Goal: Task Accomplishment & Management: Complete application form

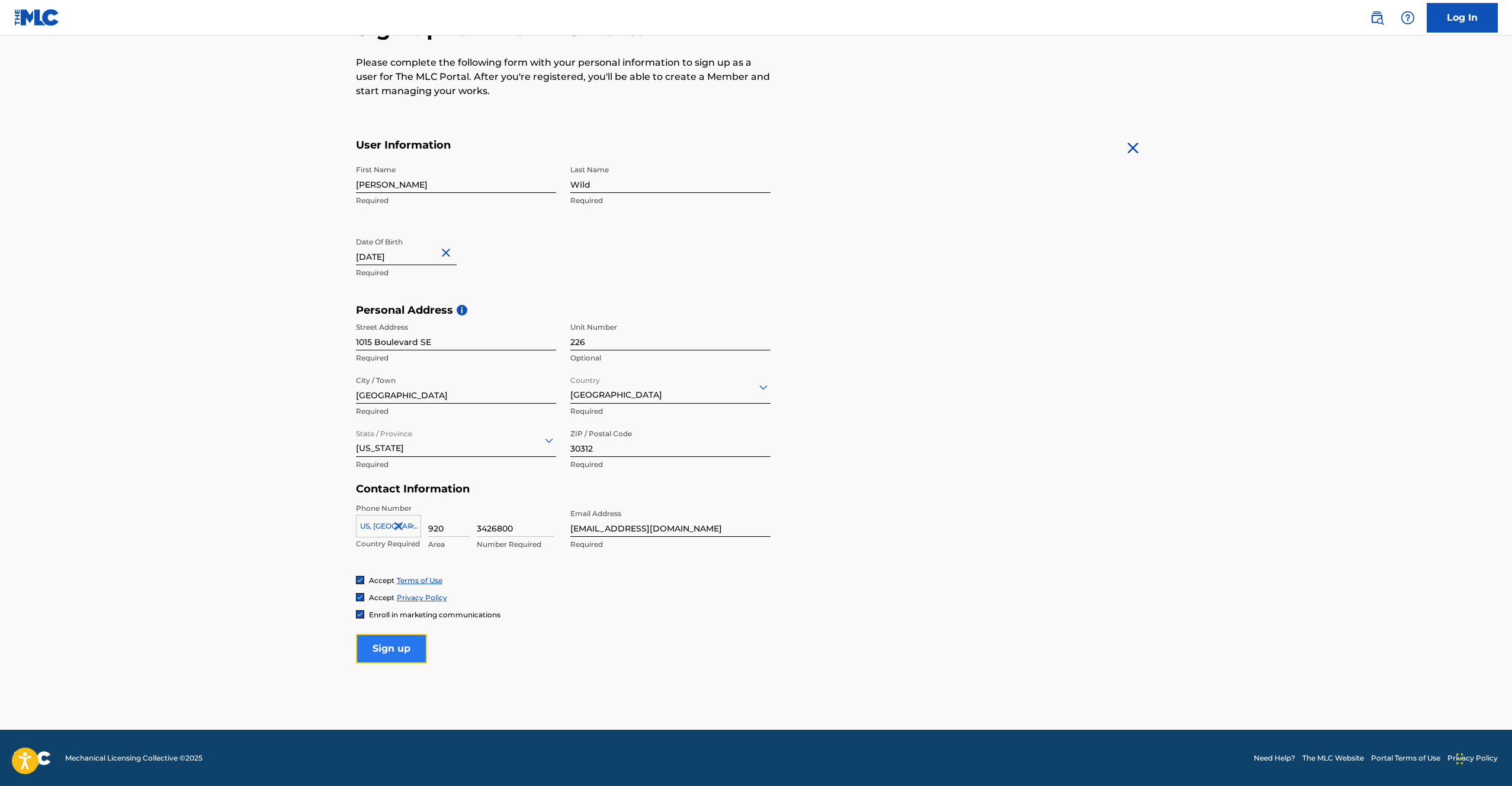
click at [378, 658] on input "Sign up" at bounding box center [392, 649] width 71 height 29
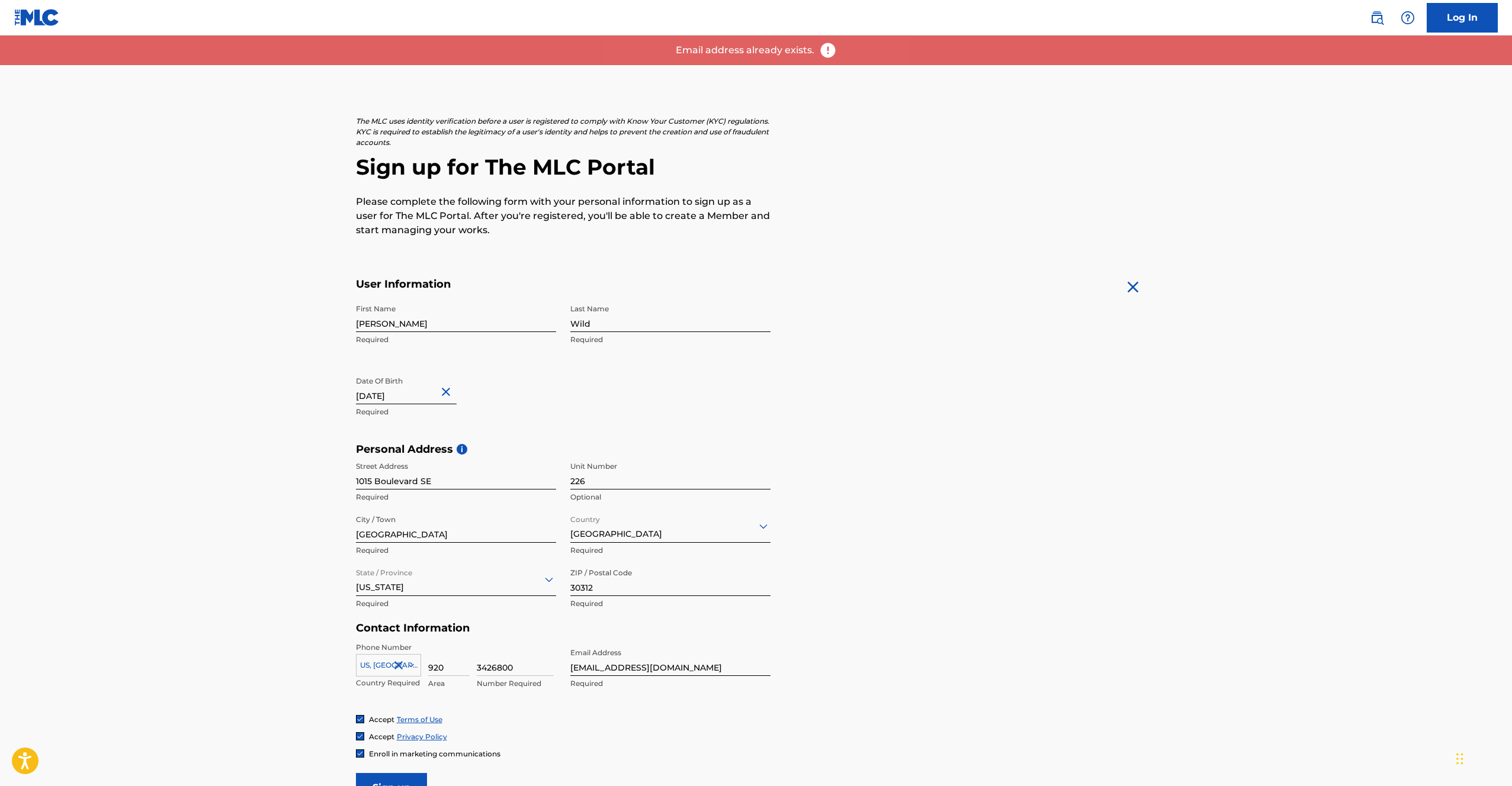
click at [829, 55] on img at bounding box center [828, 50] width 17 height 17
click at [1498, 12] on link "Log In" at bounding box center [1463, 17] width 71 height 29
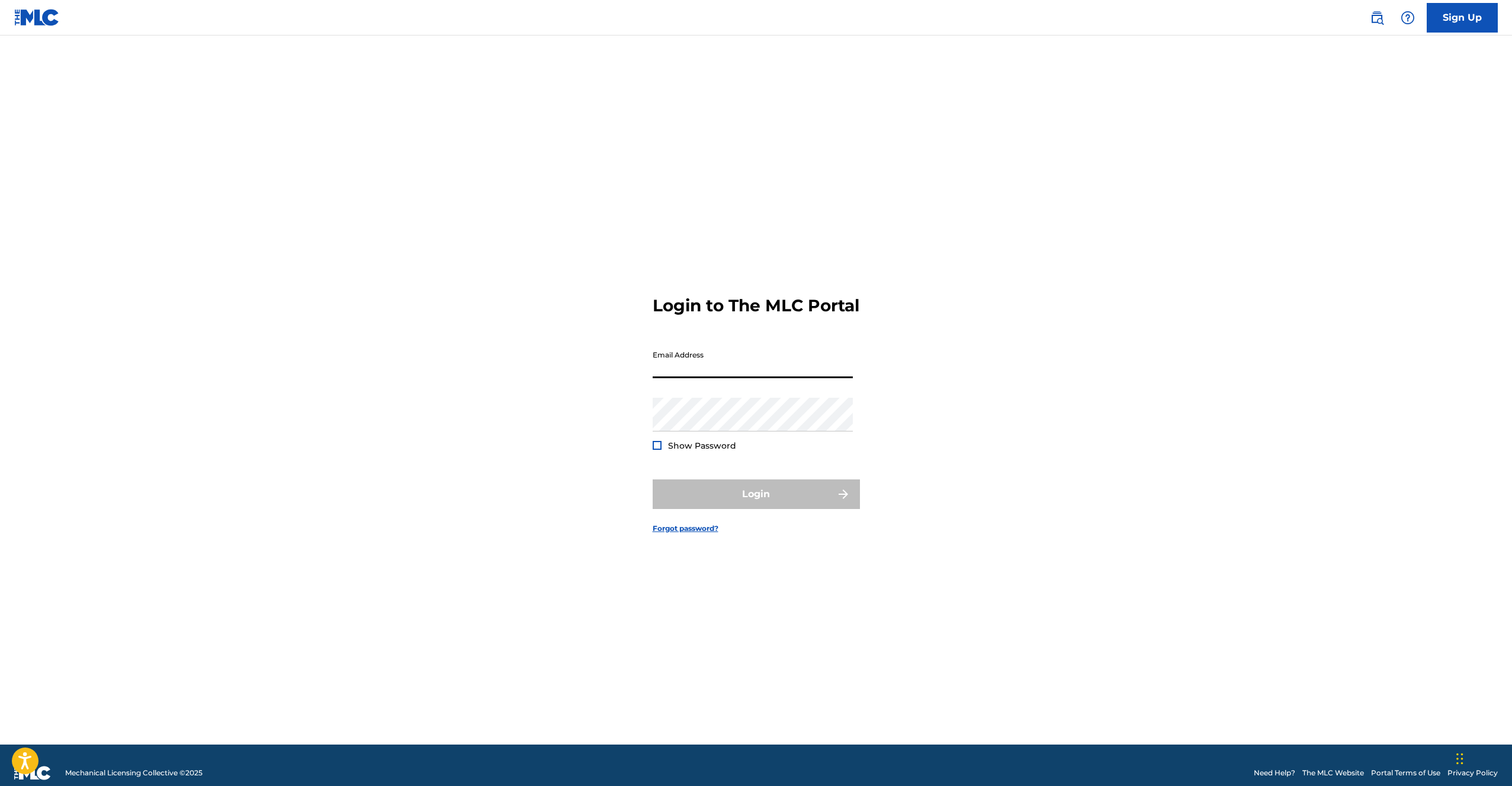
click at [670, 378] on input "Email Address" at bounding box center [753, 361] width 200 height 34
type input "[EMAIL_ADDRESS][DOMAIN_NAME]"
click at [684, 534] on link "Forgot password?" at bounding box center [685, 528] width 66 height 11
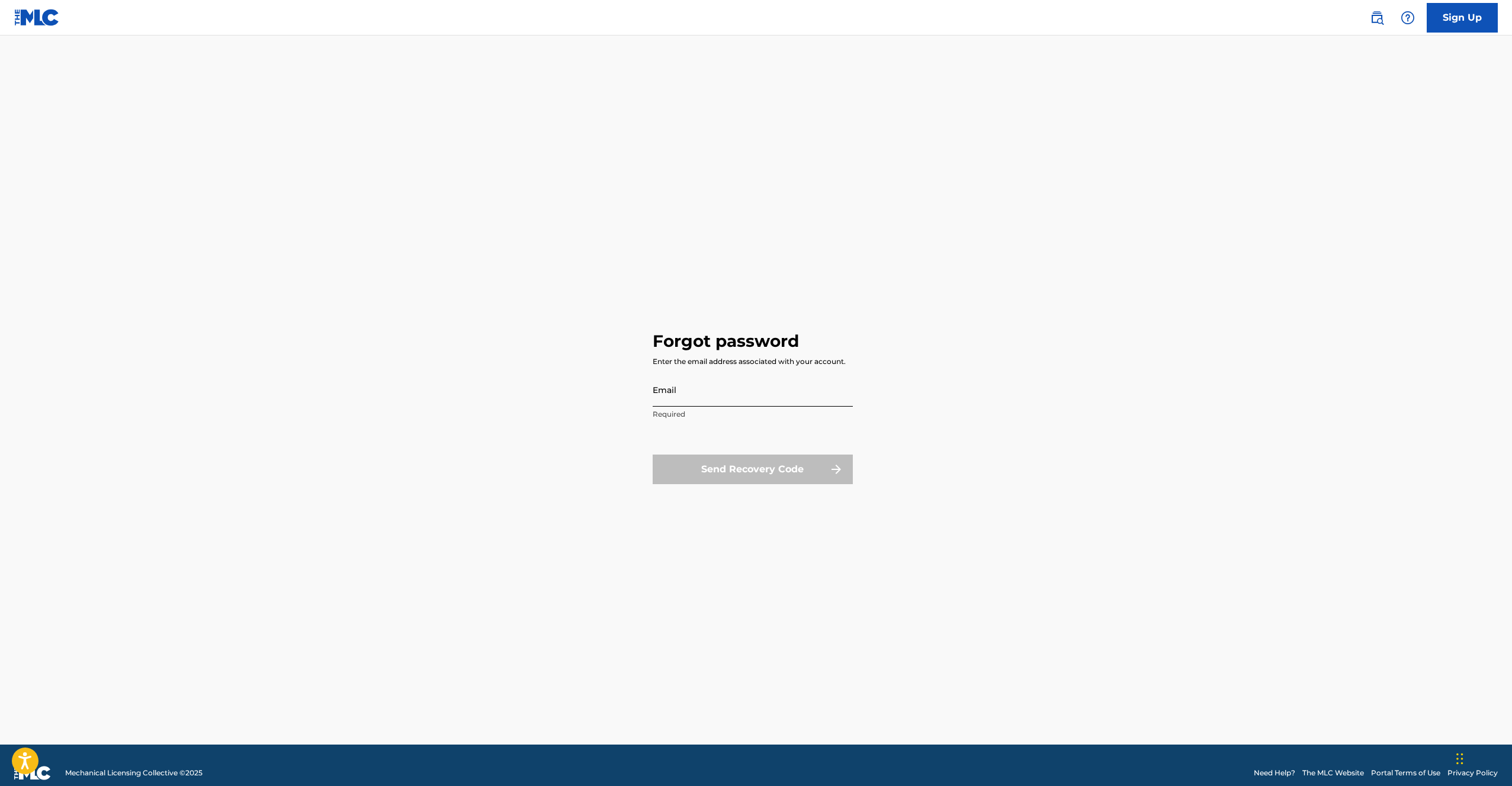
click at [700, 393] on input "Email" at bounding box center [753, 390] width 200 height 34
type input "[EMAIL_ADDRESS][DOMAIN_NAME]"
click at [738, 474] on button "Send Recovery Code" at bounding box center [753, 469] width 200 height 29
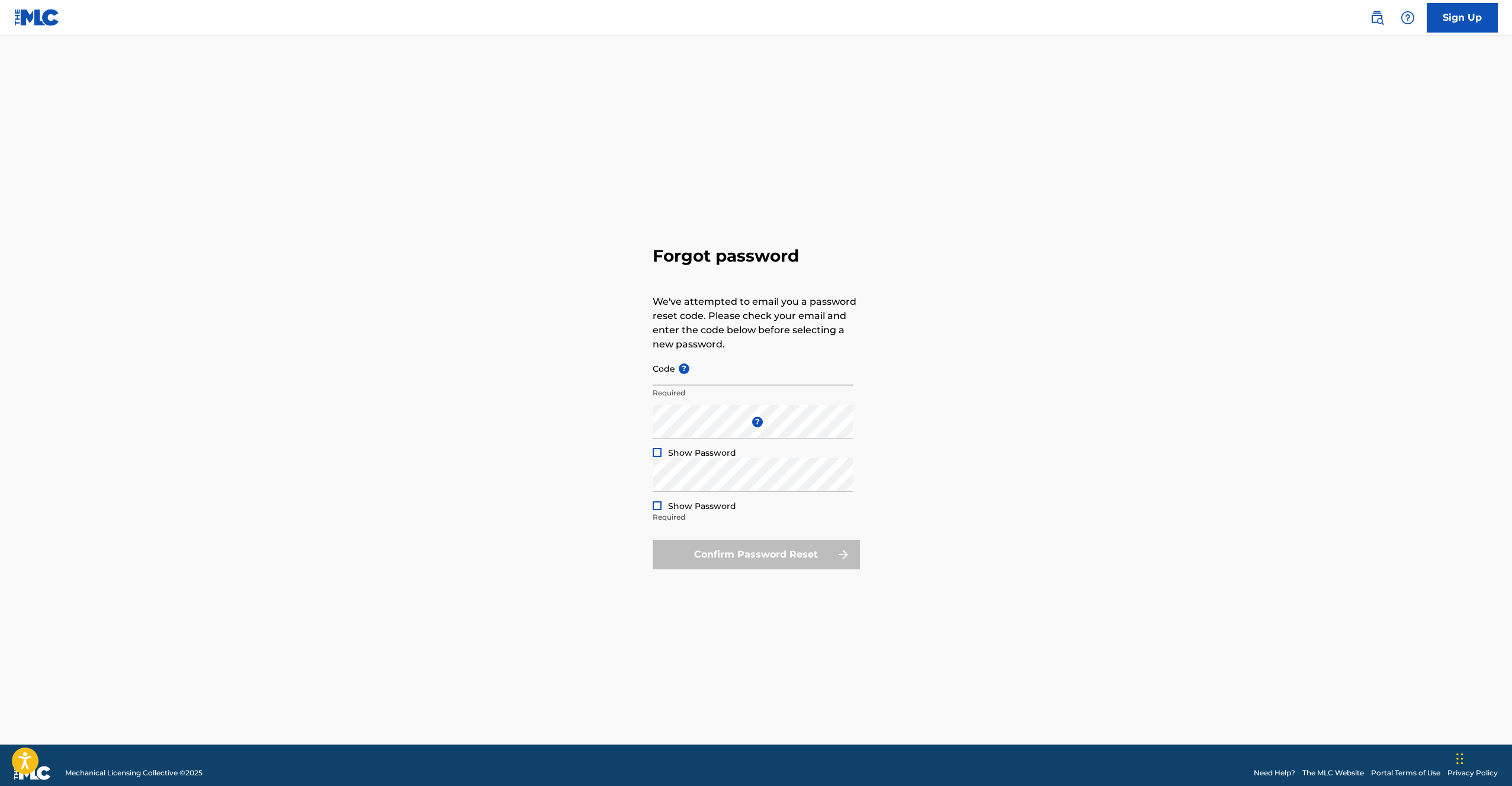
click at [715, 368] on input "Code ?" at bounding box center [753, 368] width 200 height 34
paste input "FP_6bdf66a8cf758ce0652ebd9ace2a"
type input "FP_6bdf66a8cf758ce0652ebd9ace2a"
click at [659, 451] on div at bounding box center [657, 453] width 9 height 9
click at [655, 501] on div at bounding box center [657, 506] width 9 height 9
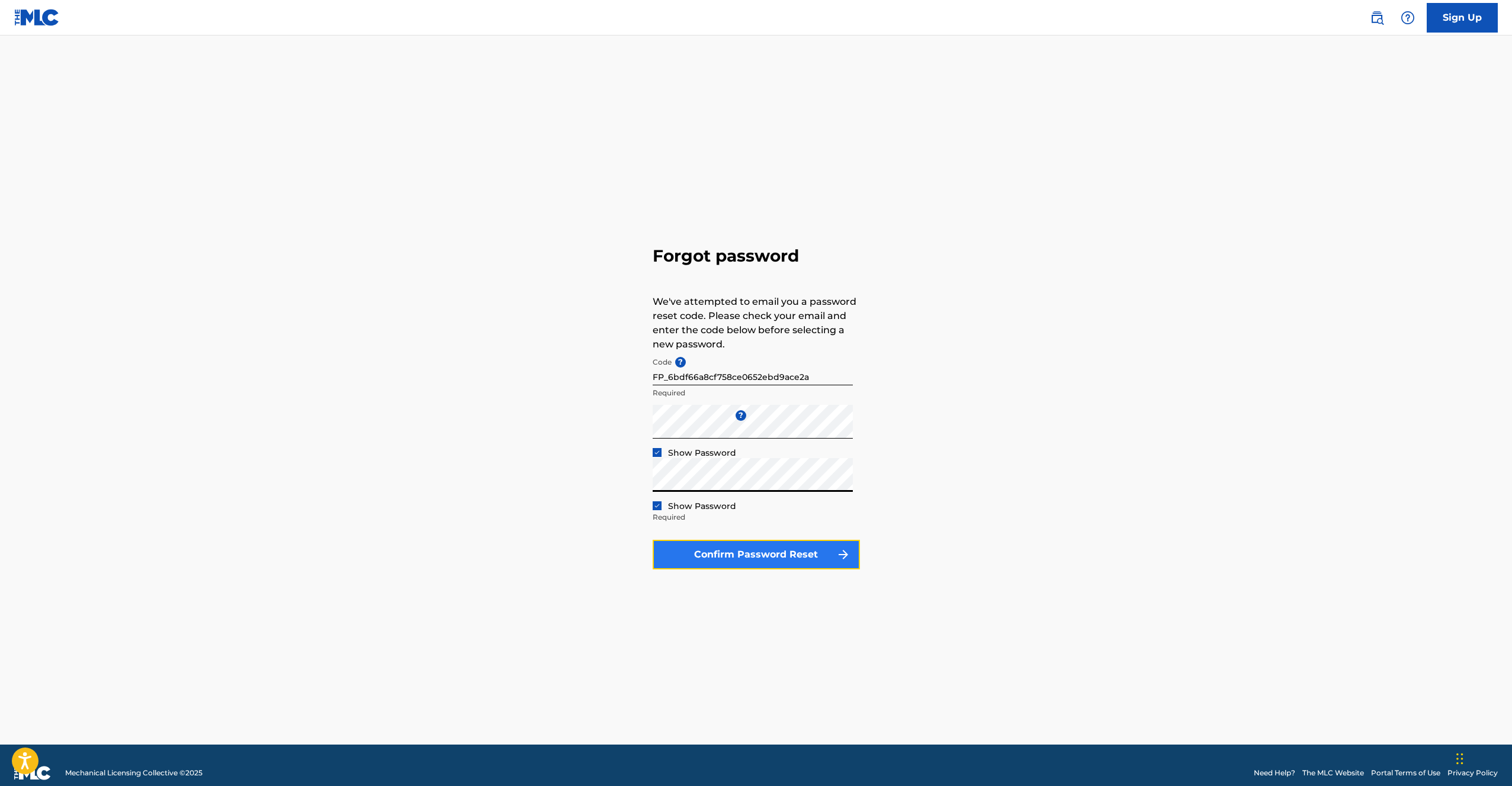
click at [788, 555] on button "Confirm Password Reset" at bounding box center [756, 554] width 207 height 29
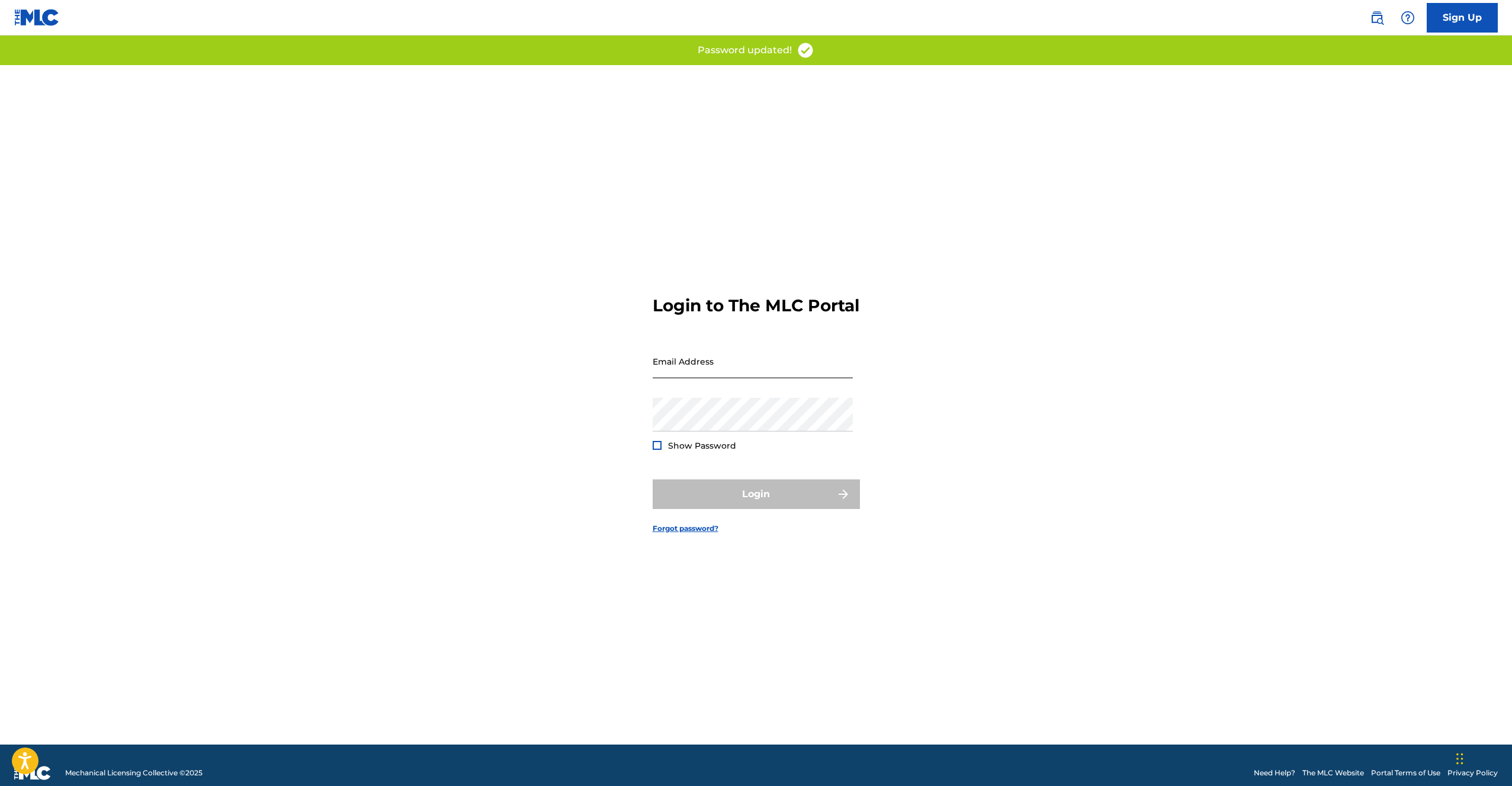
click at [705, 378] on input "Email Address" at bounding box center [753, 361] width 200 height 34
click at [671, 378] on input "Email Address" at bounding box center [753, 361] width 200 height 34
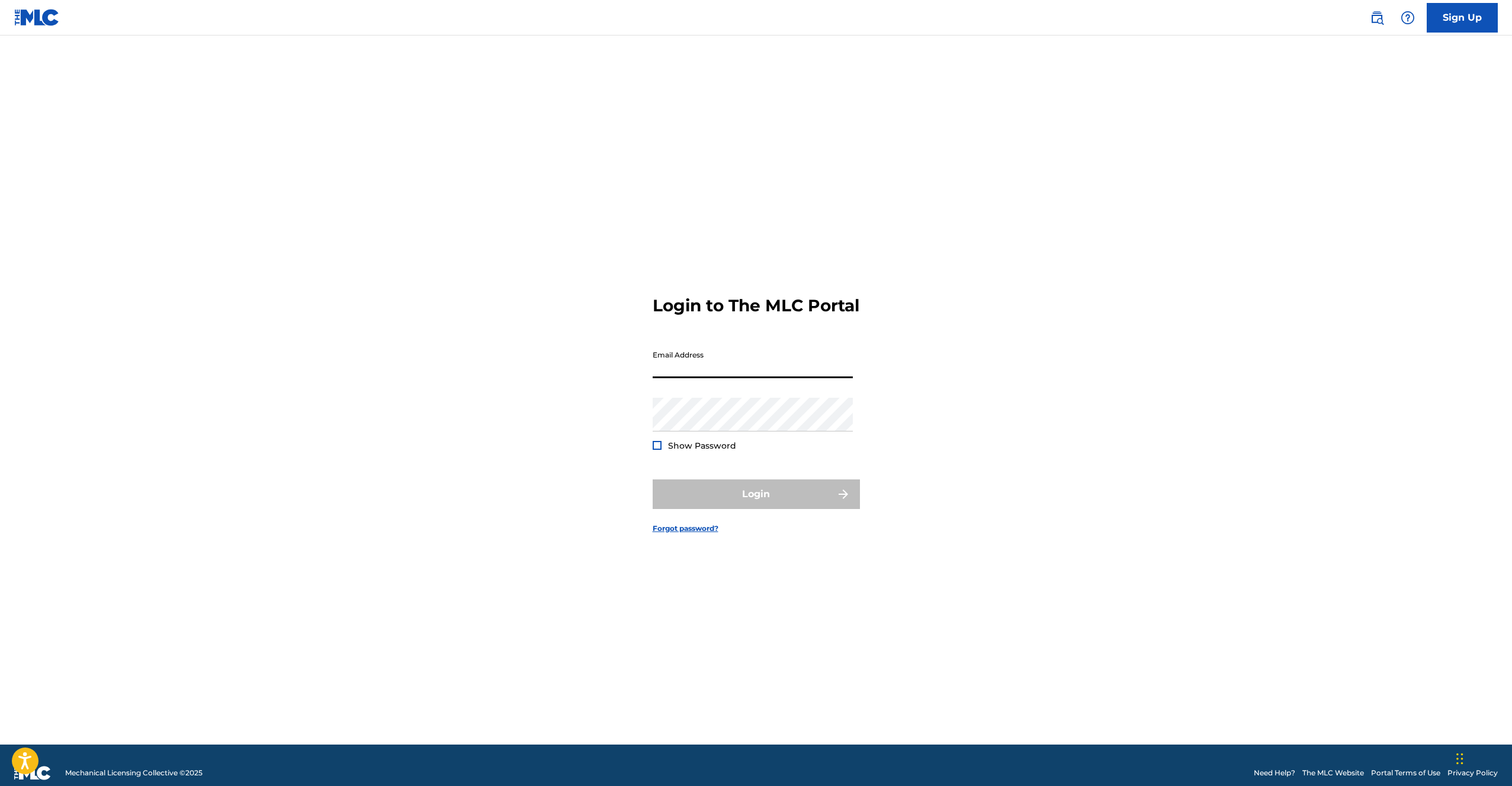
type input "[EMAIL_ADDRESS][DOMAIN_NAME]"
click at [674, 451] on span "Show Password" at bounding box center [702, 446] width 68 height 11
click at [657, 450] on div at bounding box center [657, 446] width 9 height 9
click at [716, 505] on button "Login" at bounding box center [756, 494] width 207 height 29
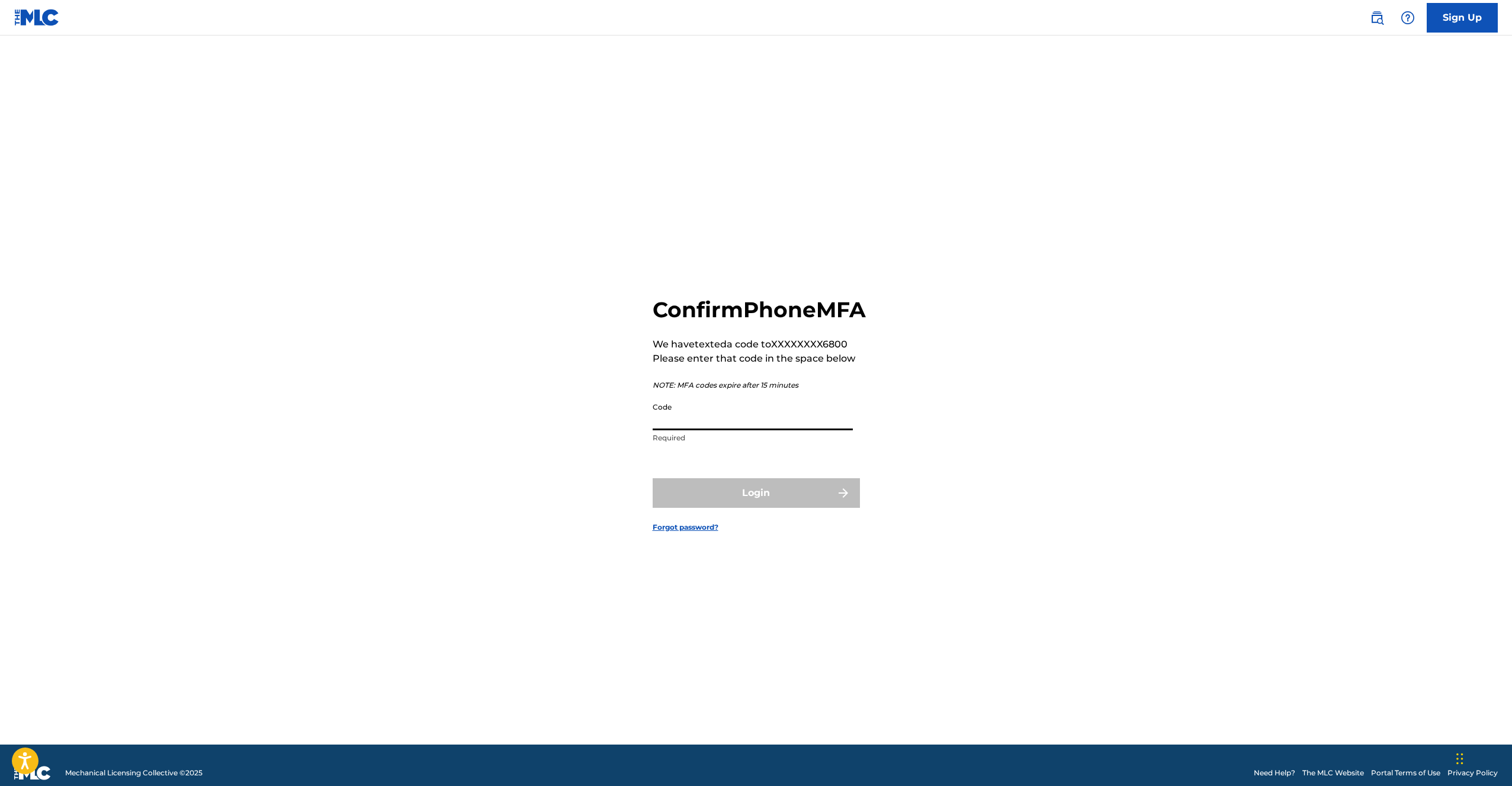
click at [791, 430] on input "Code" at bounding box center [753, 413] width 200 height 34
type input "970381"
click at [798, 508] on button "Login" at bounding box center [756, 493] width 207 height 29
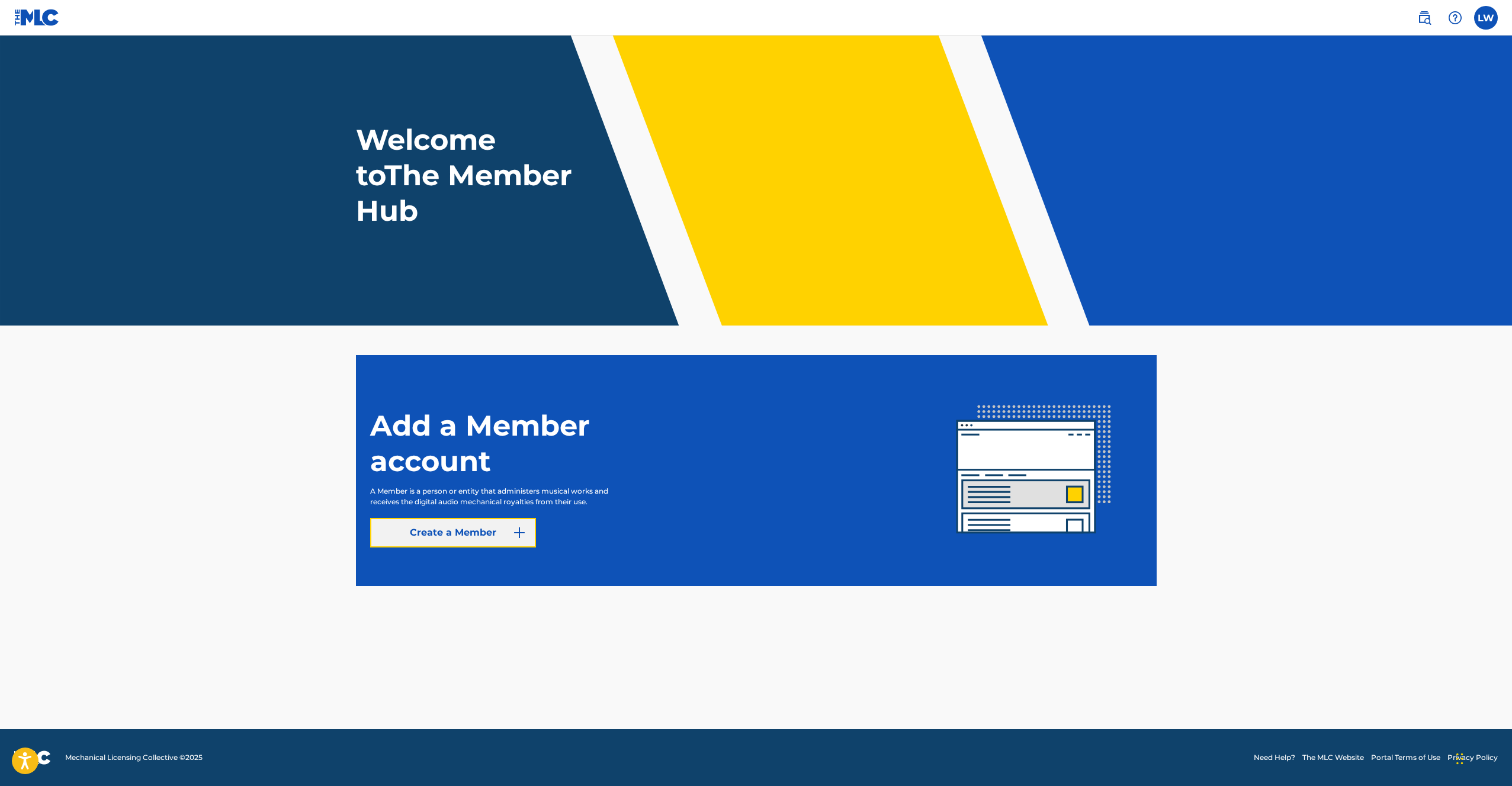
click at [465, 535] on link "Create a Member" at bounding box center [453, 533] width 166 height 29
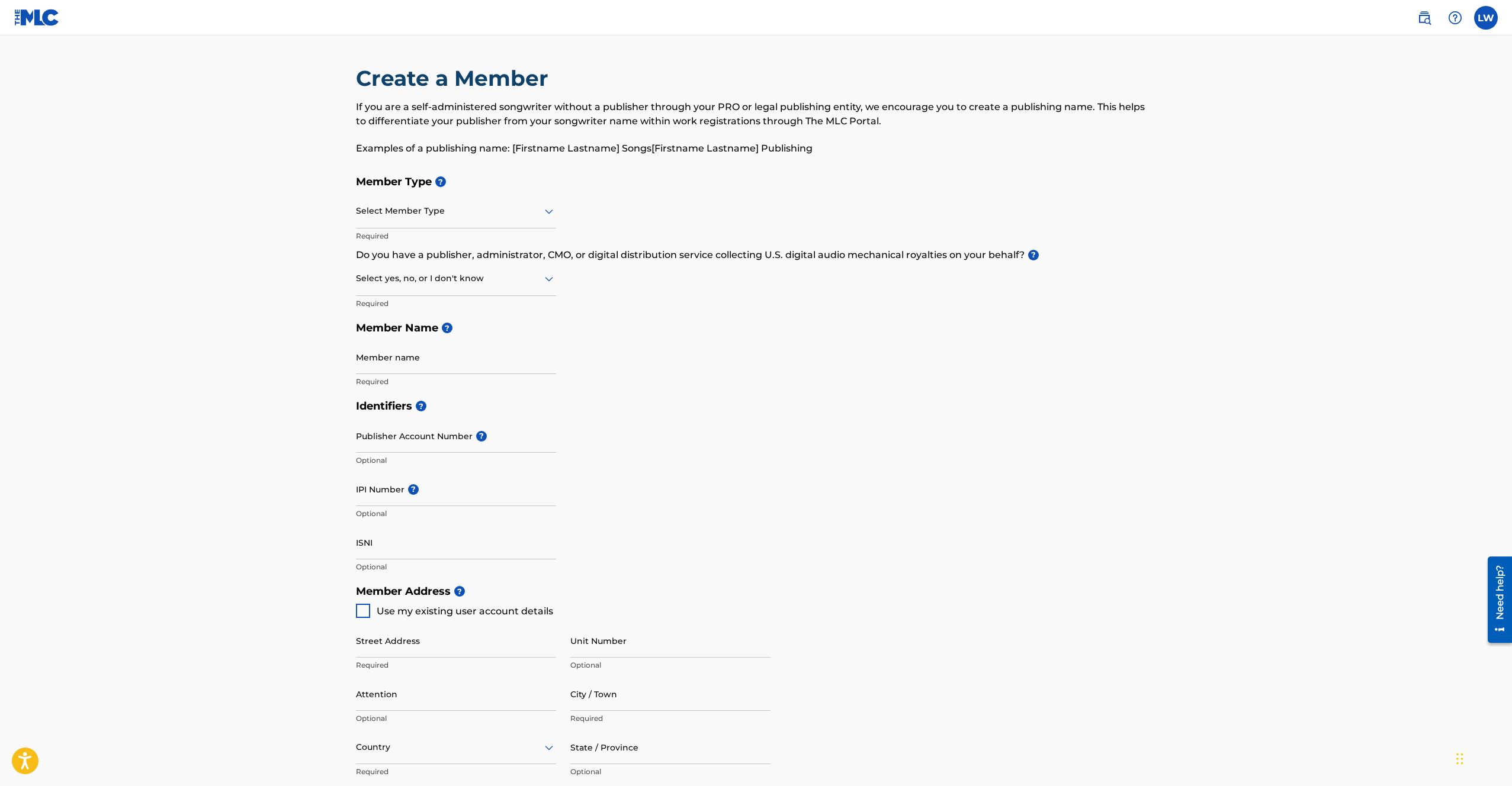
click at [403, 207] on div at bounding box center [456, 211] width 200 height 15
click at [427, 243] on div "Self-Administered Songwriter" at bounding box center [456, 242] width 199 height 27
click at [395, 285] on div at bounding box center [456, 278] width 200 height 15
click at [707, 285] on div "Member Type ? Self-Administered Songwriter Required Do you have a publisher, ad…" at bounding box center [756, 281] width 801 height 224
drag, startPoint x: 491, startPoint y: 257, endPoint x: 656, endPoint y: 257, distance: 165.0
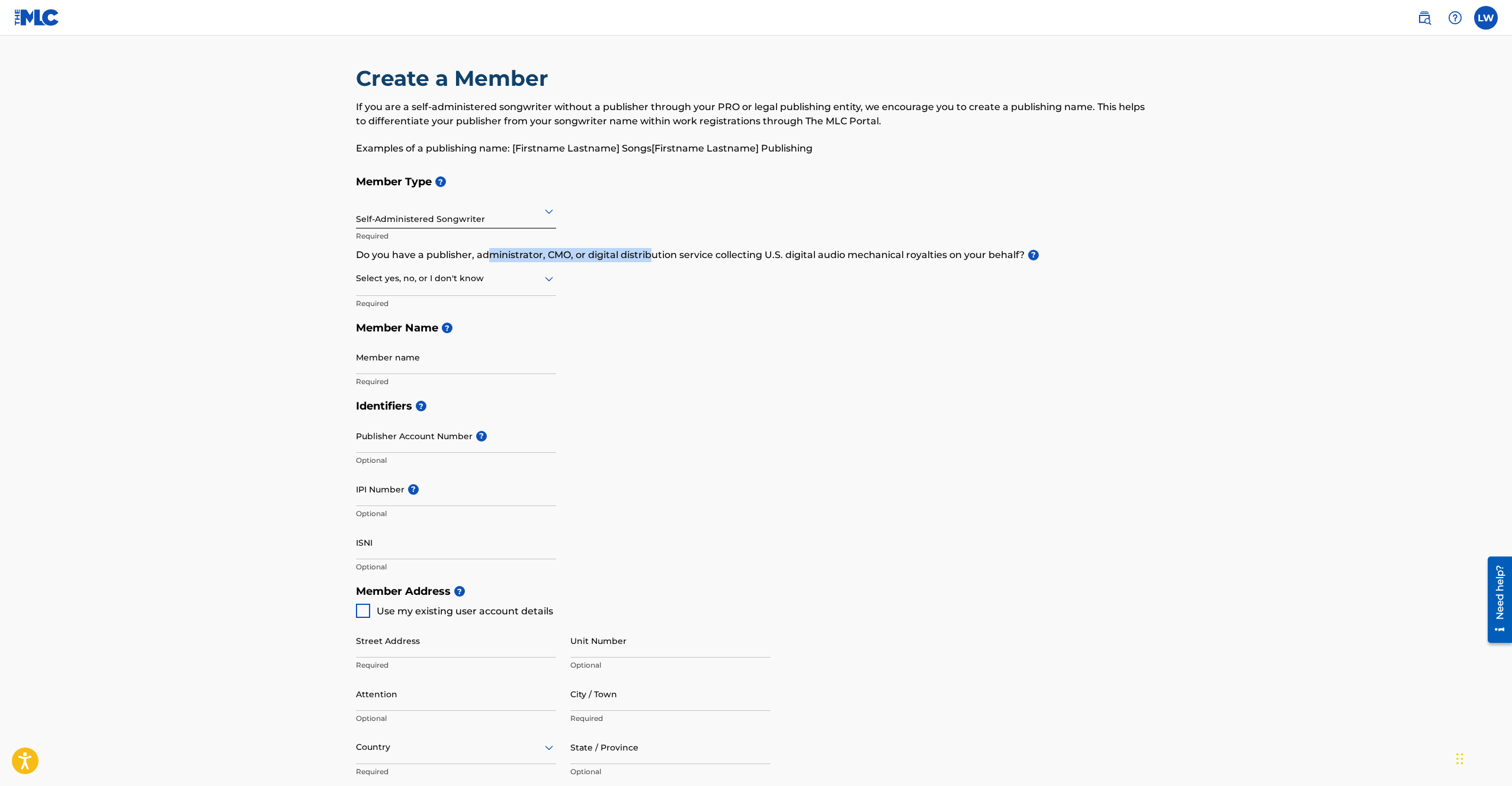
click at [652, 257] on p "Do you have a publisher, administrator, CMO, or digital distribution service co…" at bounding box center [756, 255] width 801 height 14
drag, startPoint x: 656, startPoint y: 257, endPoint x: 783, endPoint y: 257, distance: 127.0
click at [769, 257] on p "Do you have a publisher, administrator, CMO, or digital distribution service co…" at bounding box center [756, 255] width 801 height 14
drag, startPoint x: 786, startPoint y: 257, endPoint x: 935, endPoint y: 257, distance: 149.0
click at [922, 257] on p "Do you have a publisher, administrator, CMO, or digital distribution service co…" at bounding box center [756, 255] width 801 height 14
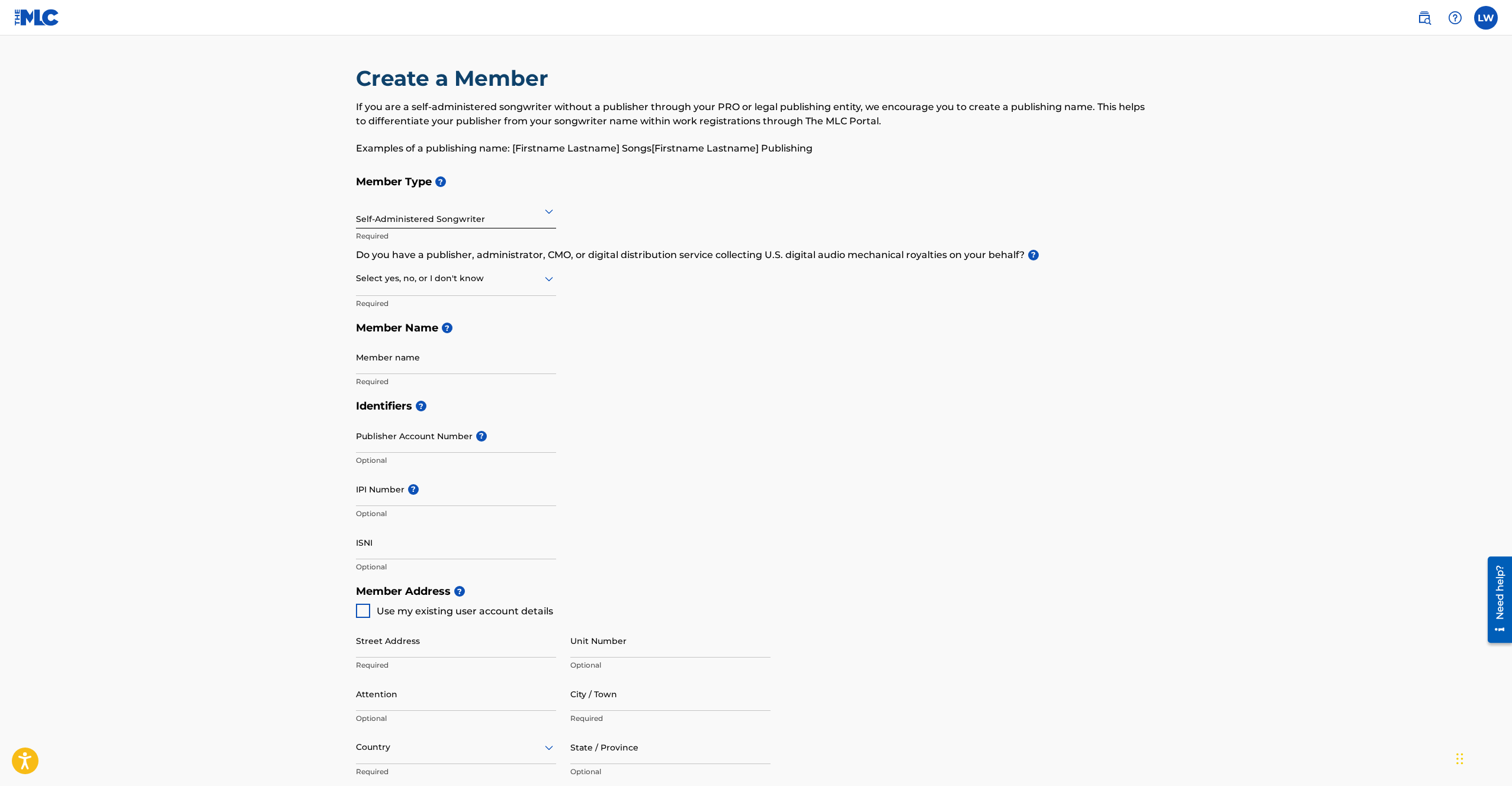
click at [450, 272] on div at bounding box center [456, 278] width 200 height 15
click at [433, 298] on div "Yes" at bounding box center [456, 309] width 199 height 27
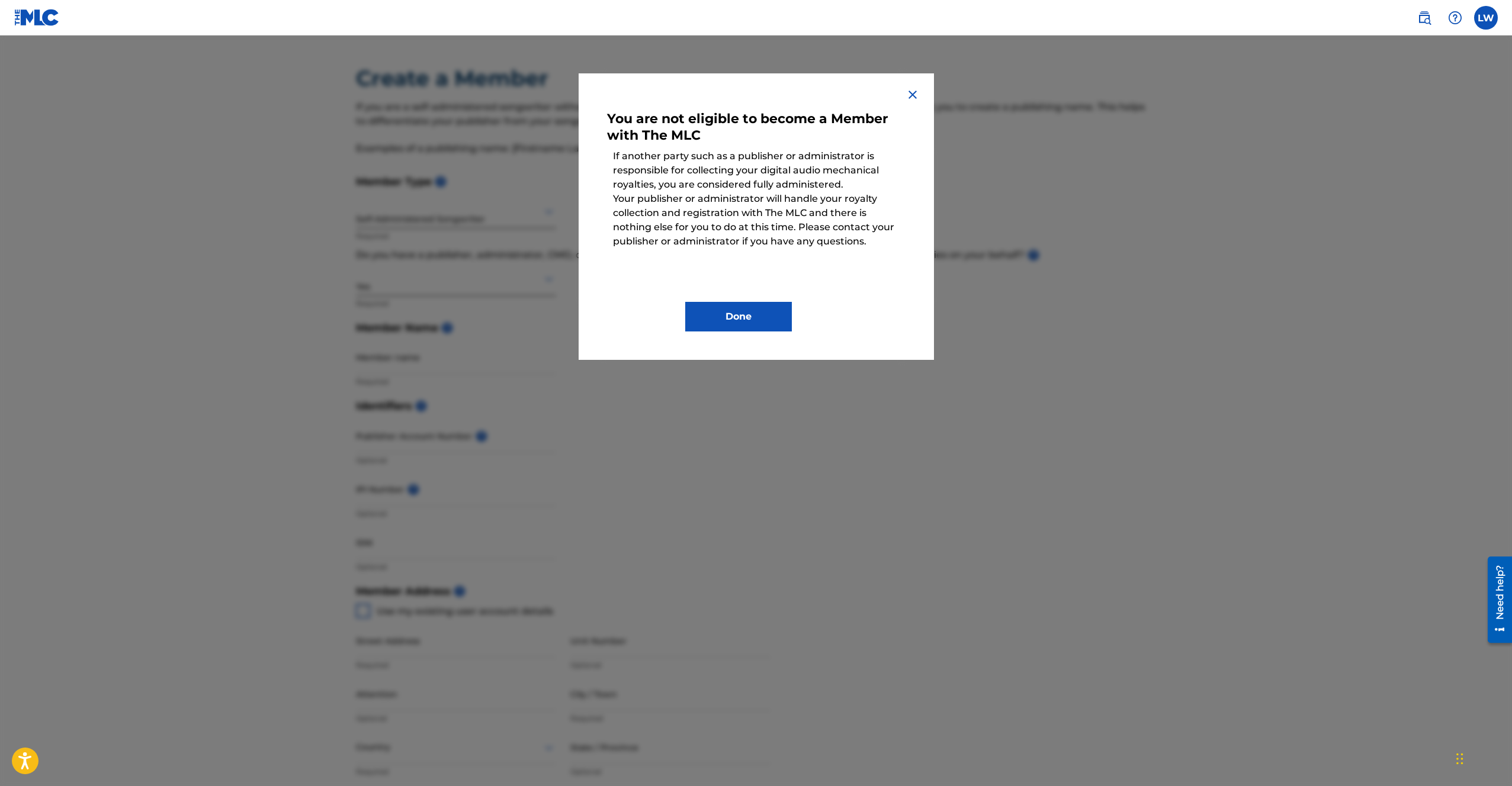
click at [912, 96] on img at bounding box center [912, 94] width 14 height 14
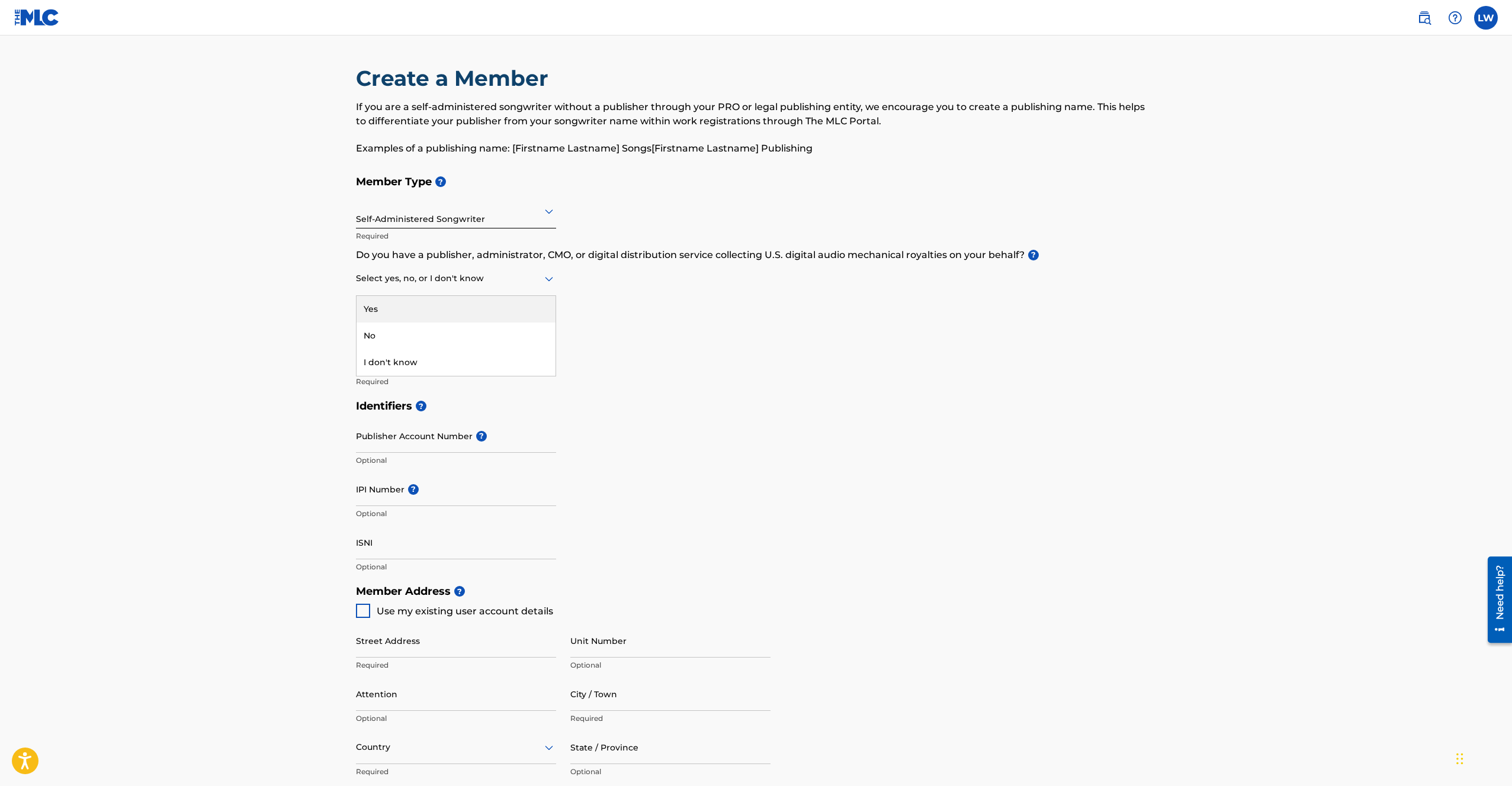
click at [417, 277] on div at bounding box center [456, 278] width 200 height 15
click at [405, 327] on div "No" at bounding box center [456, 336] width 199 height 27
click at [413, 358] on input "Member name" at bounding box center [456, 357] width 200 height 34
click at [412, 366] on input "Member name" at bounding box center [456, 357] width 200 height 34
type input "[PERSON_NAME]"
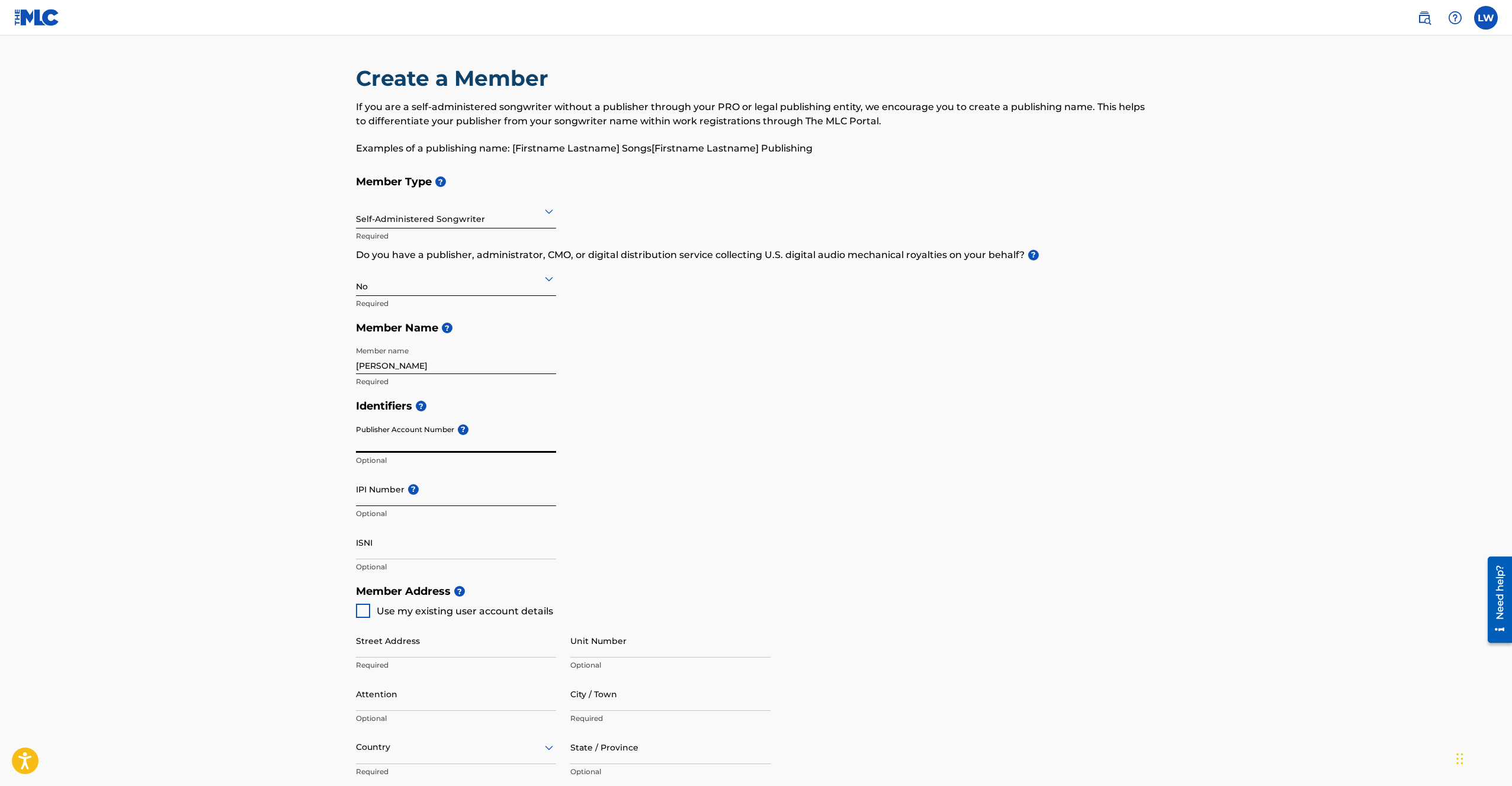
scroll to position [87, 0]
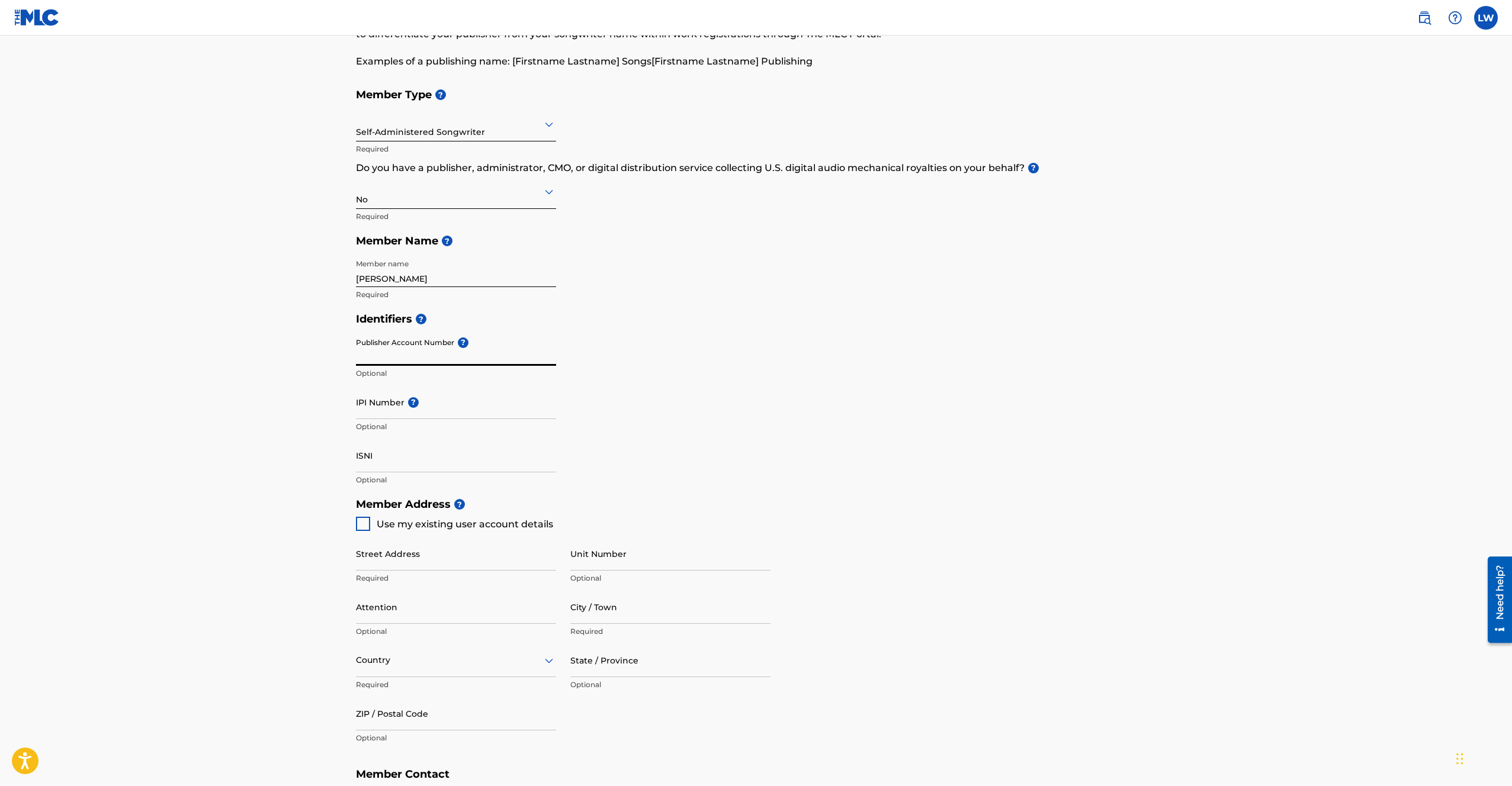
click at [362, 530] on div at bounding box center [363, 524] width 14 height 14
type input "1015 Boulevard SE"
type input "[GEOGRAPHIC_DATA]"
type input "30312"
type input "920"
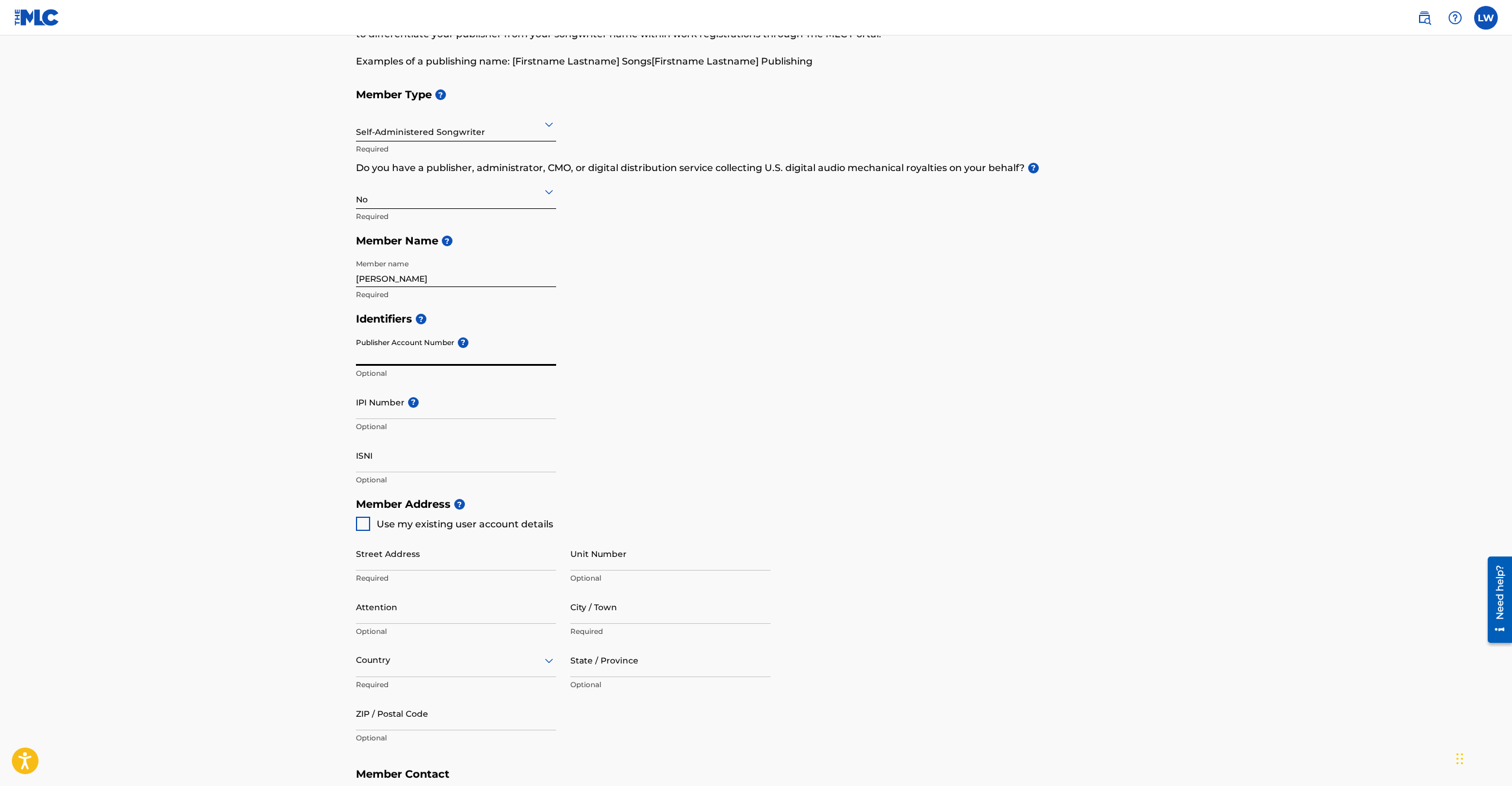
type input "3426800"
type input "[EMAIL_ADDRESS][DOMAIN_NAME]"
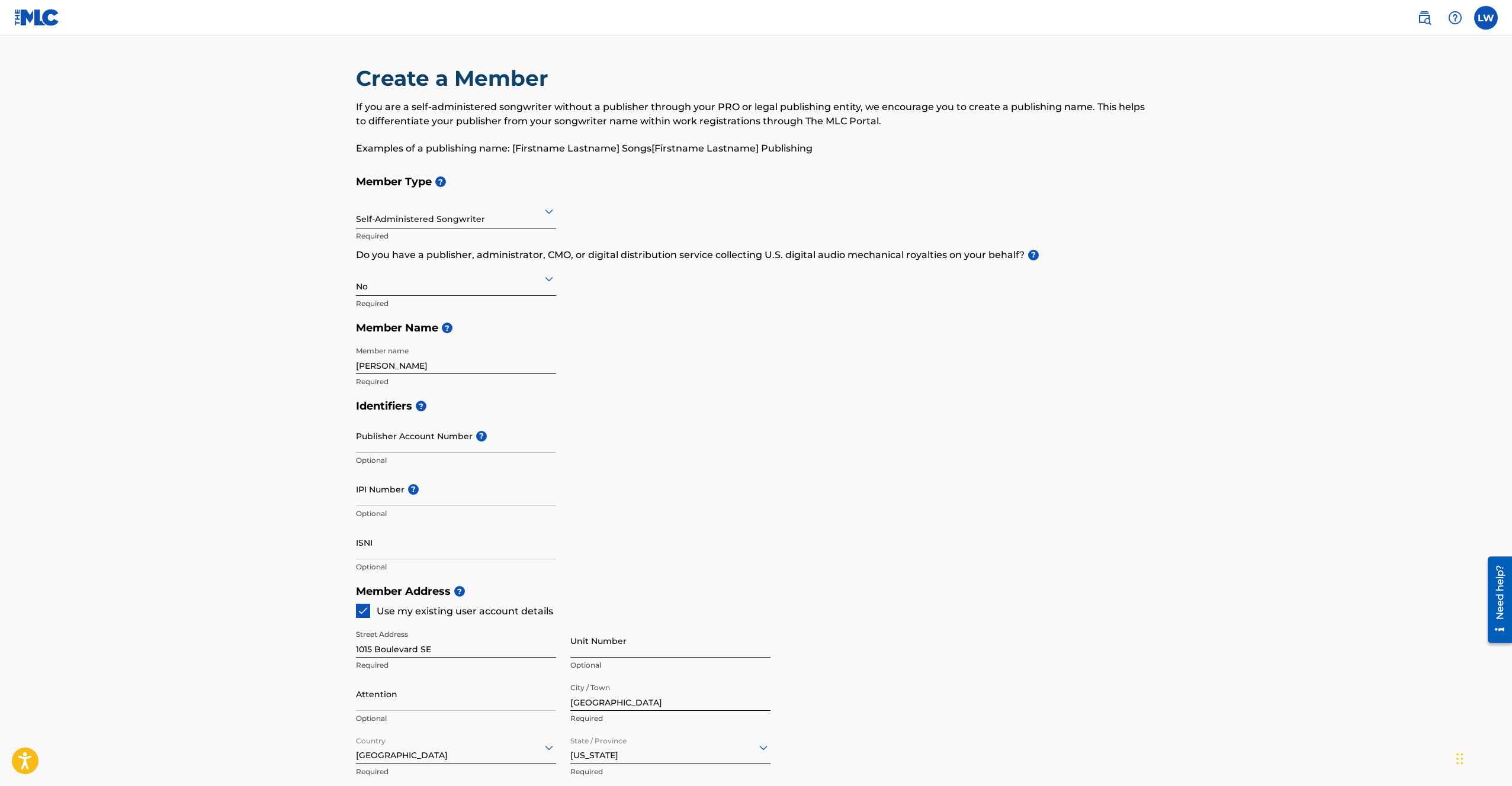
click at [615, 637] on input "Unit Number" at bounding box center [670, 641] width 200 height 34
type input "226"
click at [777, 511] on div "Identifiers ? Publisher Account Number ? Optional IPI Number ? Optional ISNI Op…" at bounding box center [756, 486] width 801 height 185
click at [391, 441] on input "Publisher Account Number ?" at bounding box center [456, 436] width 200 height 34
click at [384, 496] on input "IPI Number ?" at bounding box center [456, 489] width 200 height 34
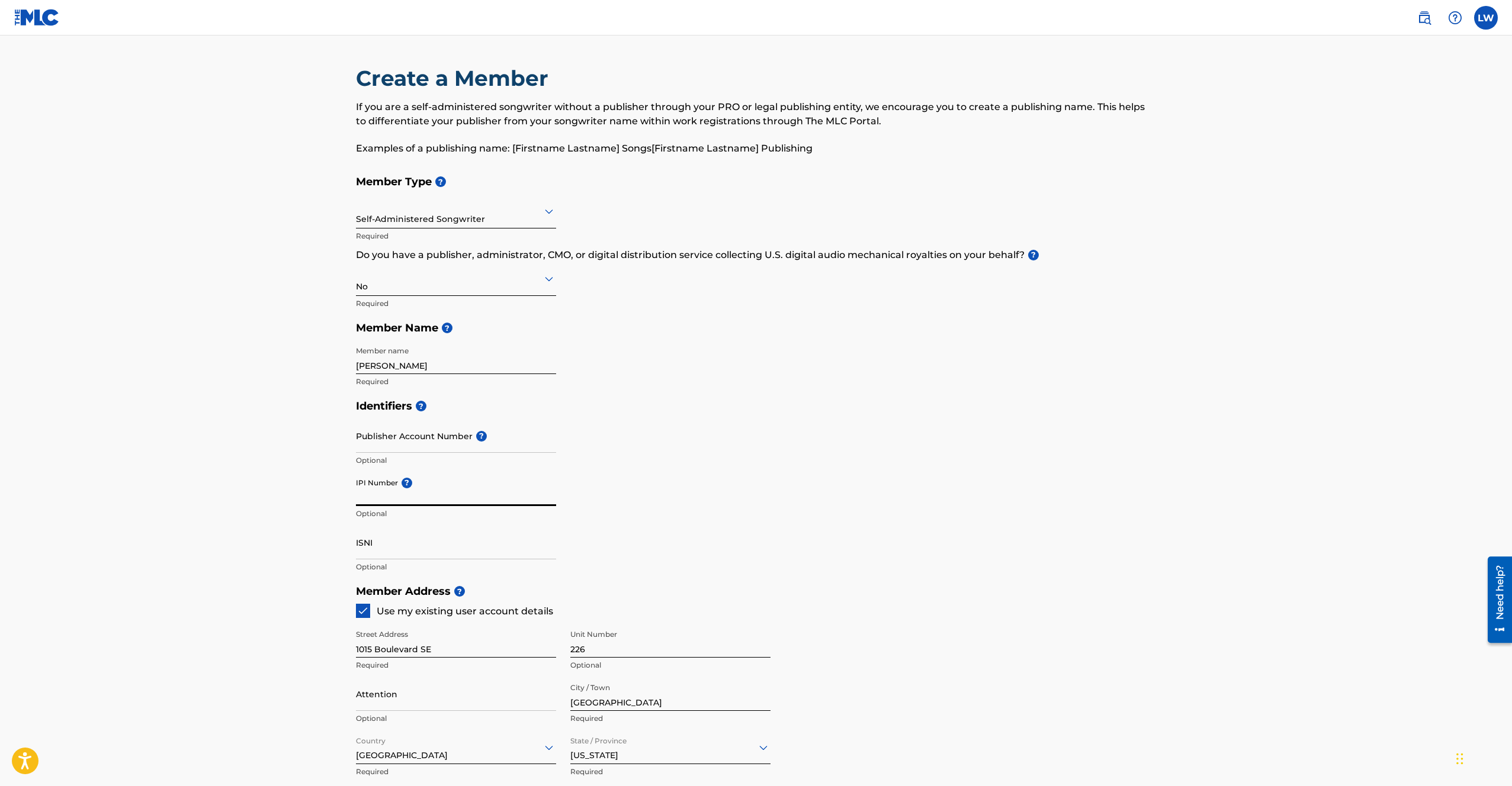
paste input "#1179147824"
type input "#1179147824"
click at [385, 450] on input "Publisher Account Number ?" at bounding box center [456, 436] width 200 height 34
paste input "#6992972"
click at [362, 445] on input "#6992972" at bounding box center [456, 436] width 200 height 34
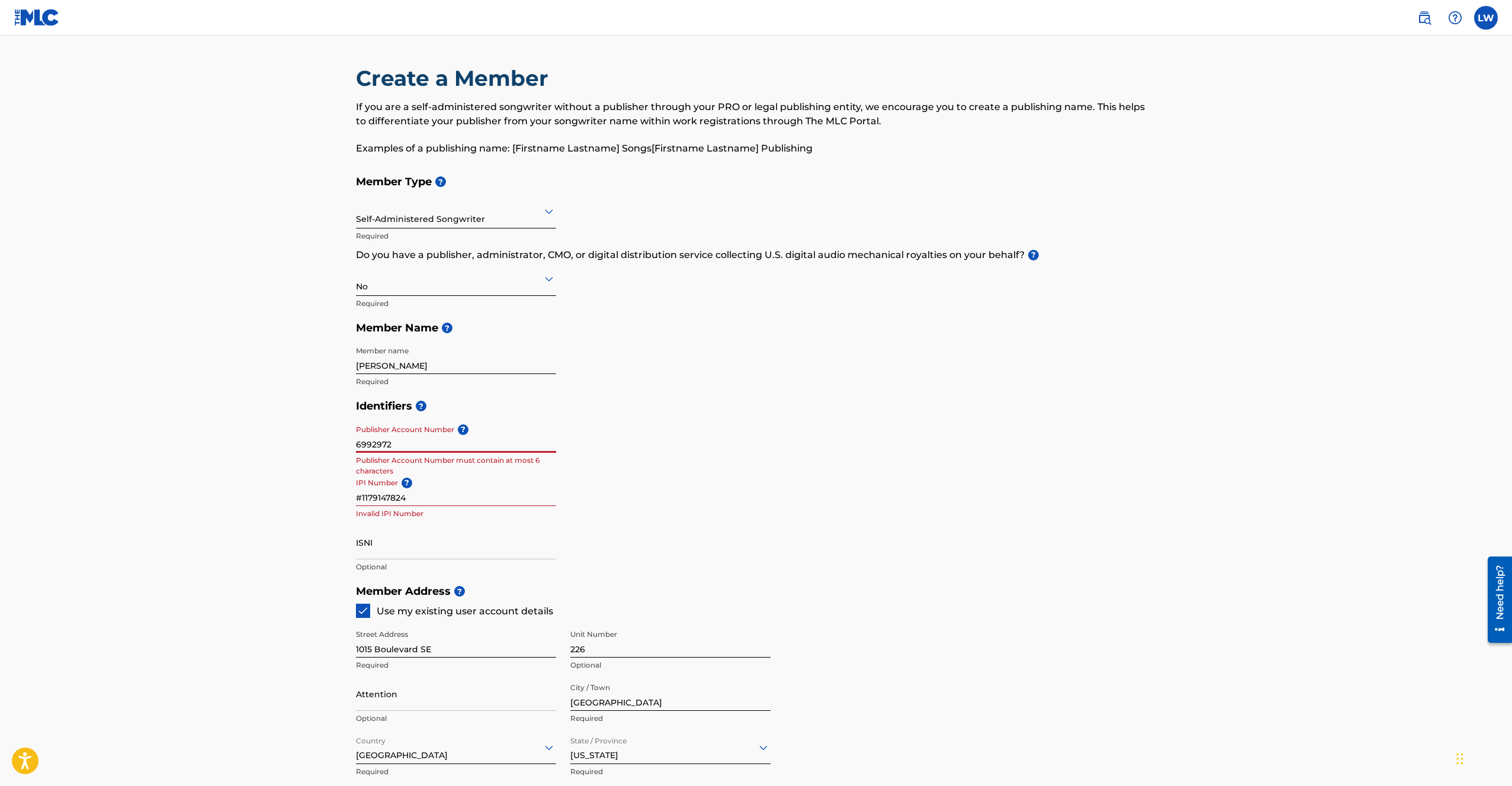
type input "6992972"
click at [362, 499] on input "#1179147824" at bounding box center [456, 489] width 200 height 34
type input "1179147824"
click at [792, 499] on div "Identifiers ? Publisher Account Number ? 6992972 Publisher Account Number must …" at bounding box center [756, 486] width 801 height 185
click at [419, 442] on input "6992972" at bounding box center [456, 436] width 200 height 34
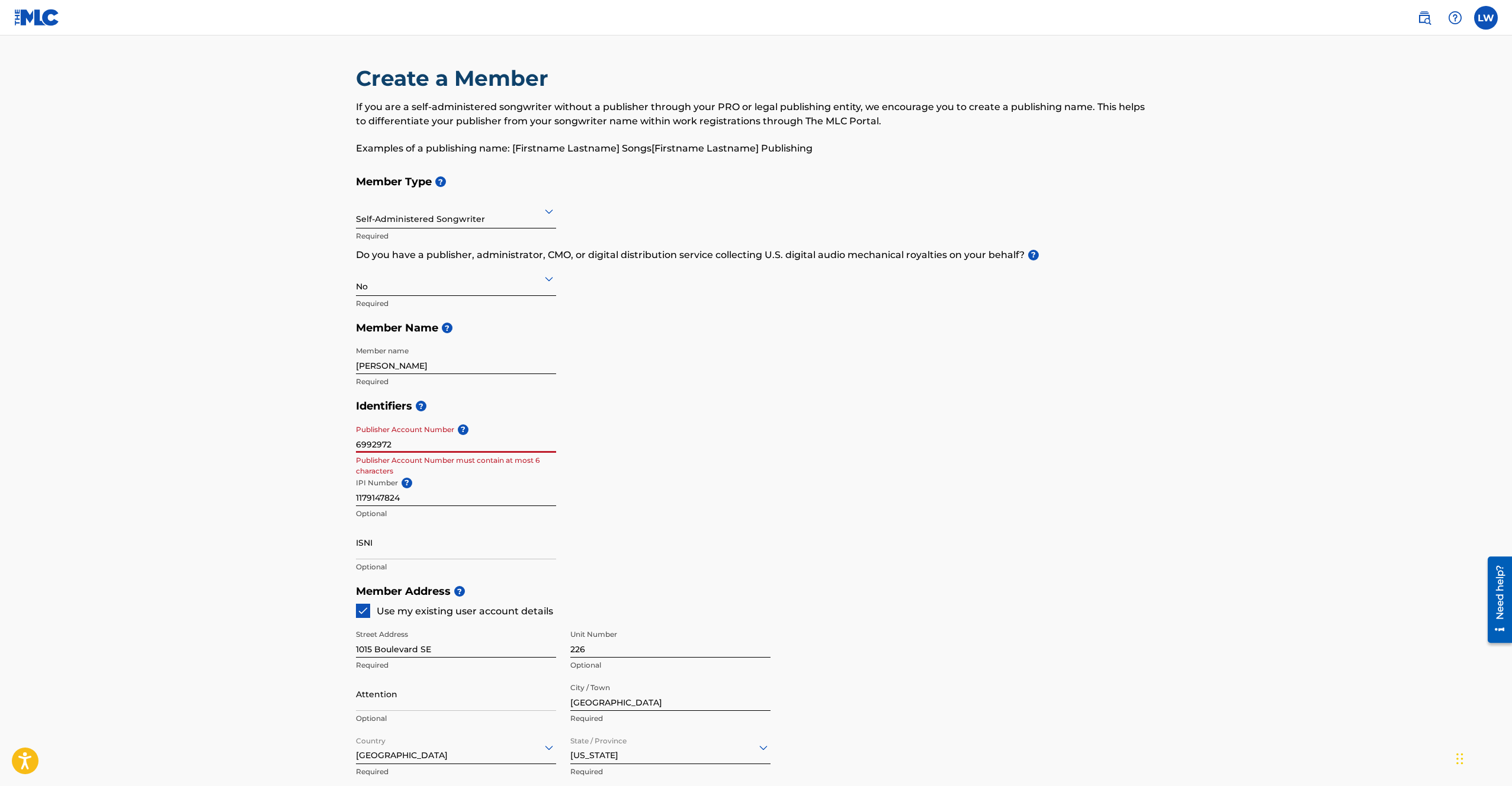
drag, startPoint x: 418, startPoint y: 442, endPoint x: 334, endPoint y: 442, distance: 84.0
click at [354, 442] on div "Create a Member If you are a self-administered songwriter without a publisher t…" at bounding box center [756, 538] width 829 height 945
click at [329, 442] on main "Create a Member If you are a self-administered songwriter without a publisher t…" at bounding box center [756, 567] width 1512 height 1063
click at [285, 463] on main "Create a Member If you are a self-administered songwriter without a publisher t…" at bounding box center [756, 567] width 1512 height 1063
drag, startPoint x: 402, startPoint y: 442, endPoint x: 327, endPoint y: 448, distance: 75.2
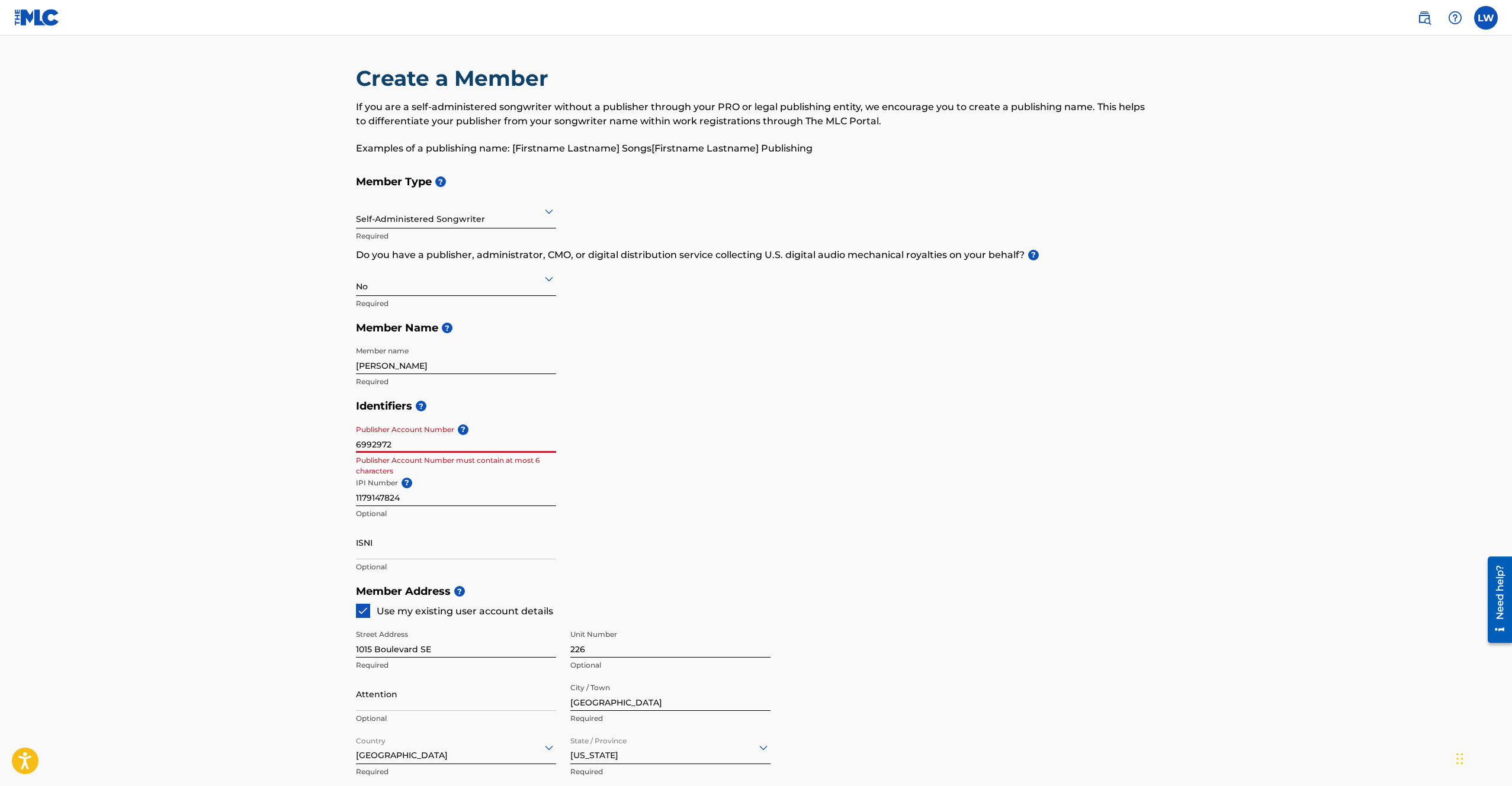
click at [327, 448] on main "Create a Member If you are a self-administered songwriter without a publisher t…" at bounding box center [756, 567] width 1512 height 1063
click at [275, 458] on main "Create a Member If you are a self-administered songwriter without a publisher t…" at bounding box center [756, 567] width 1512 height 1063
click at [373, 553] on input "ISNI" at bounding box center [456, 543] width 200 height 34
click at [287, 545] on main "Create a Member If you are a self-administered songwriter without a publisher t…" at bounding box center [756, 567] width 1512 height 1063
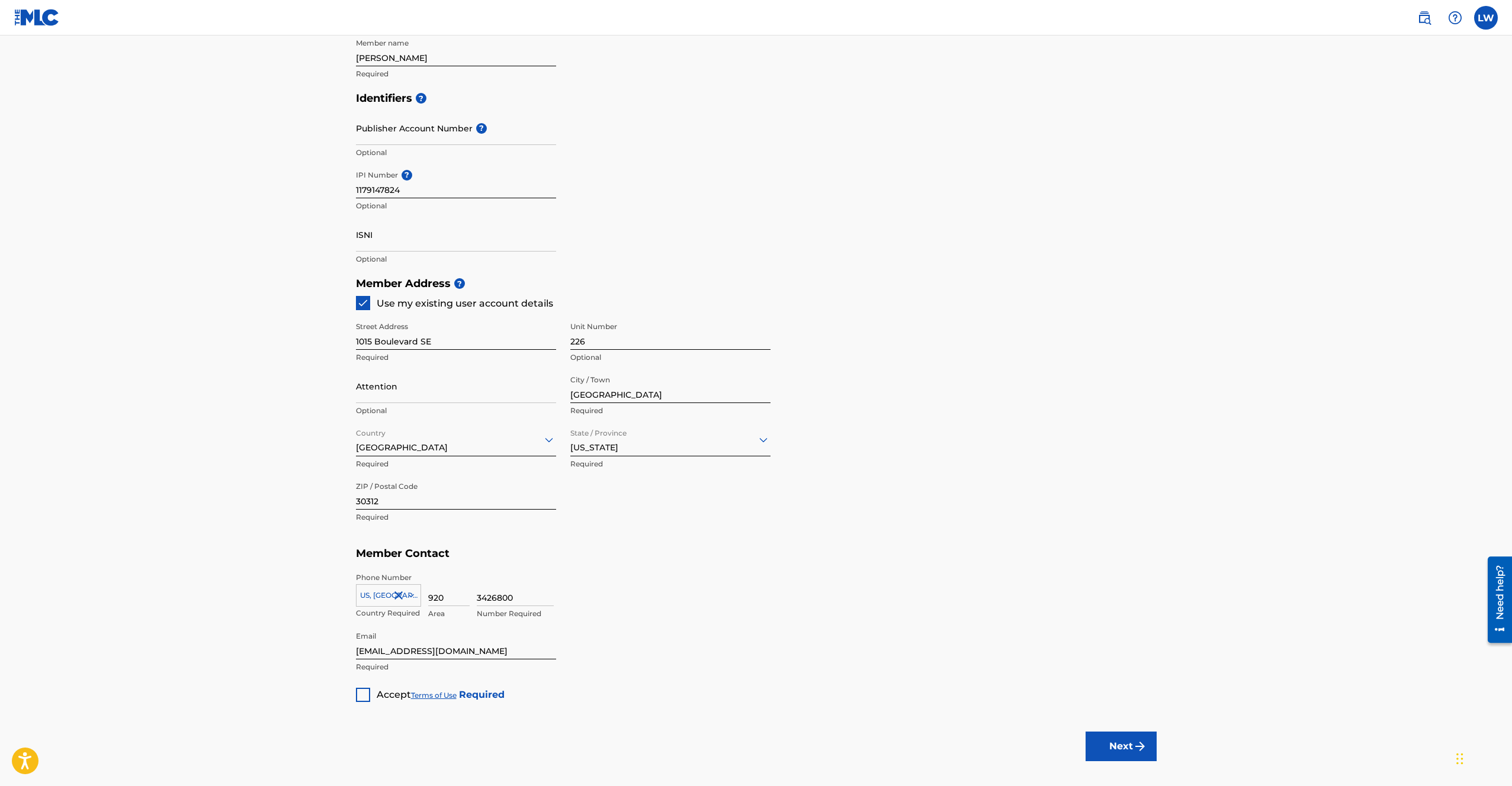
scroll to position [320, 0]
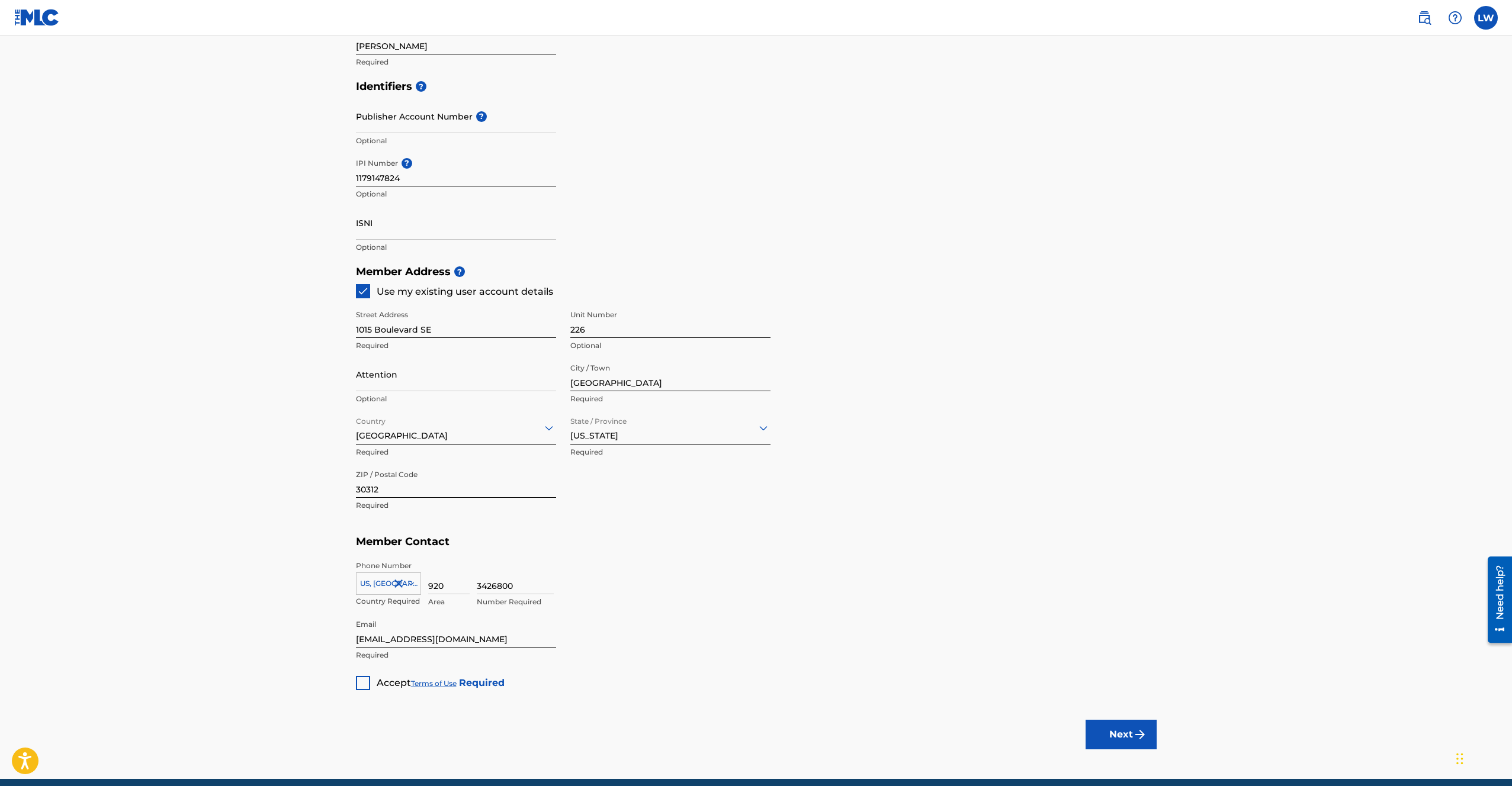
click at [365, 682] on div at bounding box center [363, 683] width 14 height 14
click at [1130, 736] on button "Next" at bounding box center [1121, 734] width 71 height 29
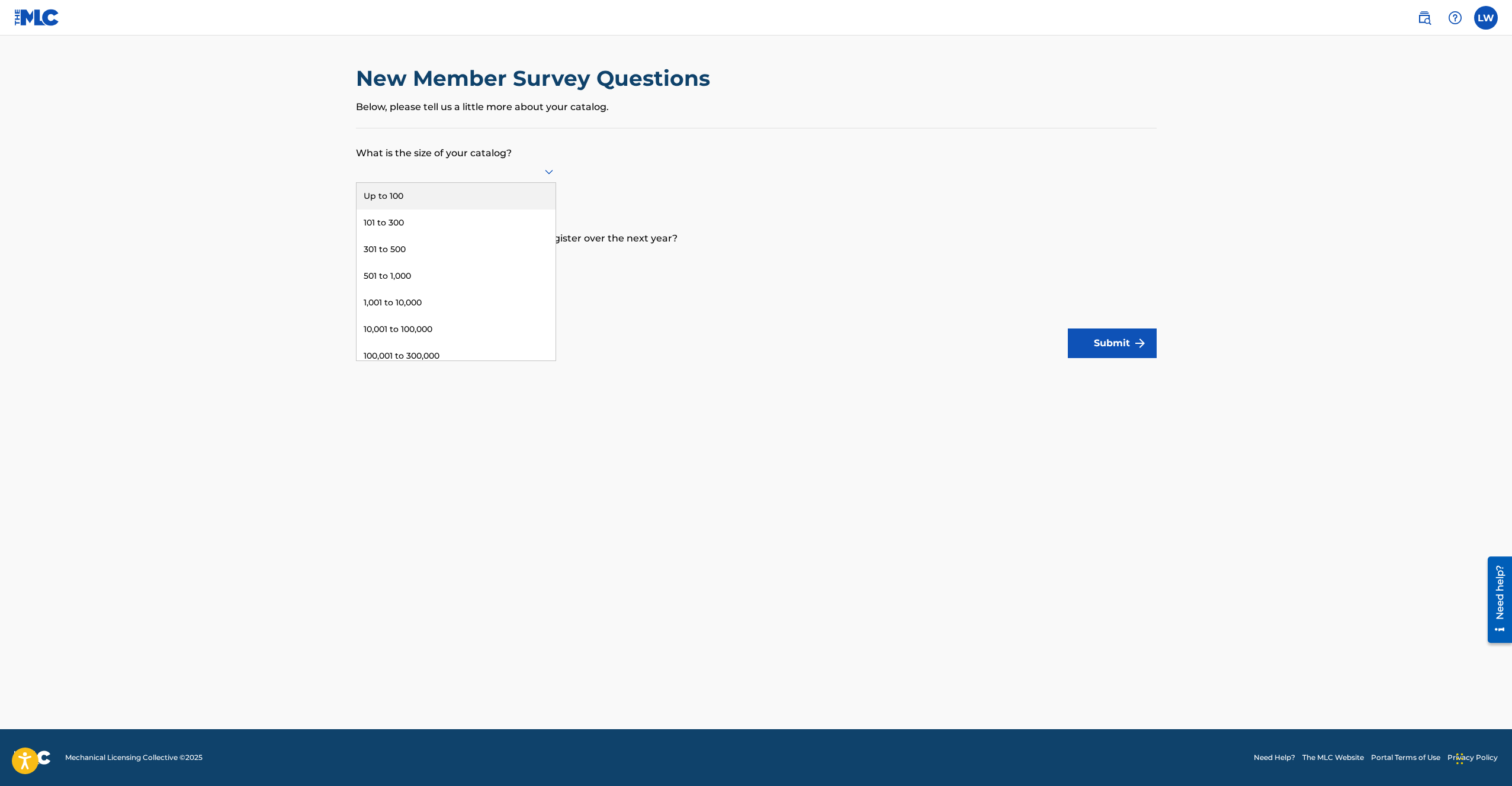
click at [437, 172] on div at bounding box center [456, 172] width 200 height 15
click at [419, 217] on div "101 to 300" at bounding box center [456, 223] width 199 height 27
click at [414, 255] on div at bounding box center [456, 257] width 200 height 15
click at [420, 284] on div "Up to 100" at bounding box center [456, 282] width 199 height 27
click at [429, 258] on div at bounding box center [456, 260] width 200 height 15
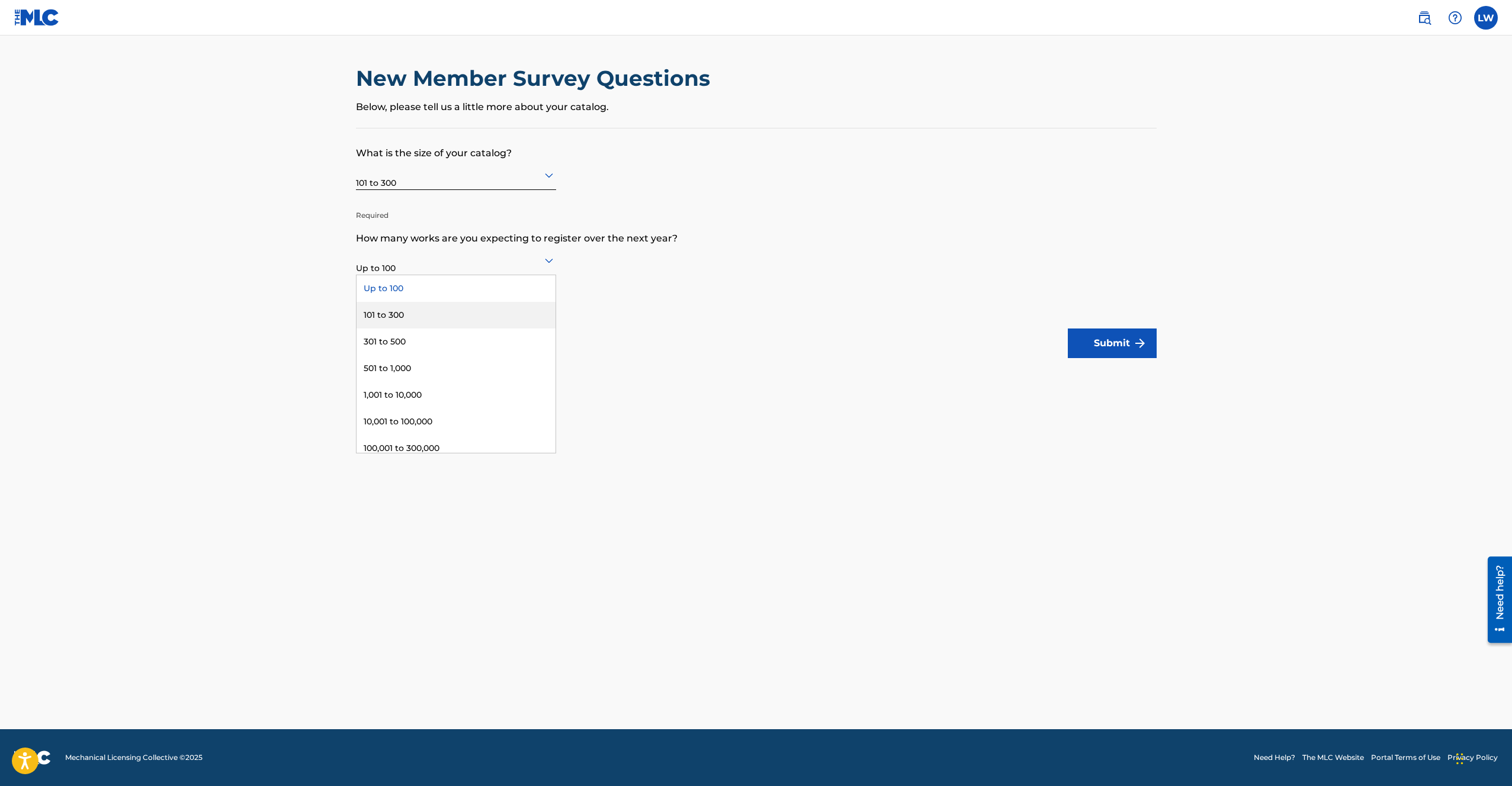
click at [403, 308] on div "101 to 300" at bounding box center [456, 315] width 199 height 27
click at [1107, 343] on button "Submit" at bounding box center [1112, 343] width 89 height 29
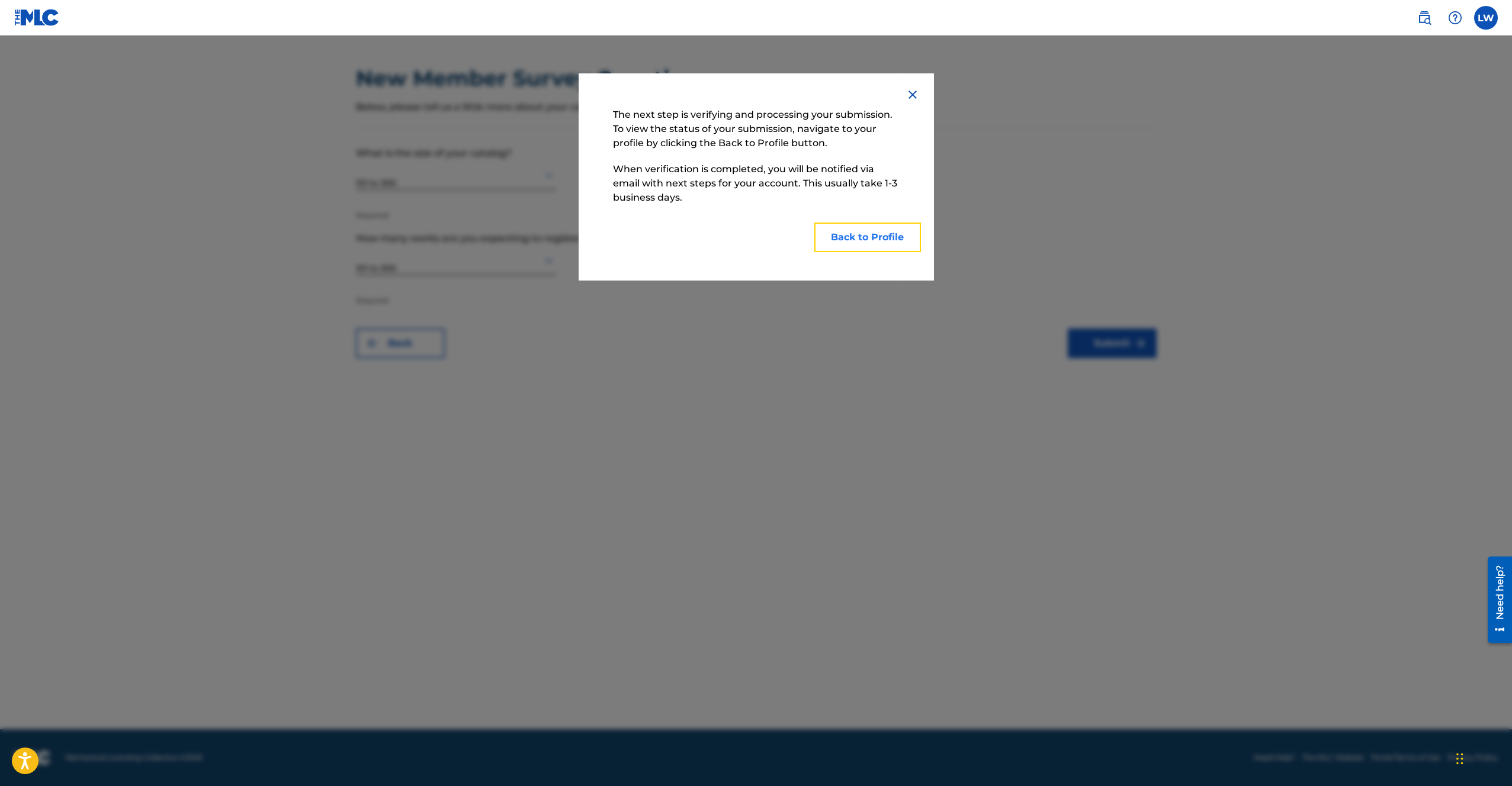
click at [861, 237] on button "Back to Profile" at bounding box center [867, 237] width 107 height 29
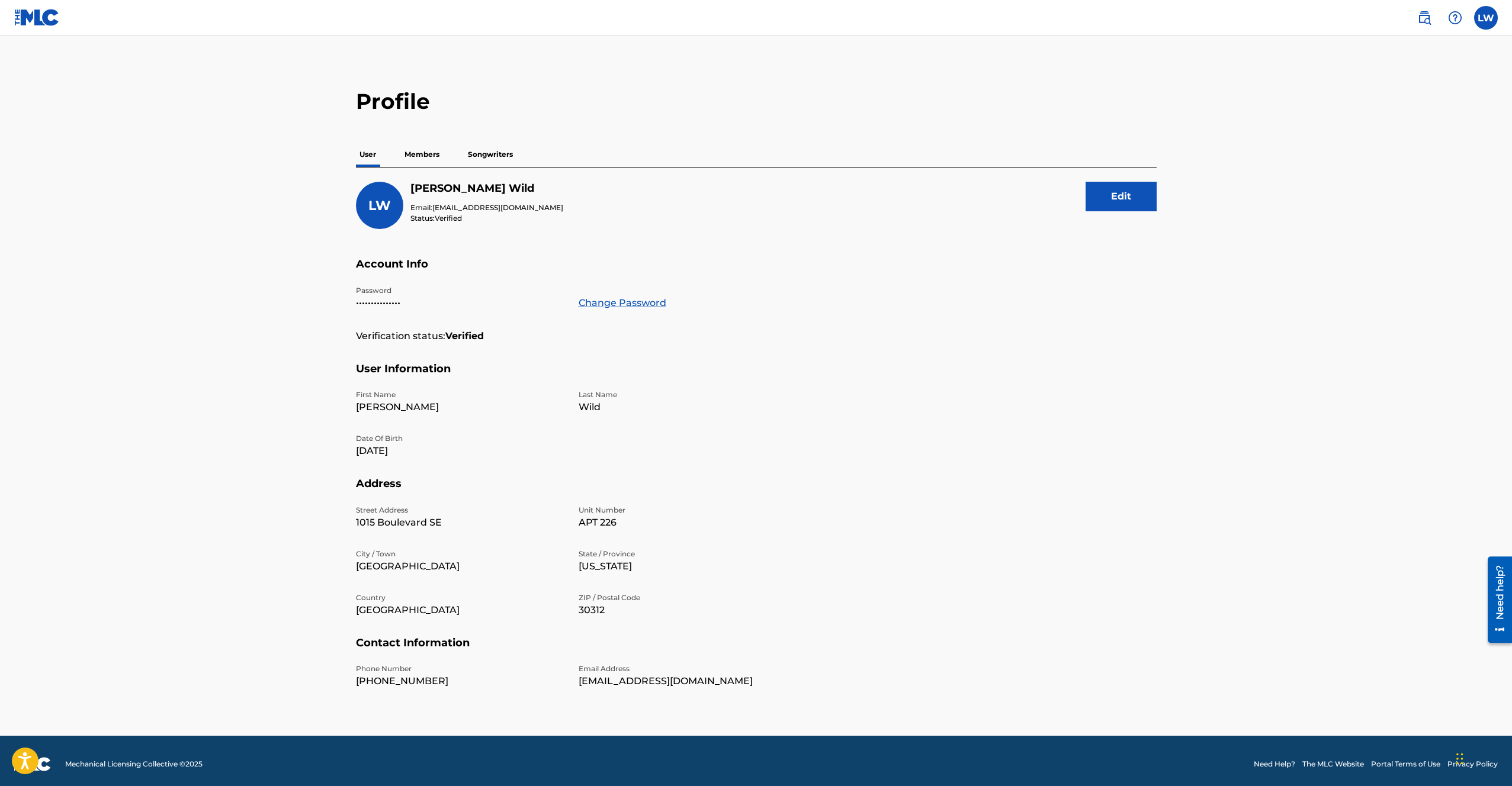
scroll to position [2, 0]
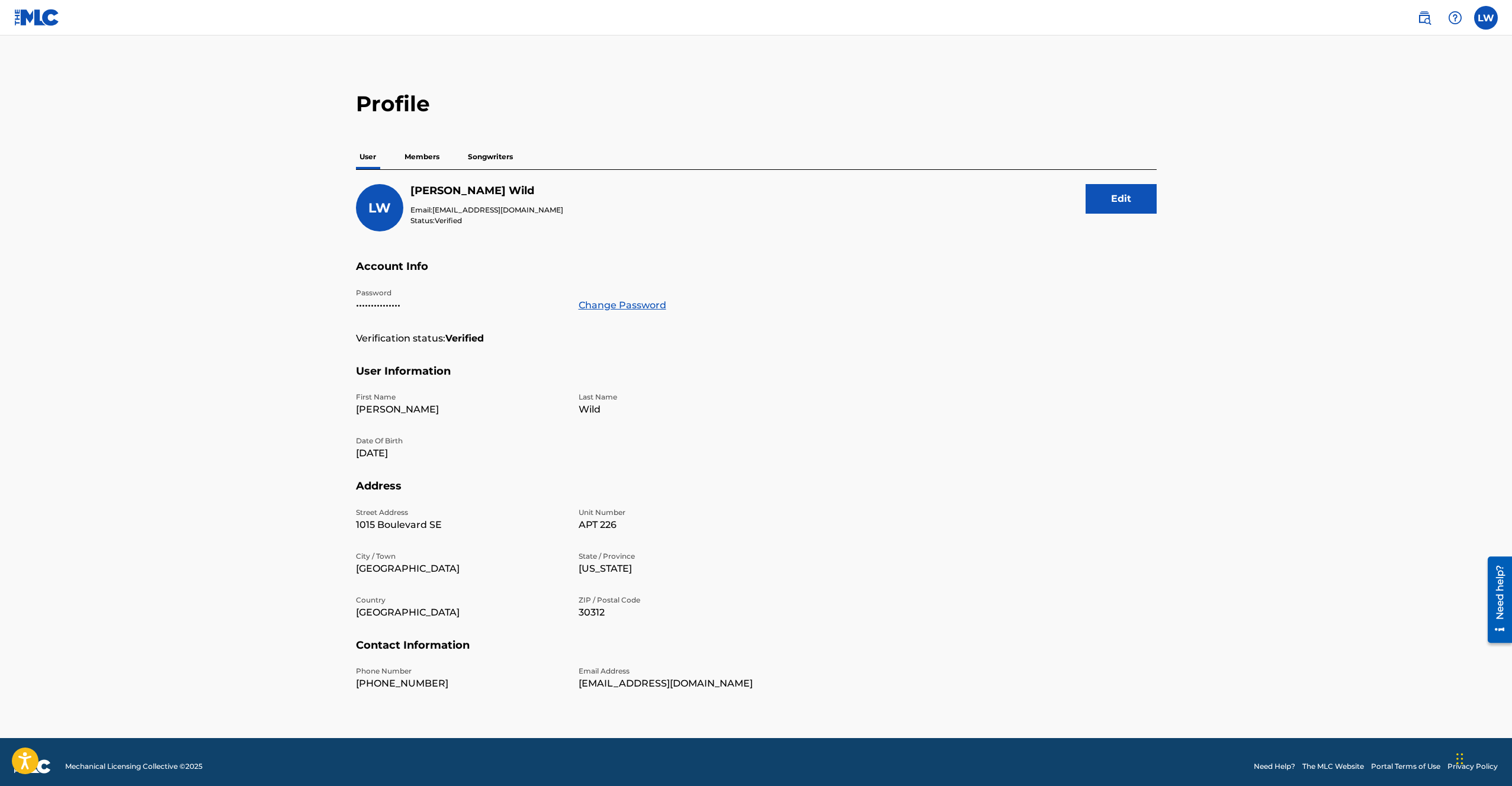
click at [426, 161] on p "Members" at bounding box center [422, 157] width 42 height 25
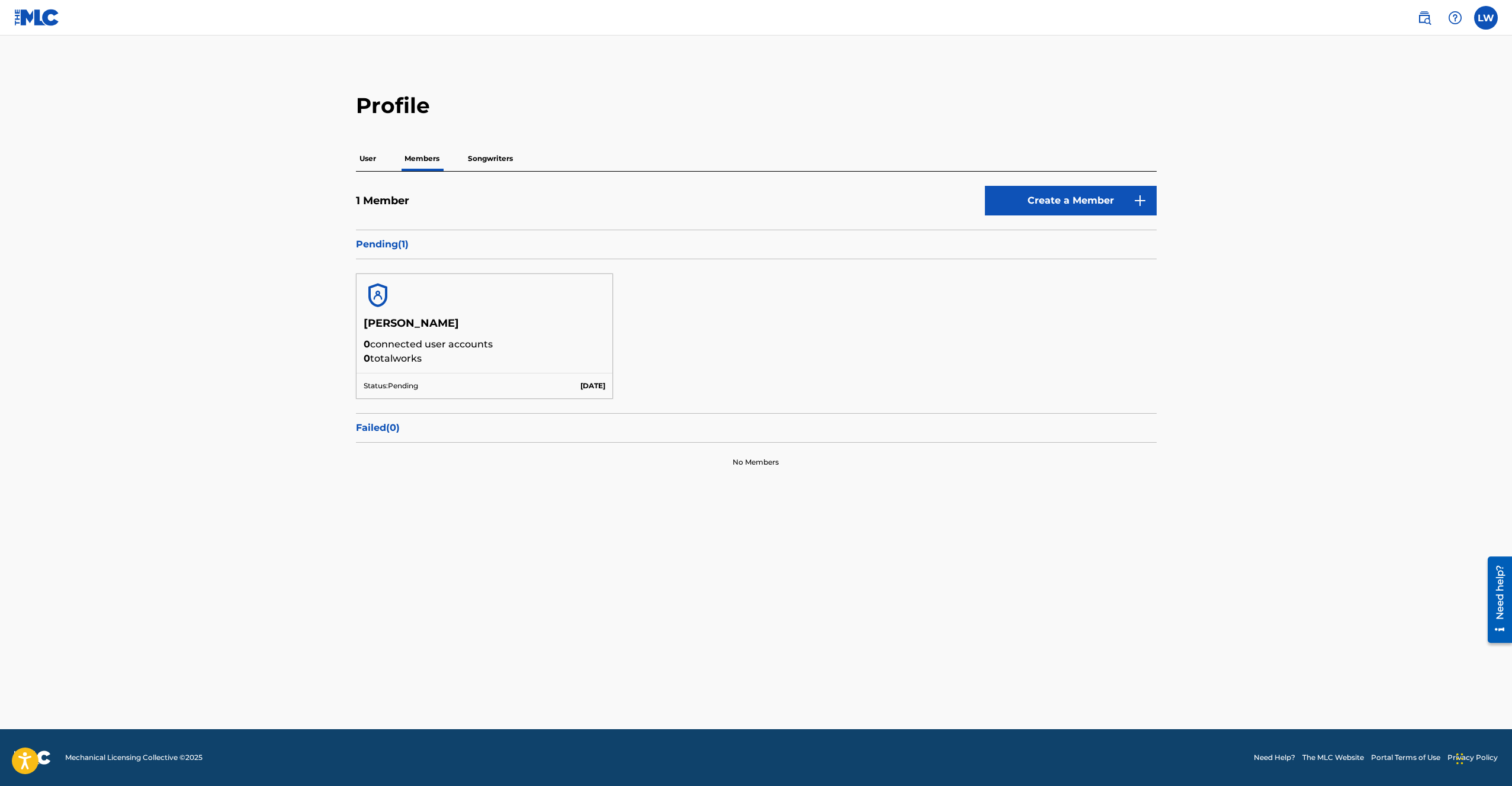
click at [479, 155] on p "Songwriters" at bounding box center [490, 159] width 52 height 25
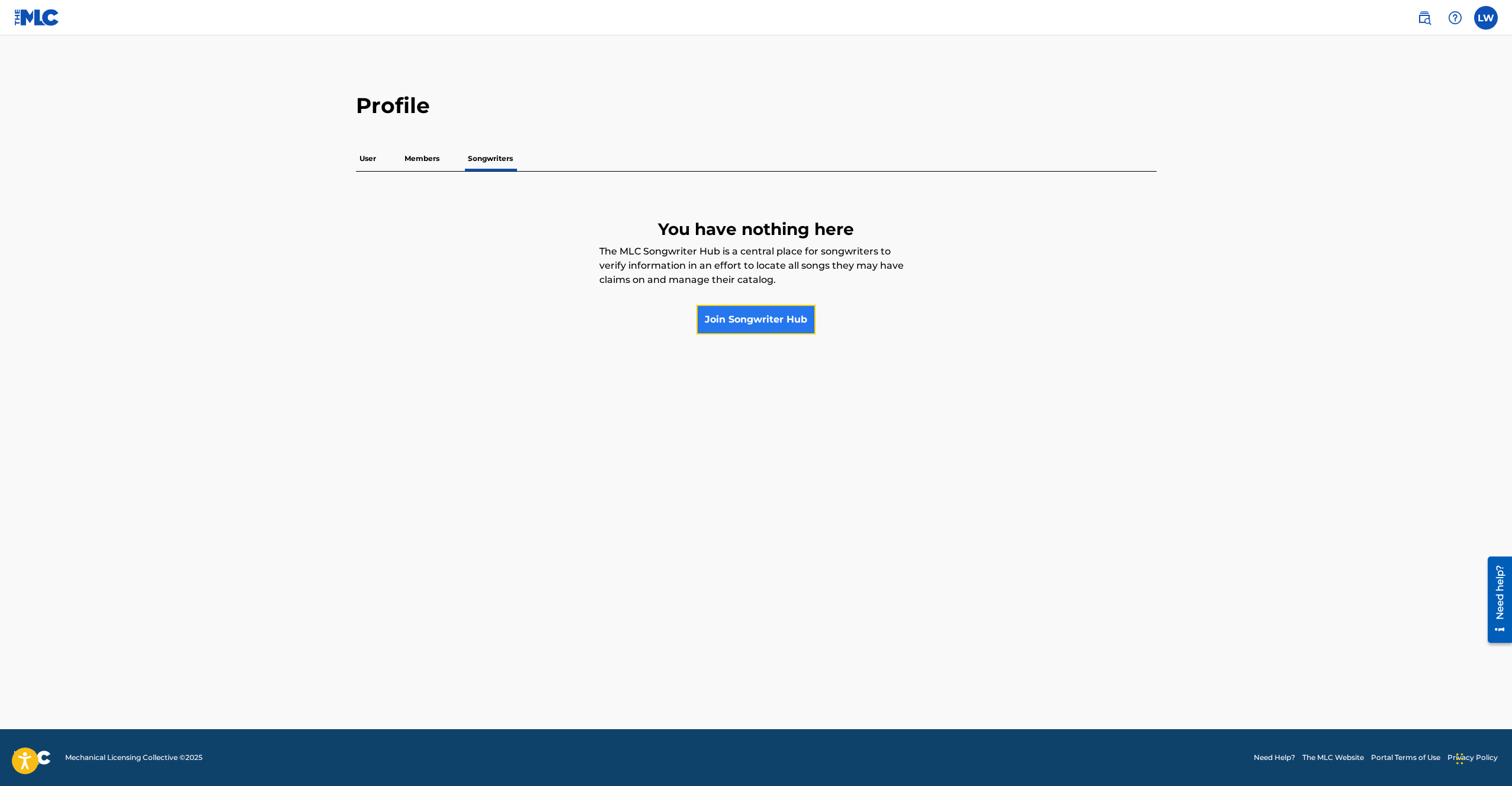
click at [766, 322] on link "Join Songwriter Hub" at bounding box center [756, 319] width 119 height 29
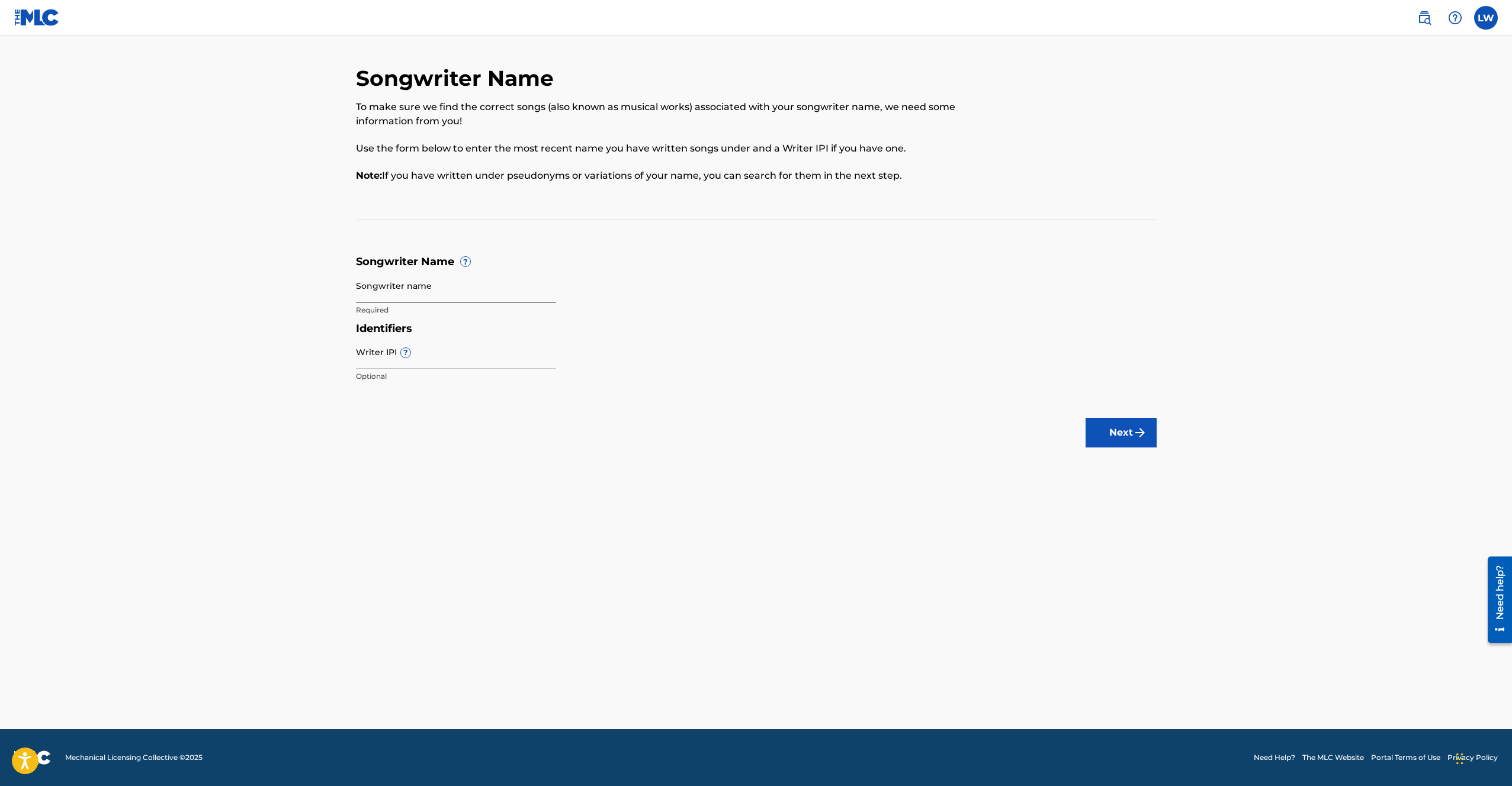
click at [453, 296] on input "Songwriter name" at bounding box center [456, 286] width 200 height 34
type input "[PERSON_NAME]"
click at [424, 360] on input "Writer IPI ?" at bounding box center [456, 352] width 200 height 34
type input "1179147824"
click at [1106, 429] on button "Next" at bounding box center [1121, 433] width 71 height 29
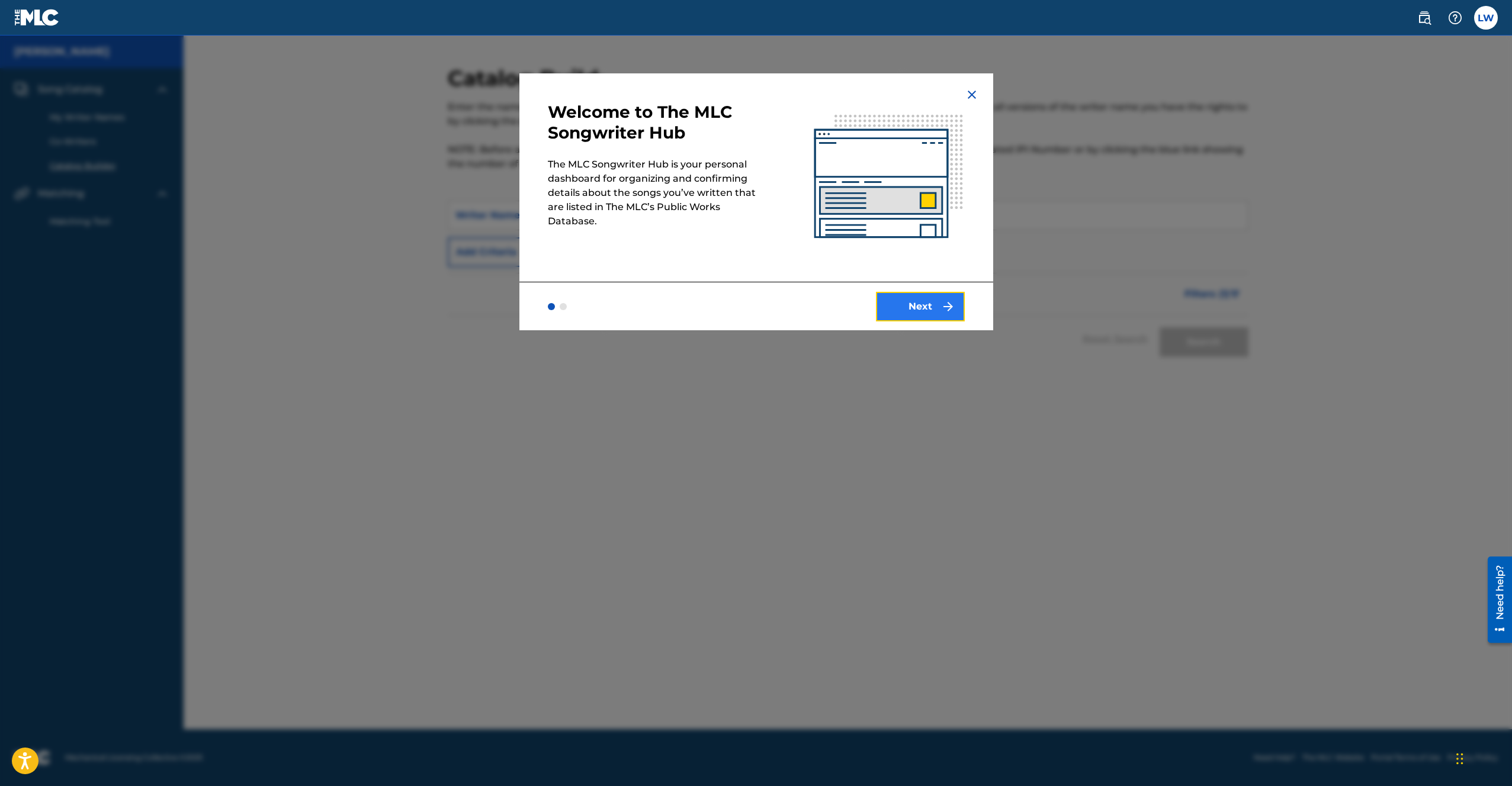
click at [911, 304] on button "Next" at bounding box center [921, 307] width 89 height 29
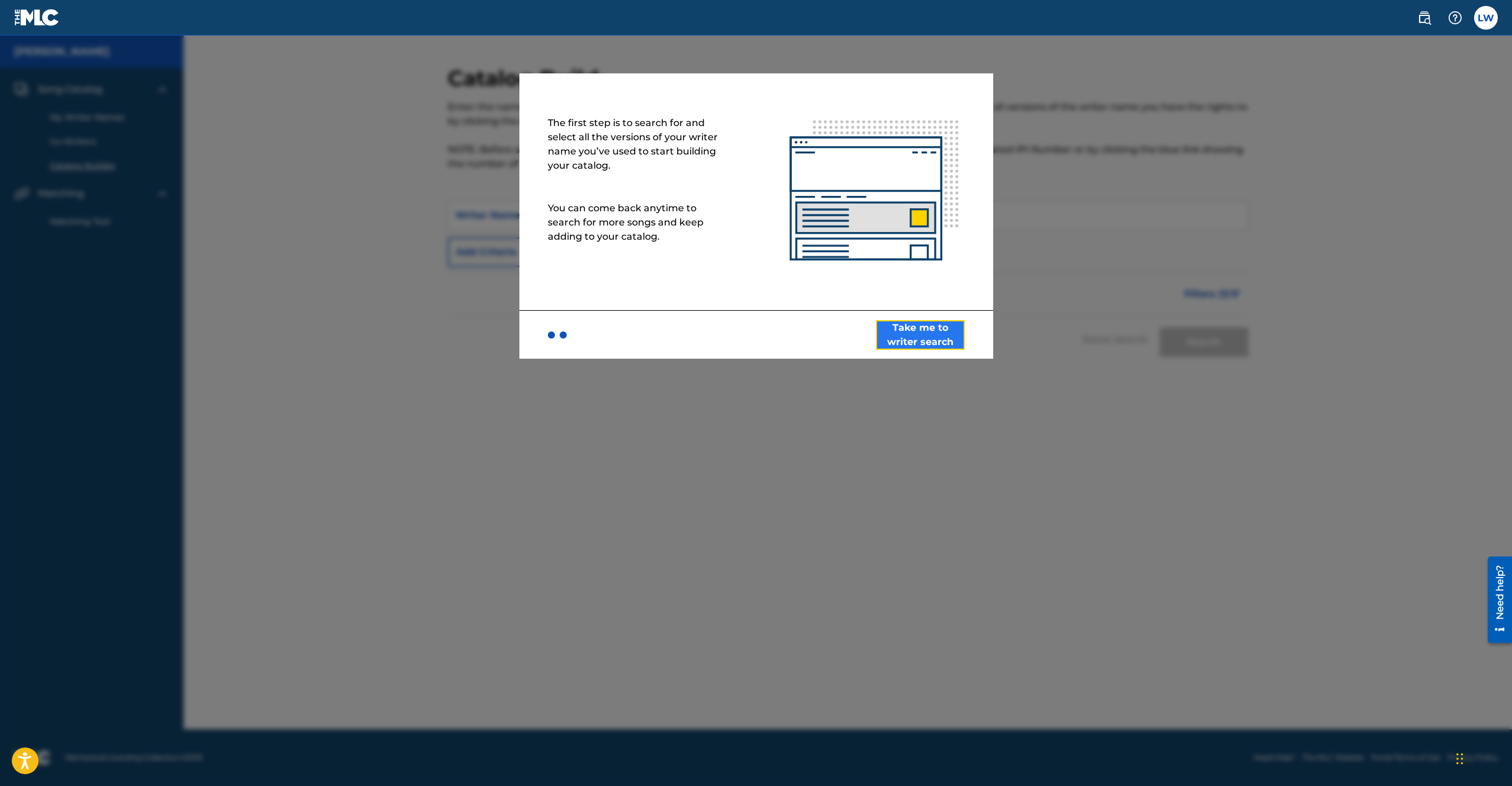
click at [926, 337] on button "Take me to writer search" at bounding box center [921, 335] width 89 height 29
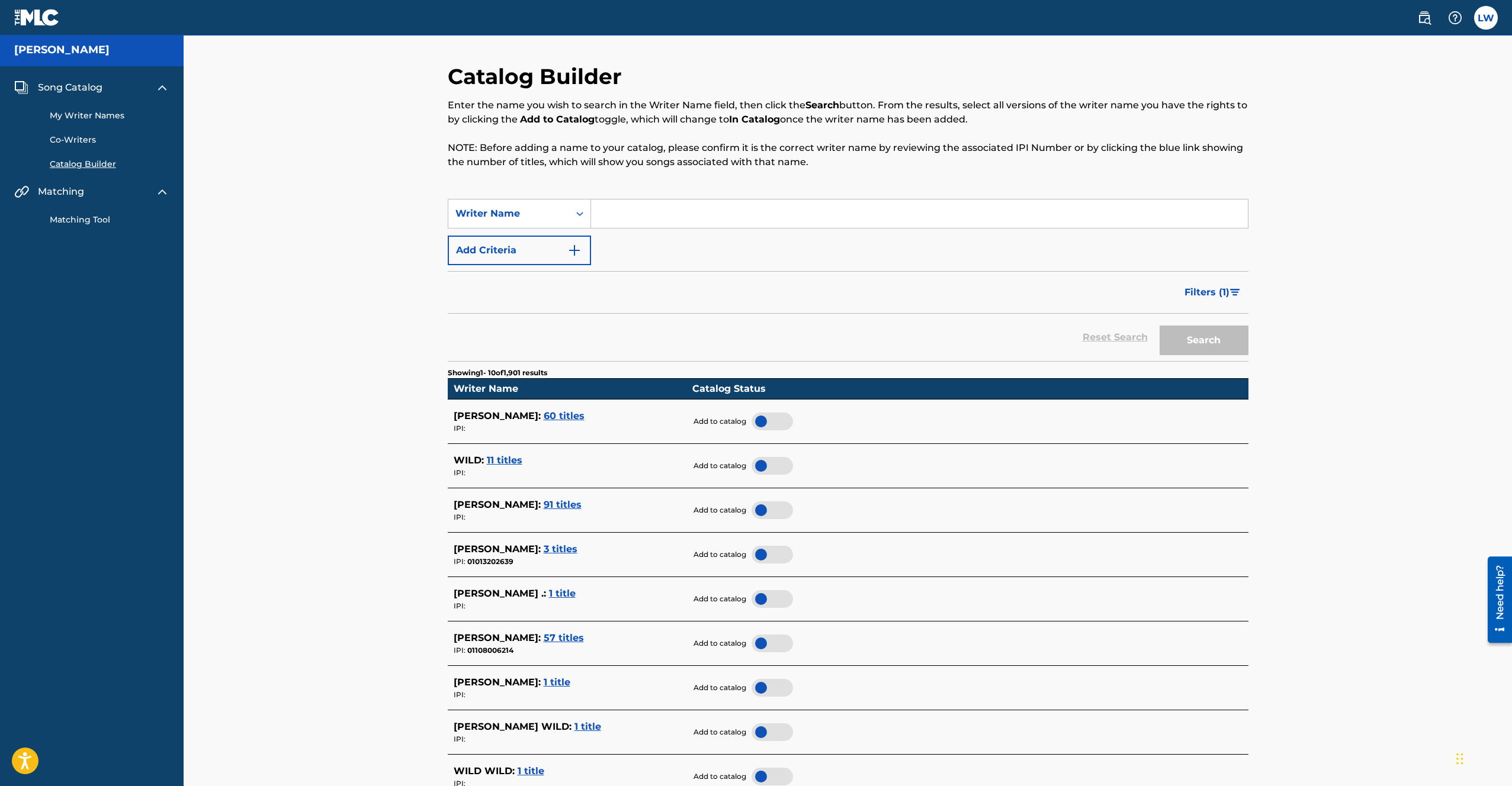
scroll to position [2, 0]
click at [564, 418] on span "60 titles" at bounding box center [564, 415] width 41 height 11
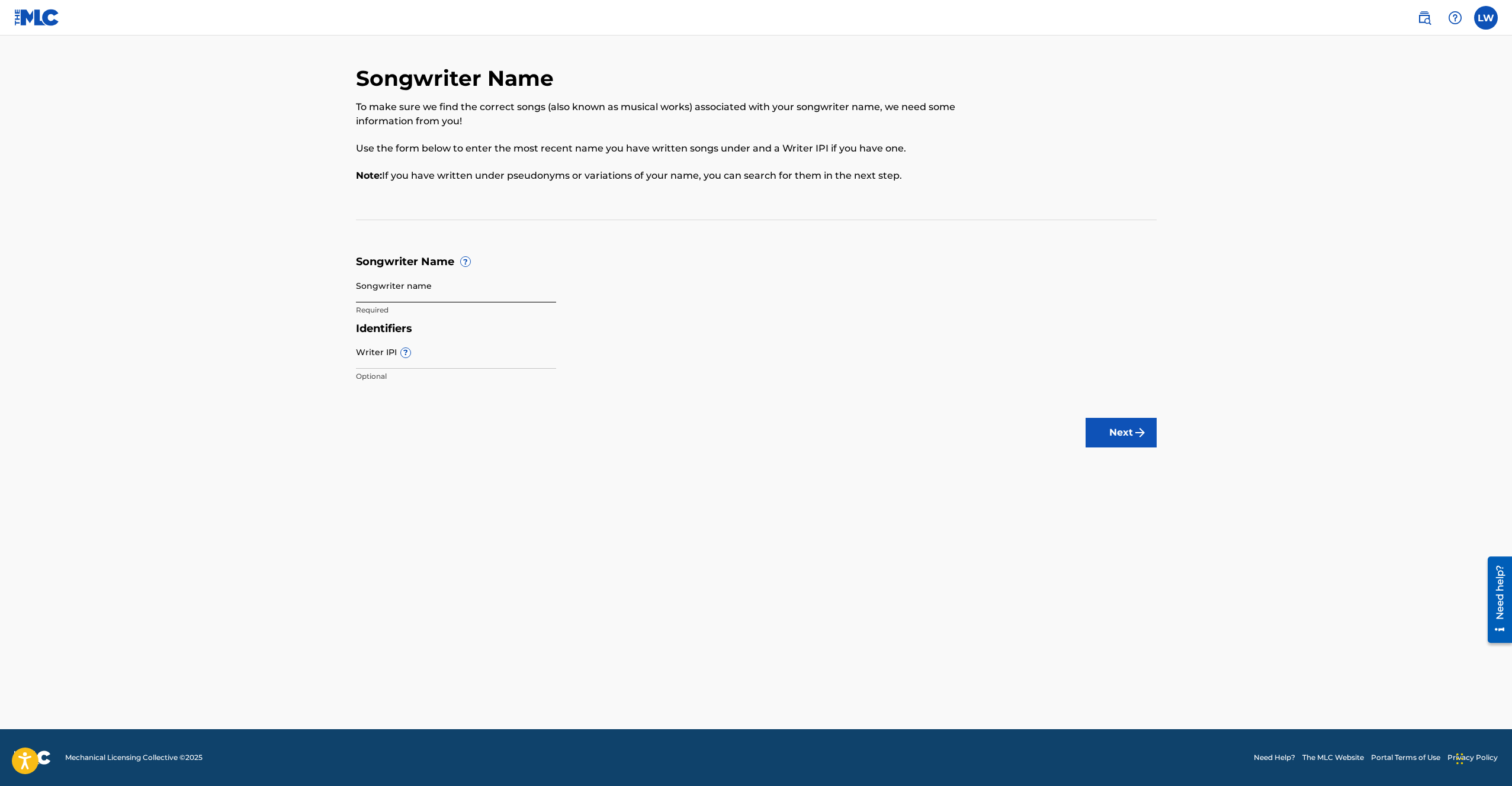
click at [404, 288] on input "Songwriter name" at bounding box center [456, 286] width 200 height 34
type input "[PERSON_NAME]"
click at [422, 360] on input "Writer IPI ?" at bounding box center [456, 352] width 200 height 34
type input "1179147824"
click at [1117, 432] on button "Next" at bounding box center [1121, 433] width 71 height 29
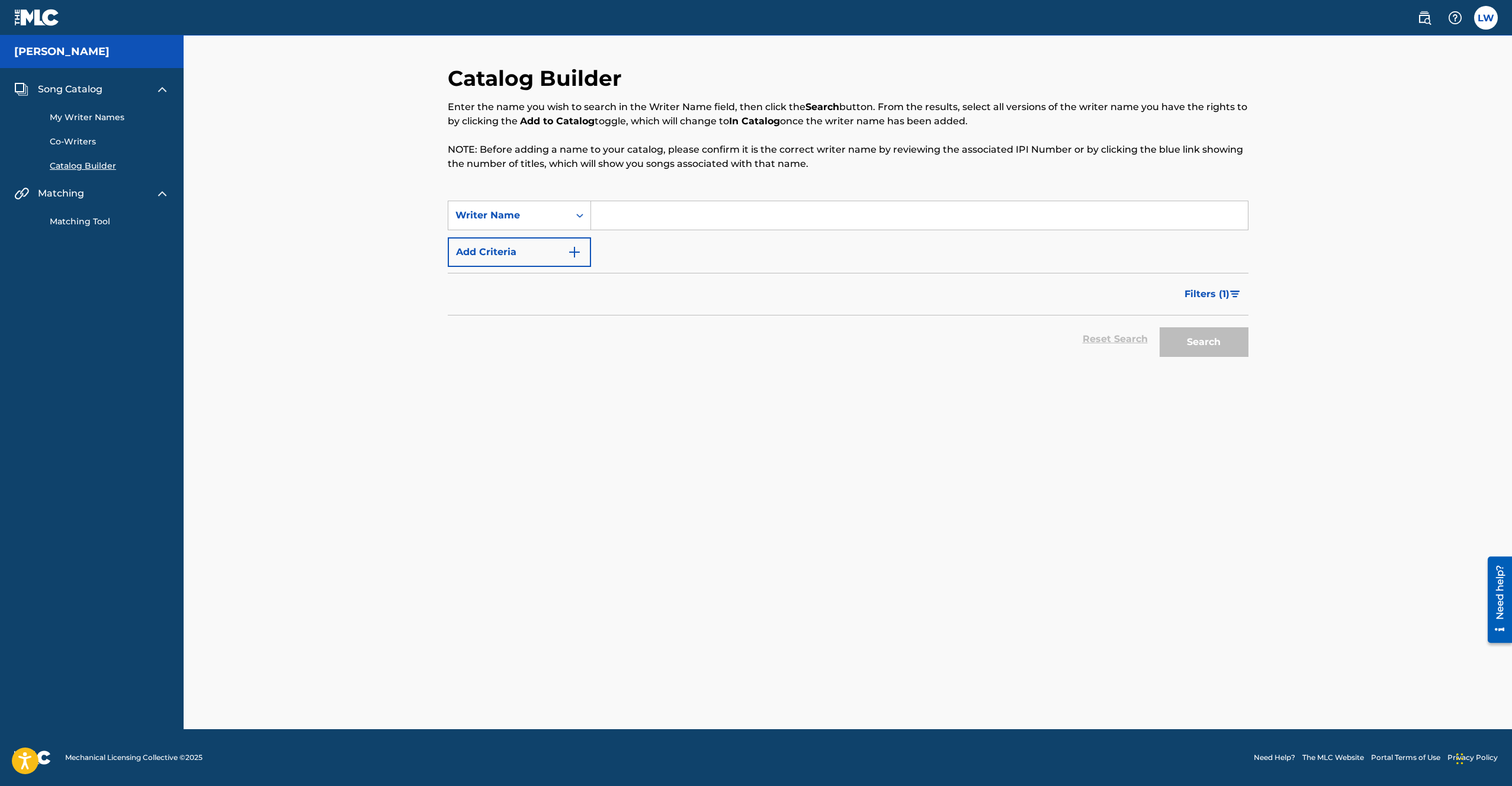
click at [660, 212] on input "Search Form" at bounding box center [919, 215] width 657 height 29
type input "[PERSON_NAME] Wild"
click at [1209, 351] on button "Search" at bounding box center [1204, 341] width 89 height 29
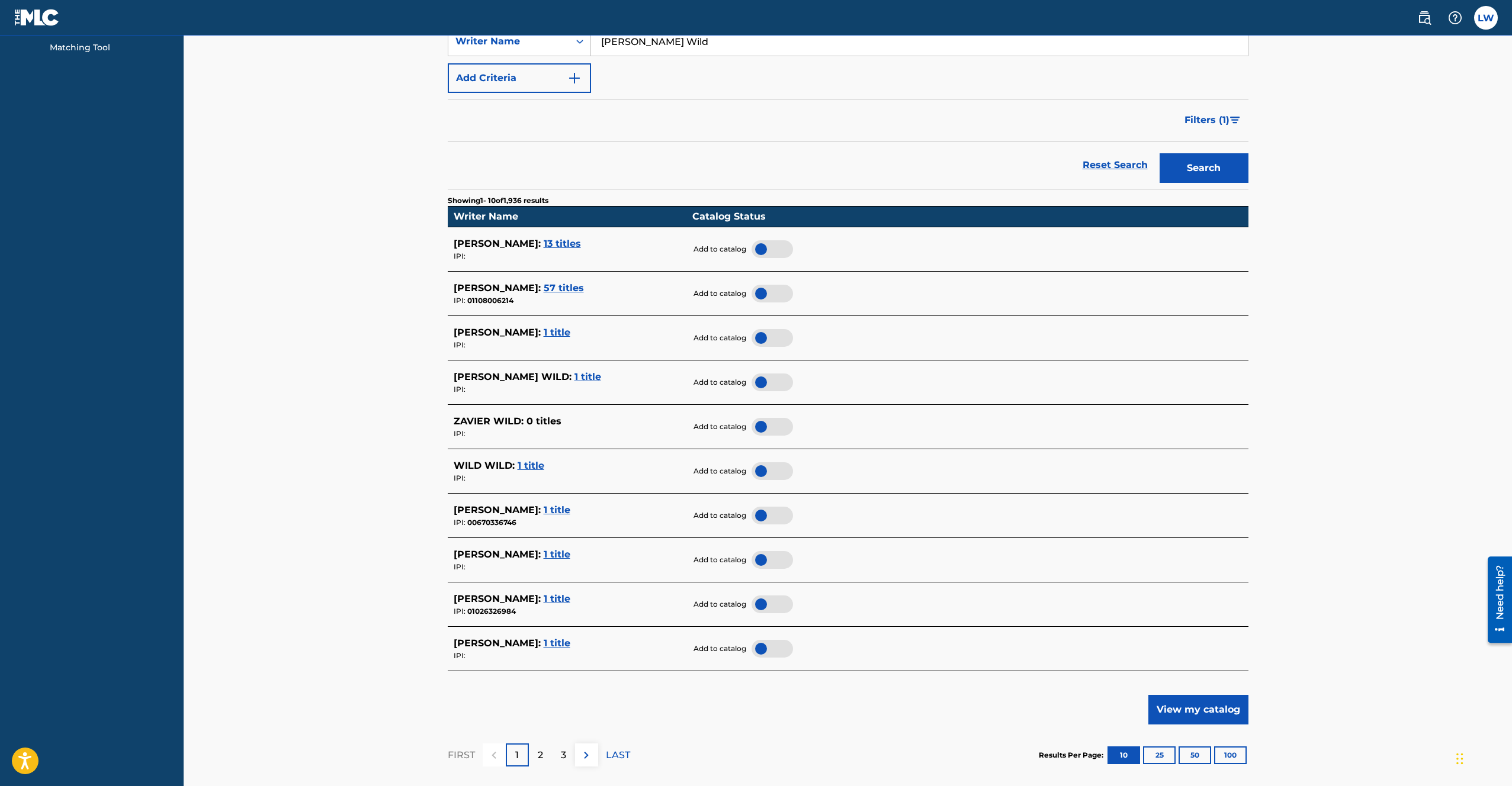
scroll to position [160, 0]
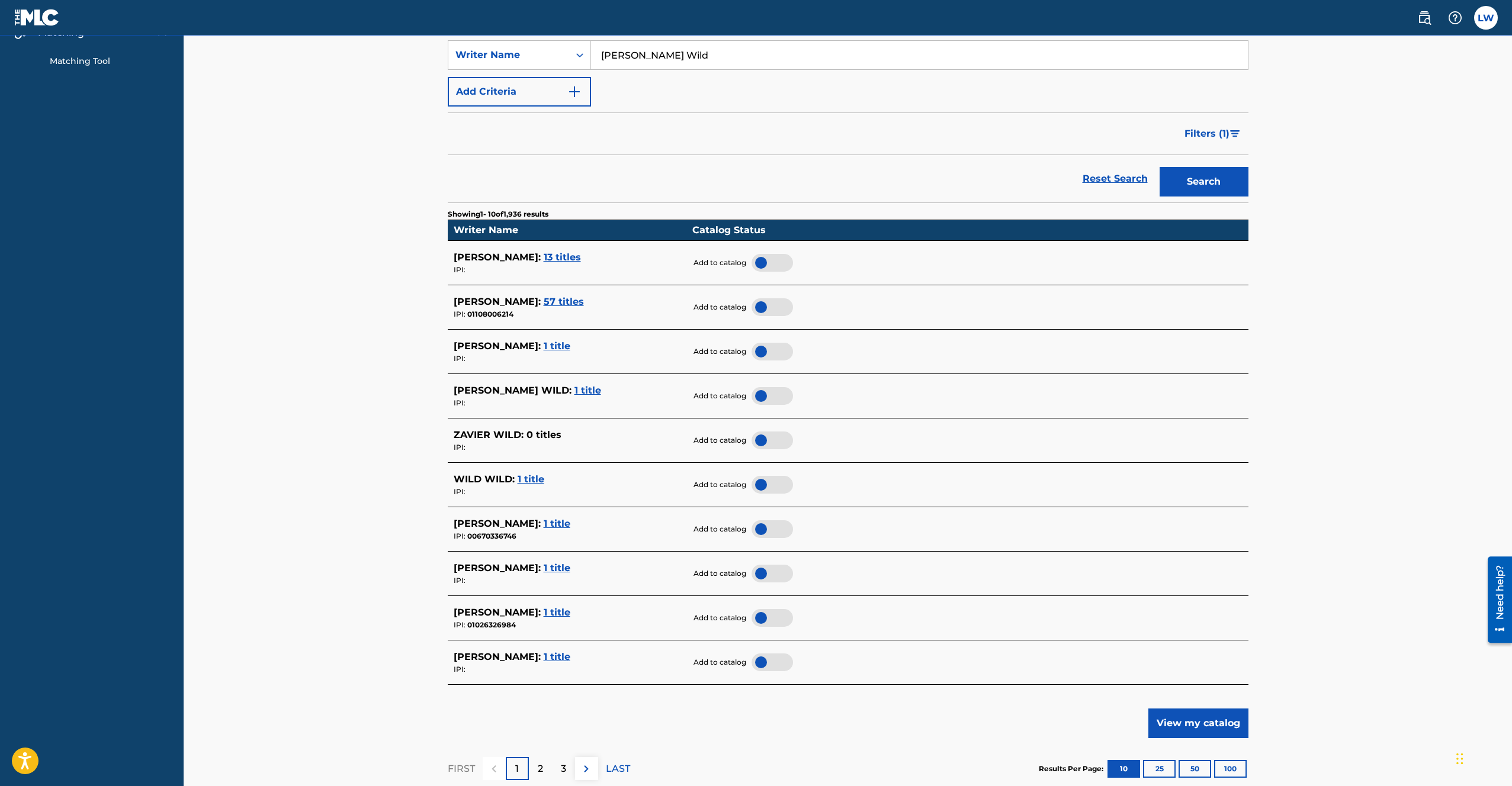
click at [544, 302] on span "57 titles" at bounding box center [564, 302] width 40 height 11
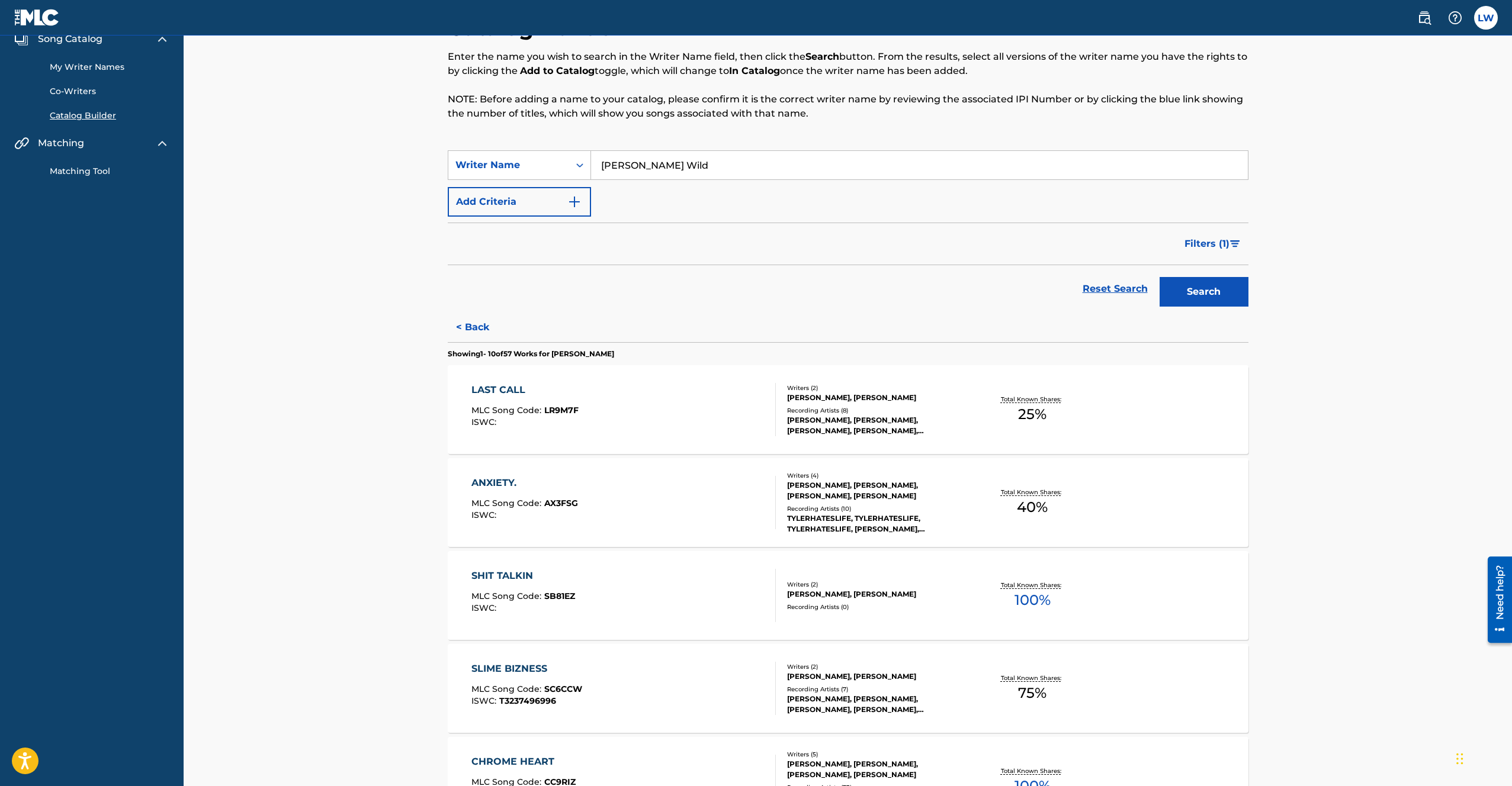
scroll to position [0, 0]
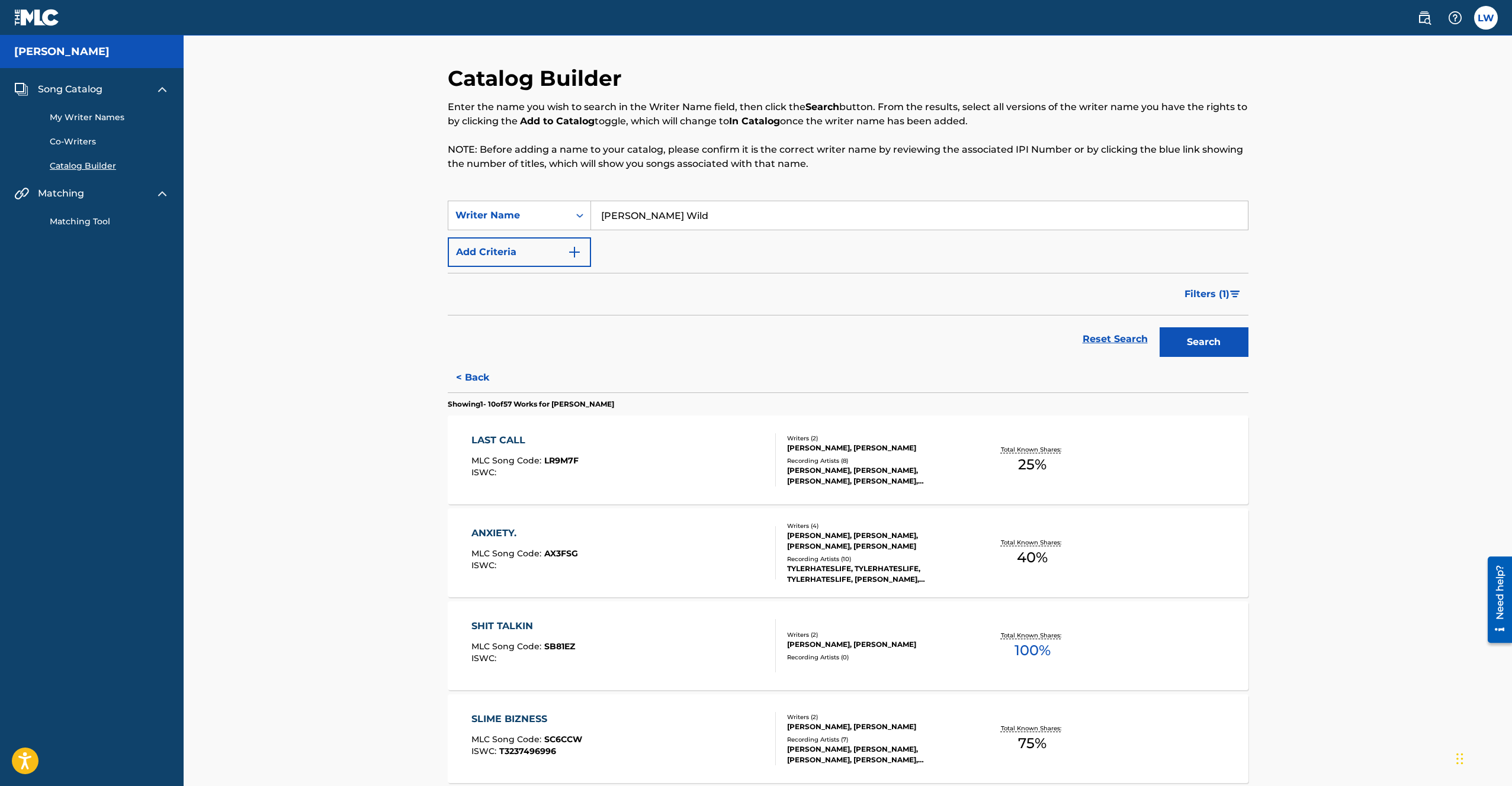
click at [969, 454] on div "Total Known Shares: 25 %" at bounding box center [1032, 460] width 133 height 36
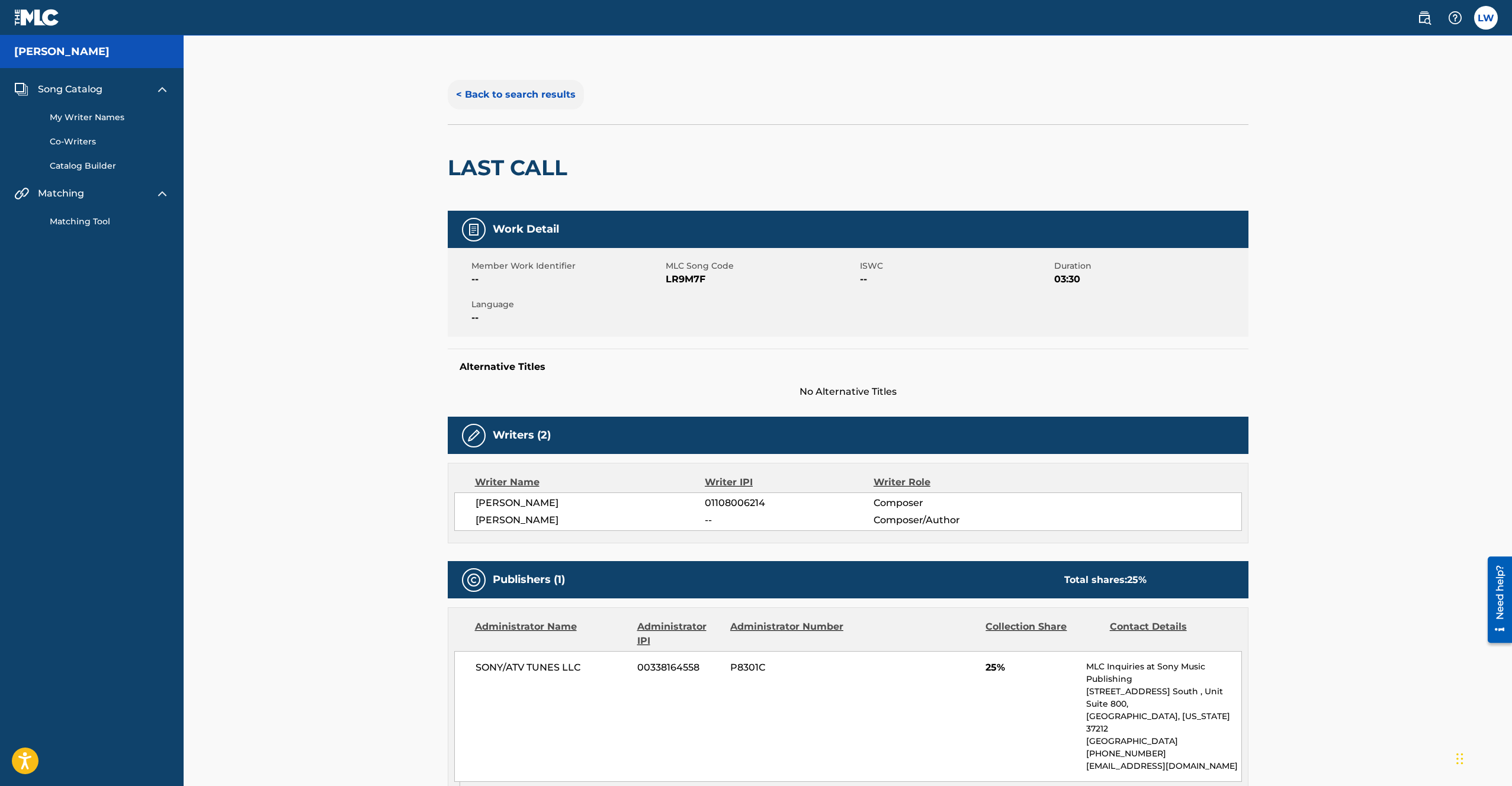
click at [489, 97] on button "< Back to search results" at bounding box center [516, 94] width 136 height 29
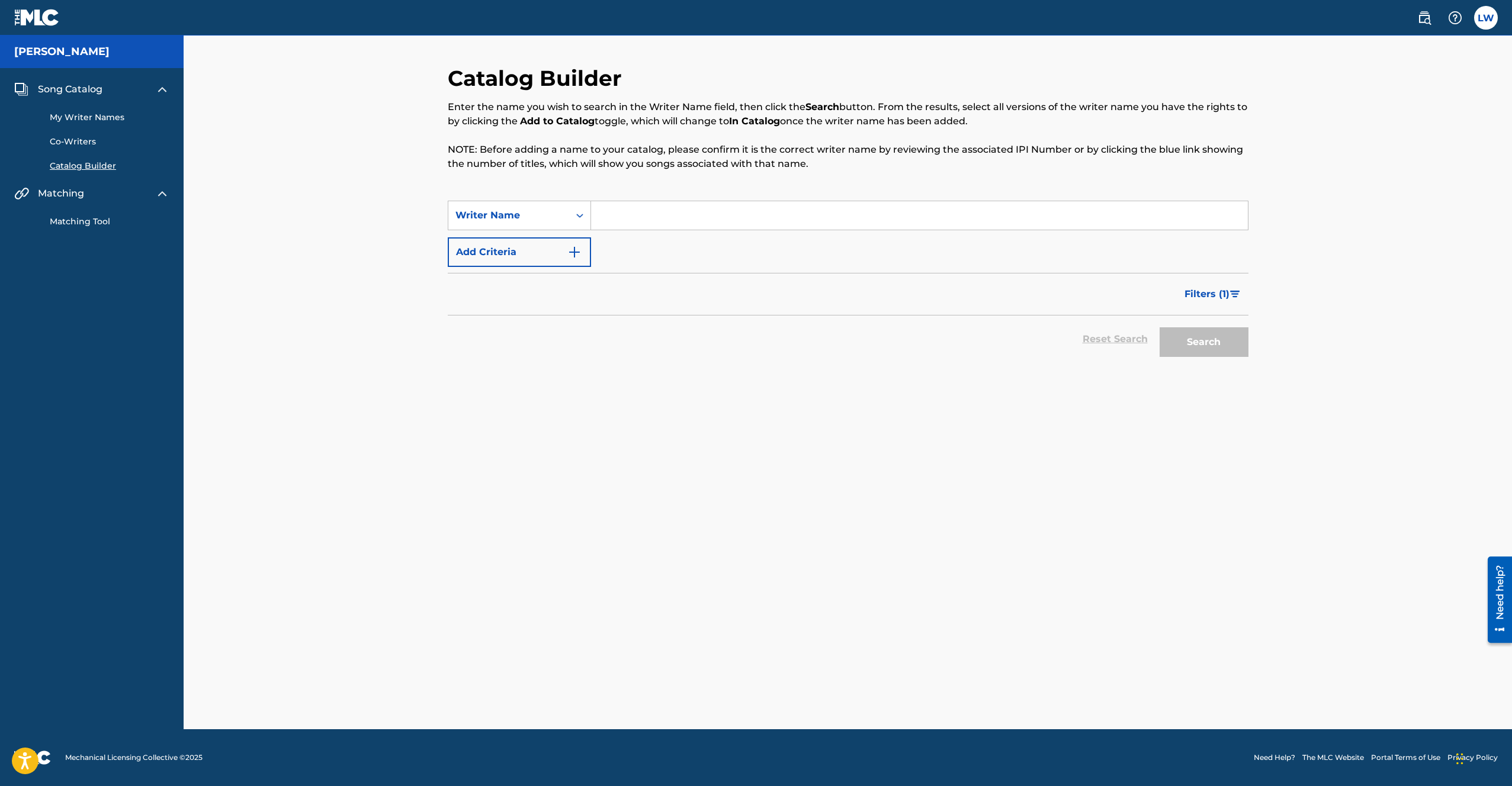
click at [643, 213] on input "Search Form" at bounding box center [919, 215] width 657 height 29
type input "[PERSON_NAME] Wild"
click at [1194, 350] on button "Search" at bounding box center [1204, 341] width 89 height 29
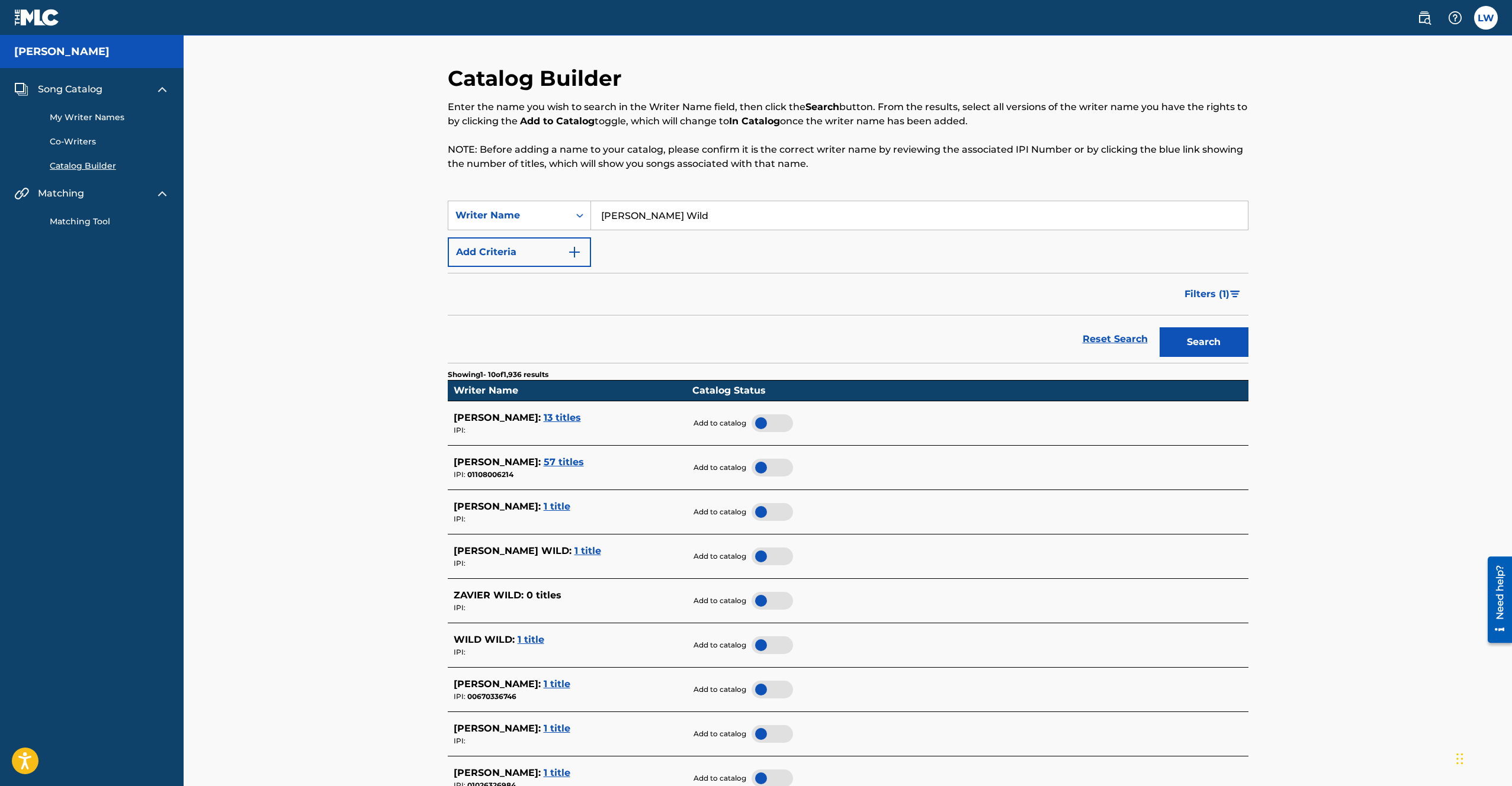
click at [780, 474] on div at bounding box center [773, 468] width 41 height 17
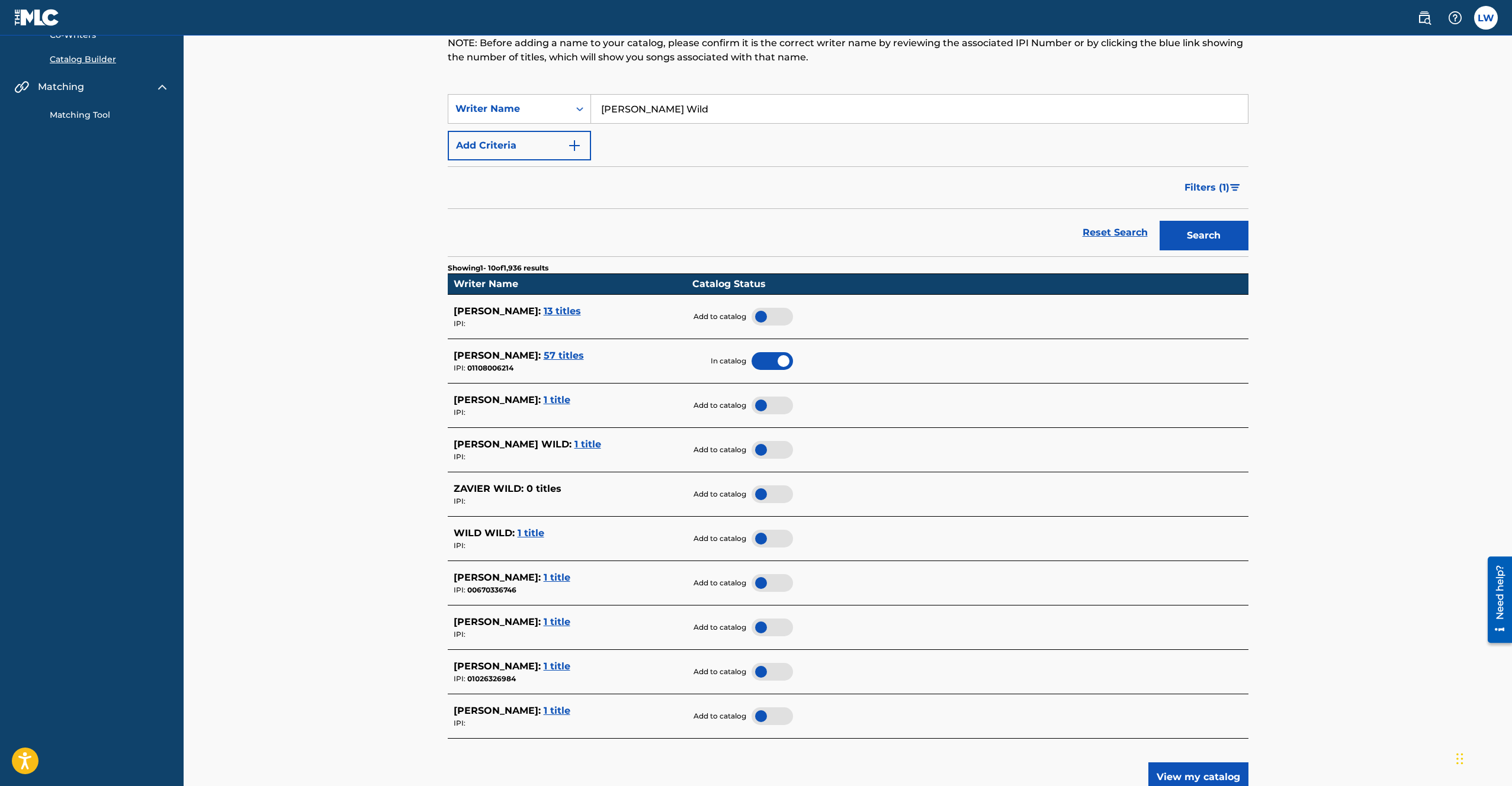
scroll to position [109, 0]
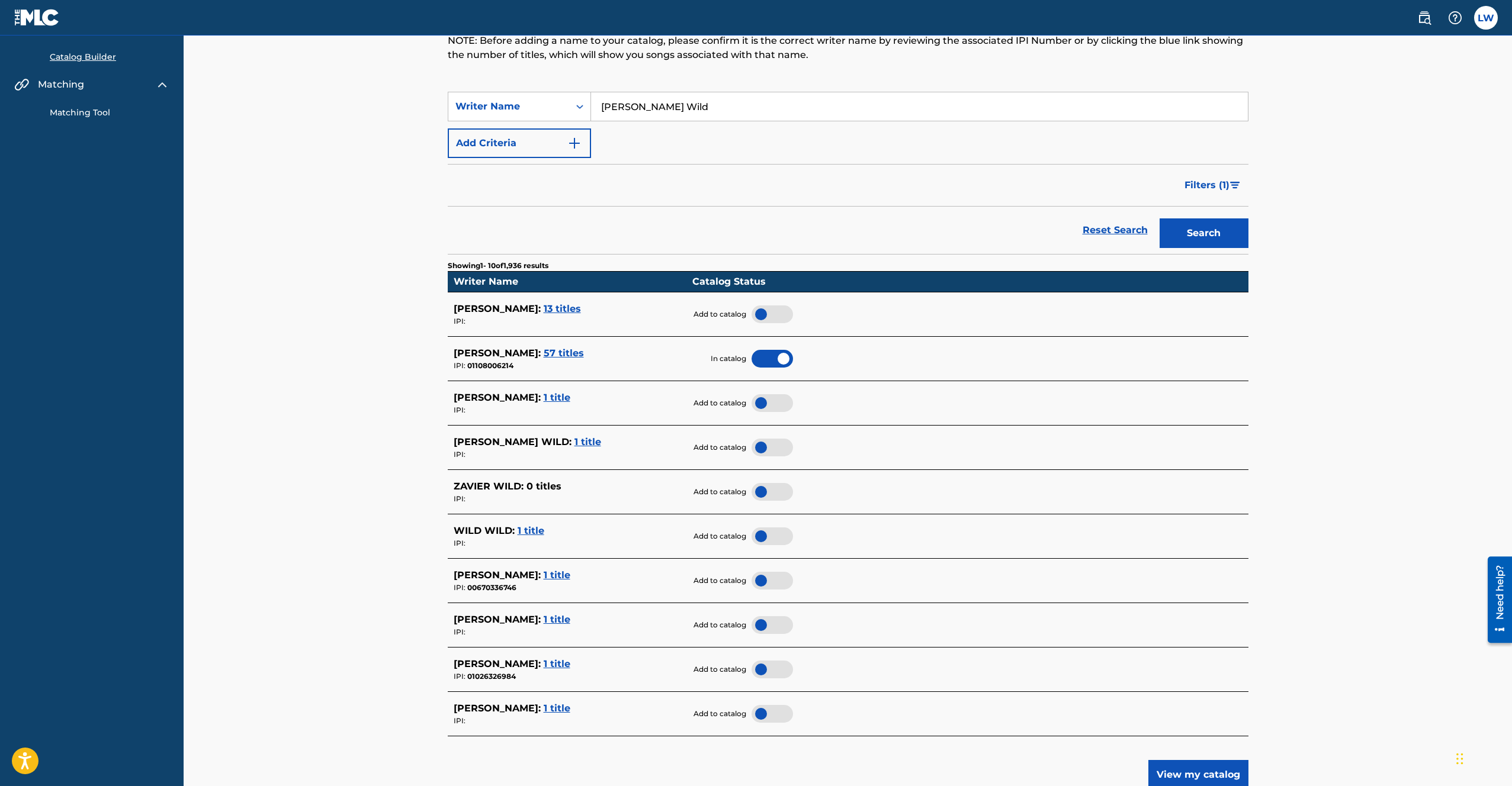
click at [579, 443] on span "1 title" at bounding box center [588, 442] width 27 height 11
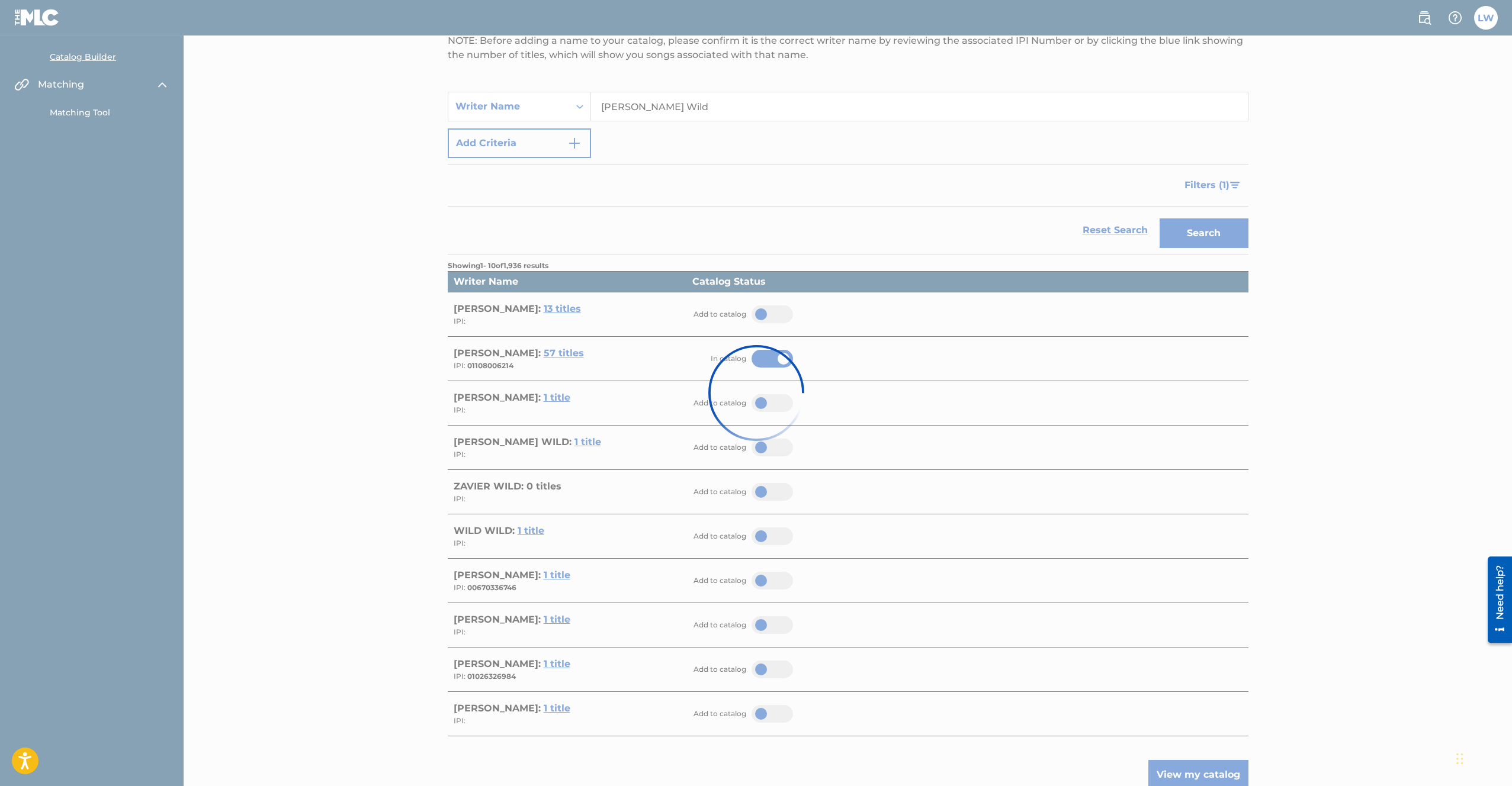
scroll to position [0, 0]
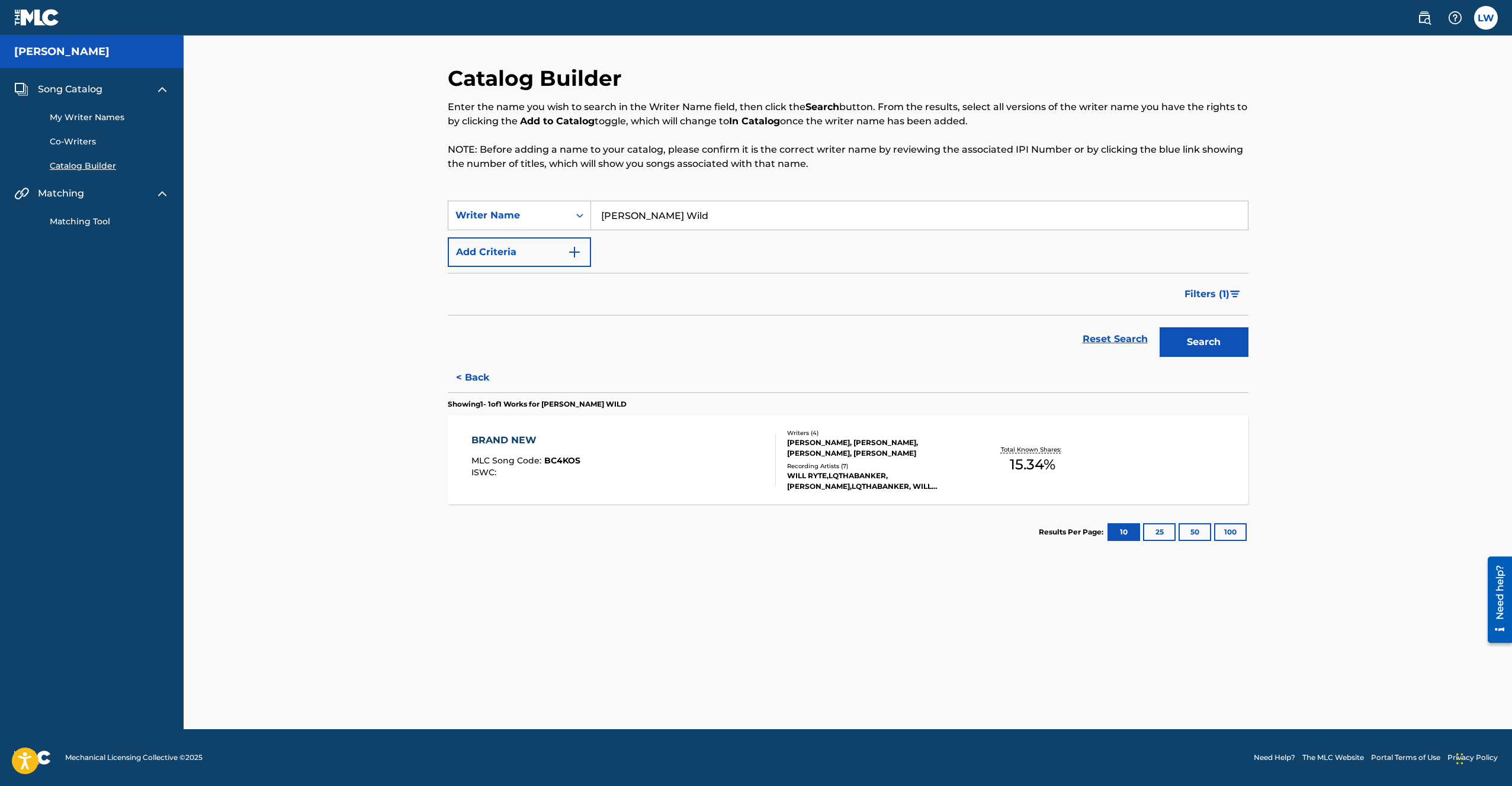
click at [678, 449] on div "BRAND NEW MLC Song Code : BC4KOS ISWC :" at bounding box center [623, 459] width 304 height 53
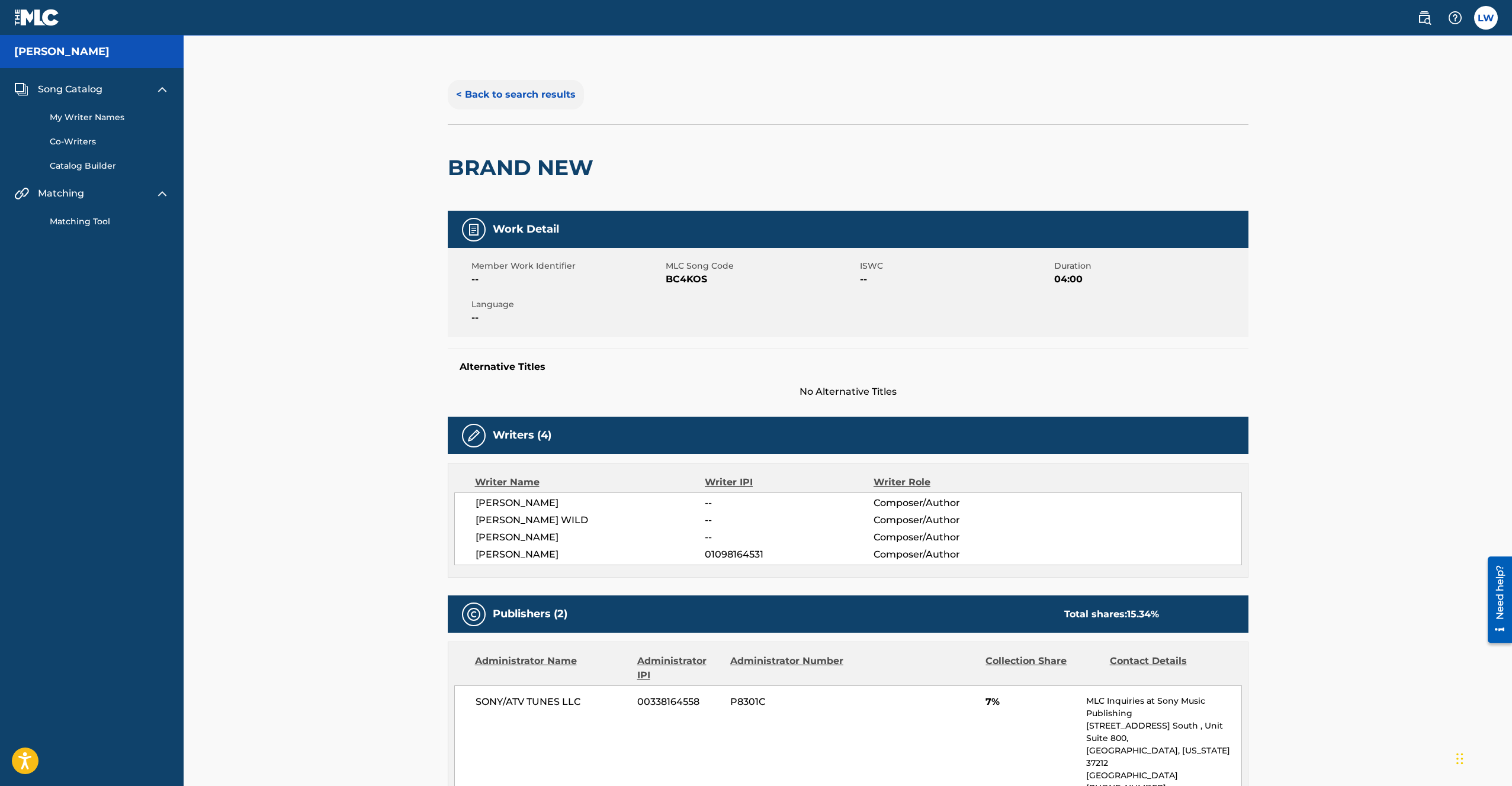
click at [511, 88] on button "< Back to search results" at bounding box center [516, 94] width 136 height 29
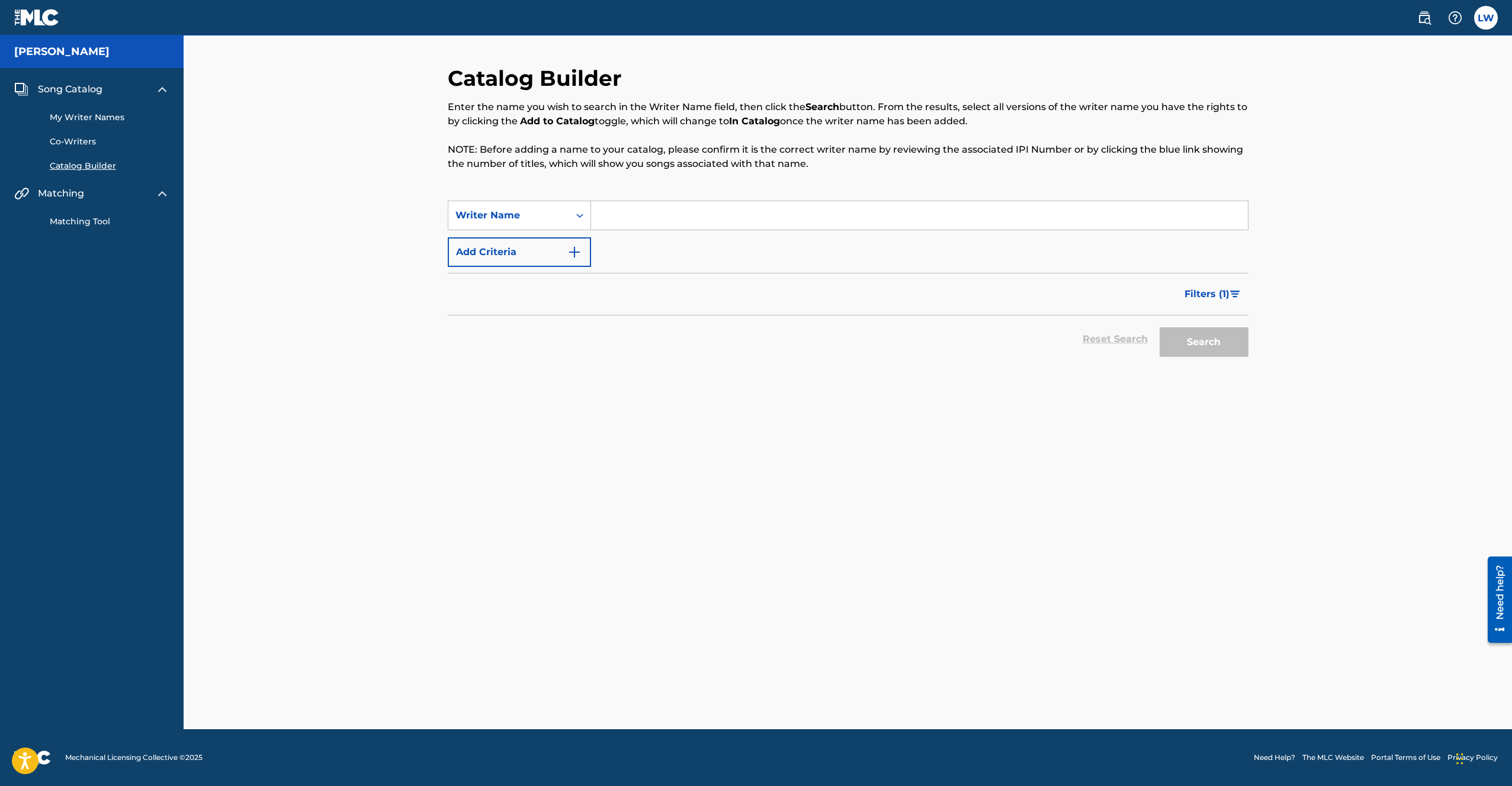
click at [638, 212] on input "Search Form" at bounding box center [919, 215] width 657 height 29
type input "[PERSON_NAME] Wild"
click at [1201, 352] on button "Search" at bounding box center [1204, 341] width 89 height 29
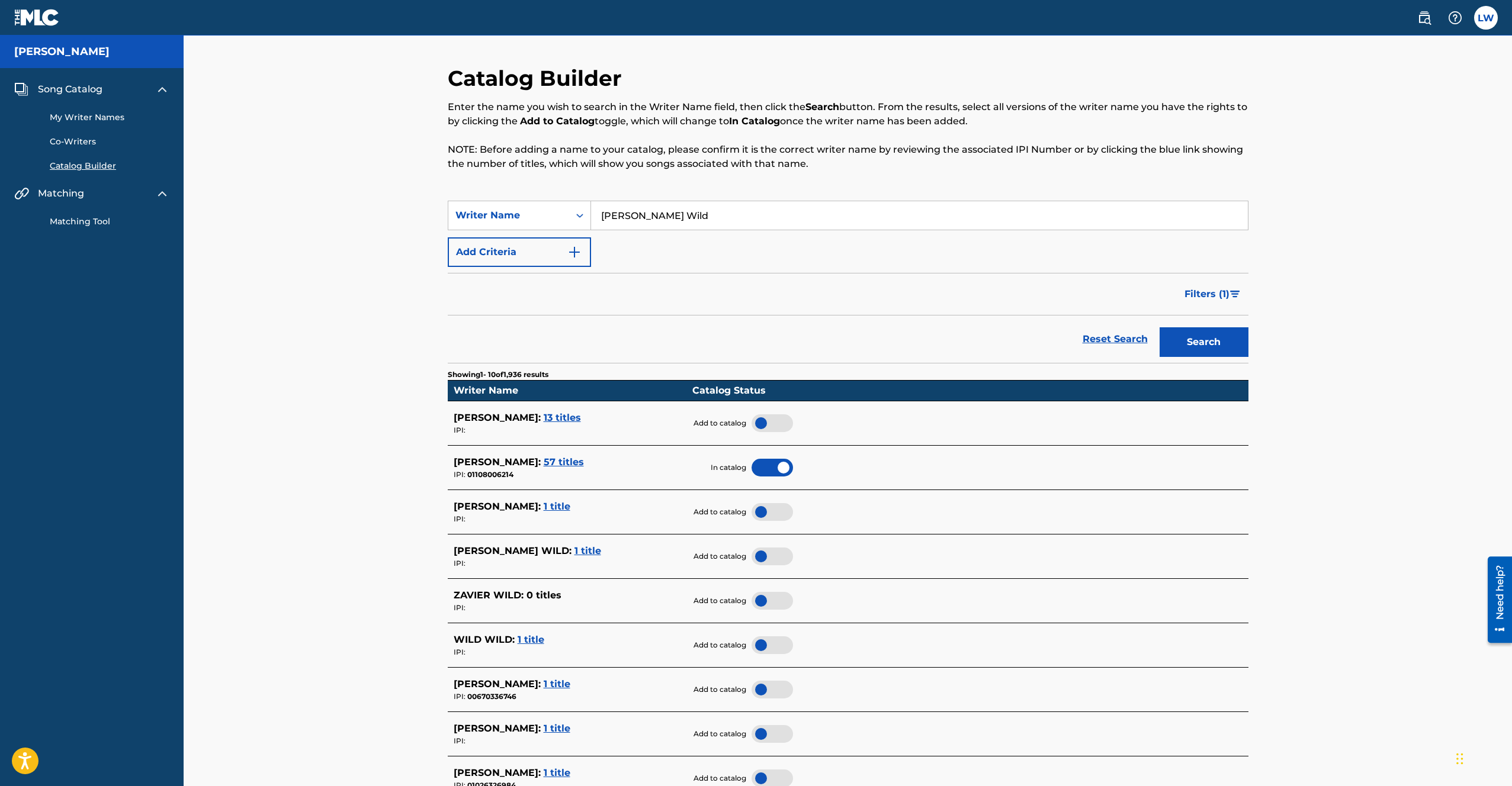
scroll to position [2, 0]
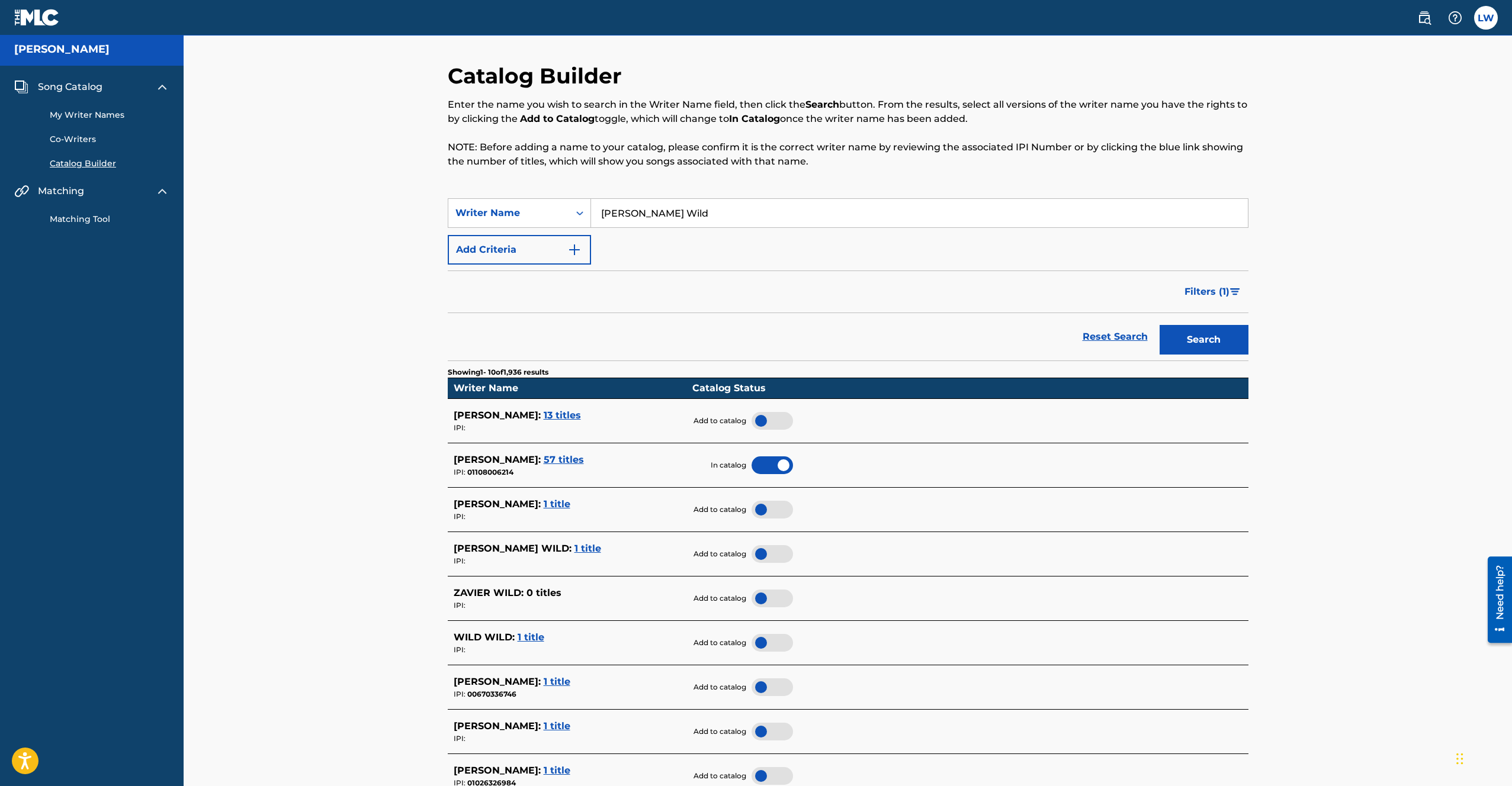
click at [771, 556] on div at bounding box center [773, 554] width 41 height 17
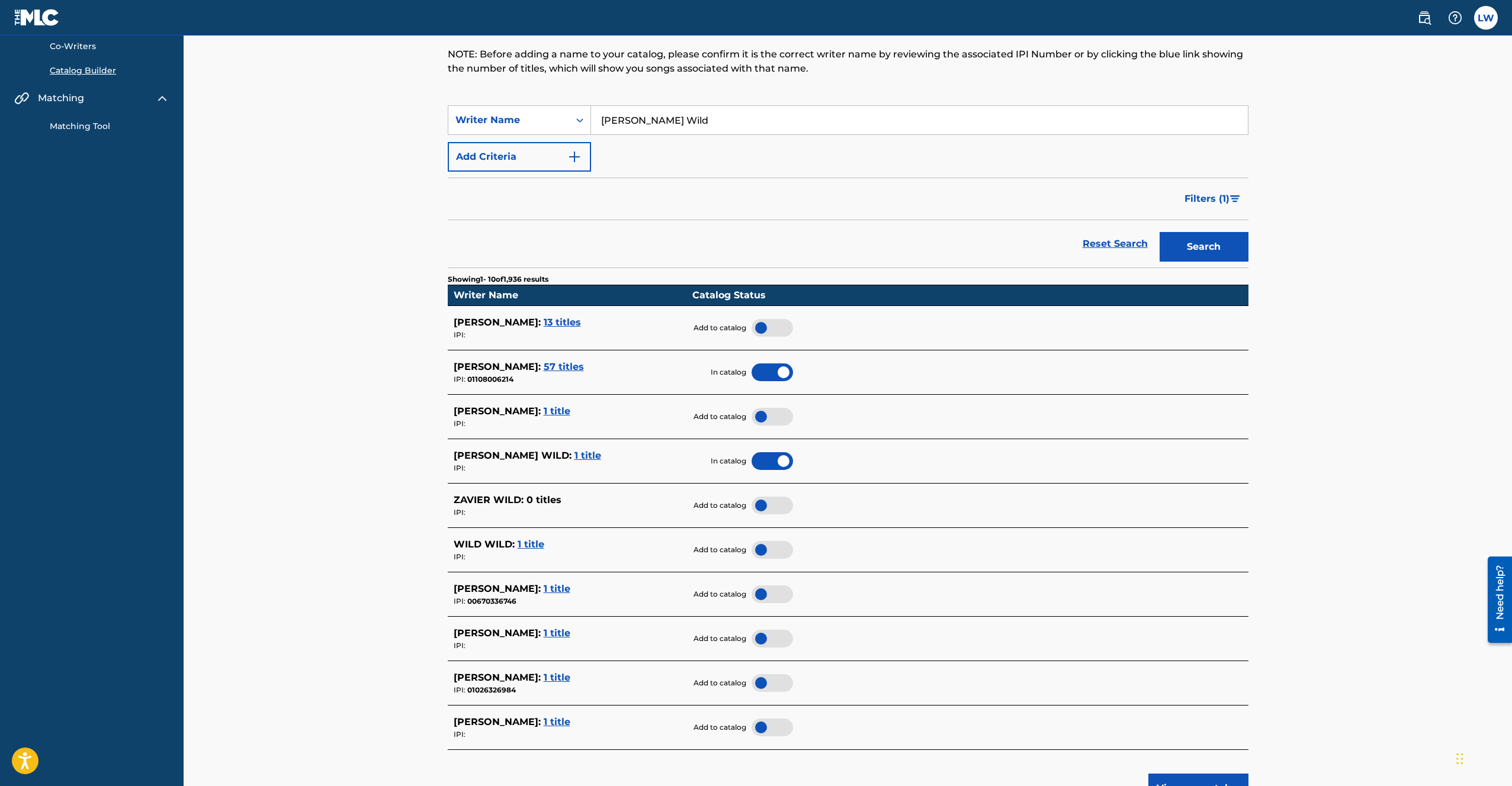
click at [780, 456] on div at bounding box center [773, 461] width 41 height 17
click at [777, 420] on div at bounding box center [773, 416] width 41 height 17
click at [575, 457] on span "1 title" at bounding box center [588, 456] width 27 height 11
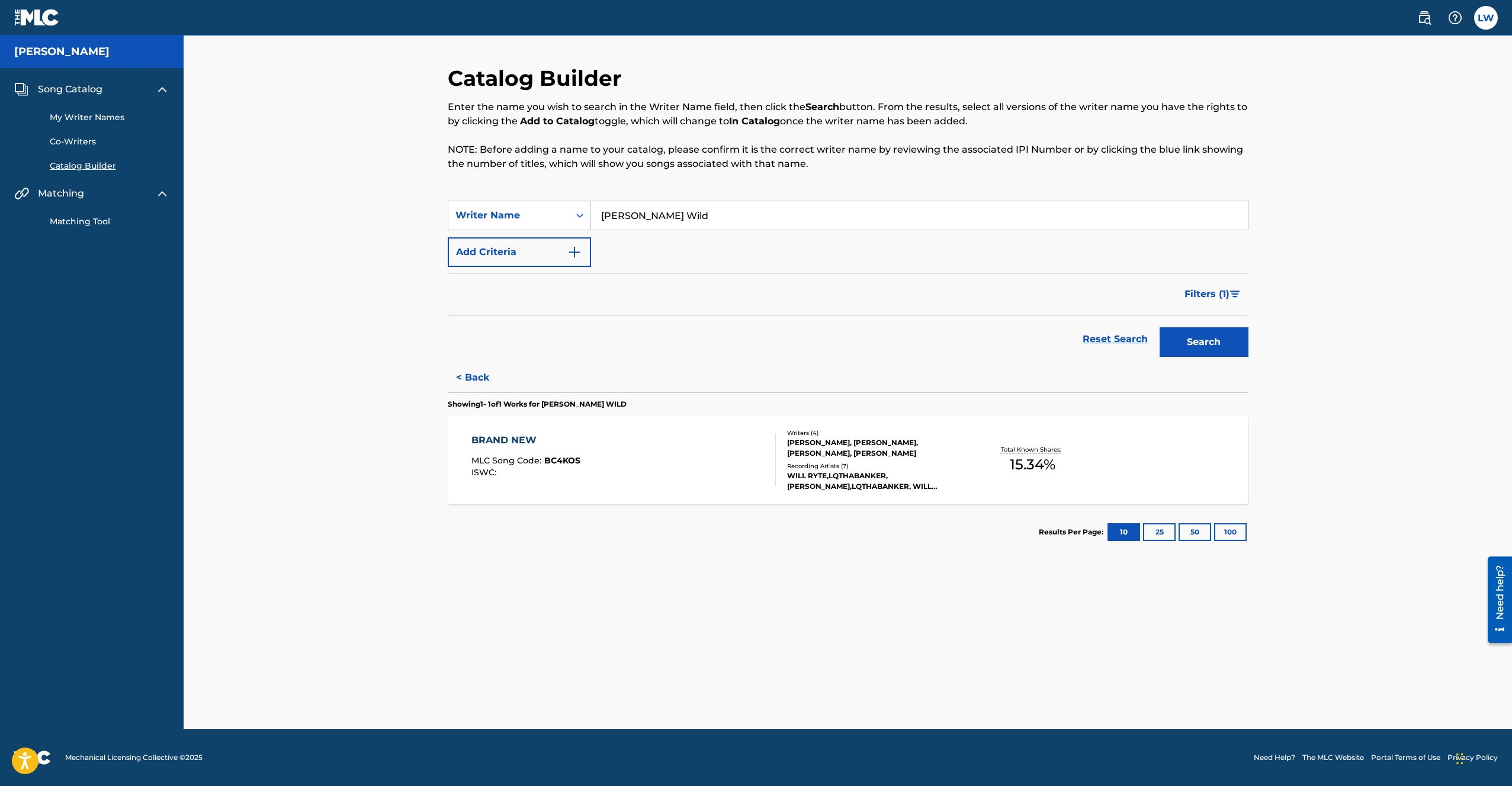
click at [1061, 466] on div "Total Known Shares: 15.34 %" at bounding box center [1032, 460] width 133 height 36
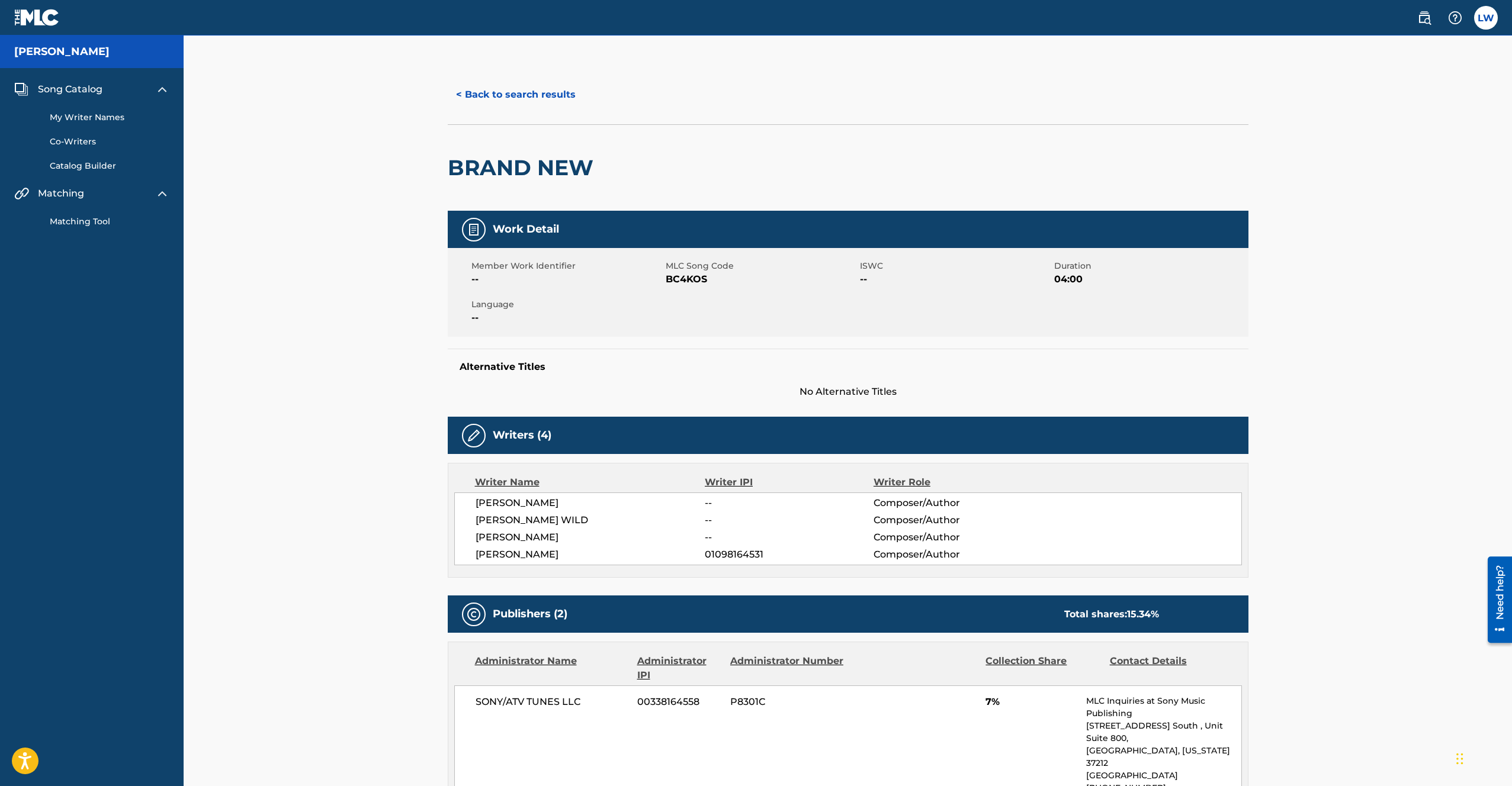
click at [882, 471] on div "Writer Name Writer IPI Writer Role [PERSON_NAME] -- Composer/Author [PERSON_NAM…" at bounding box center [848, 521] width 801 height 115
click at [538, 95] on button "< Back to search results" at bounding box center [516, 94] width 136 height 29
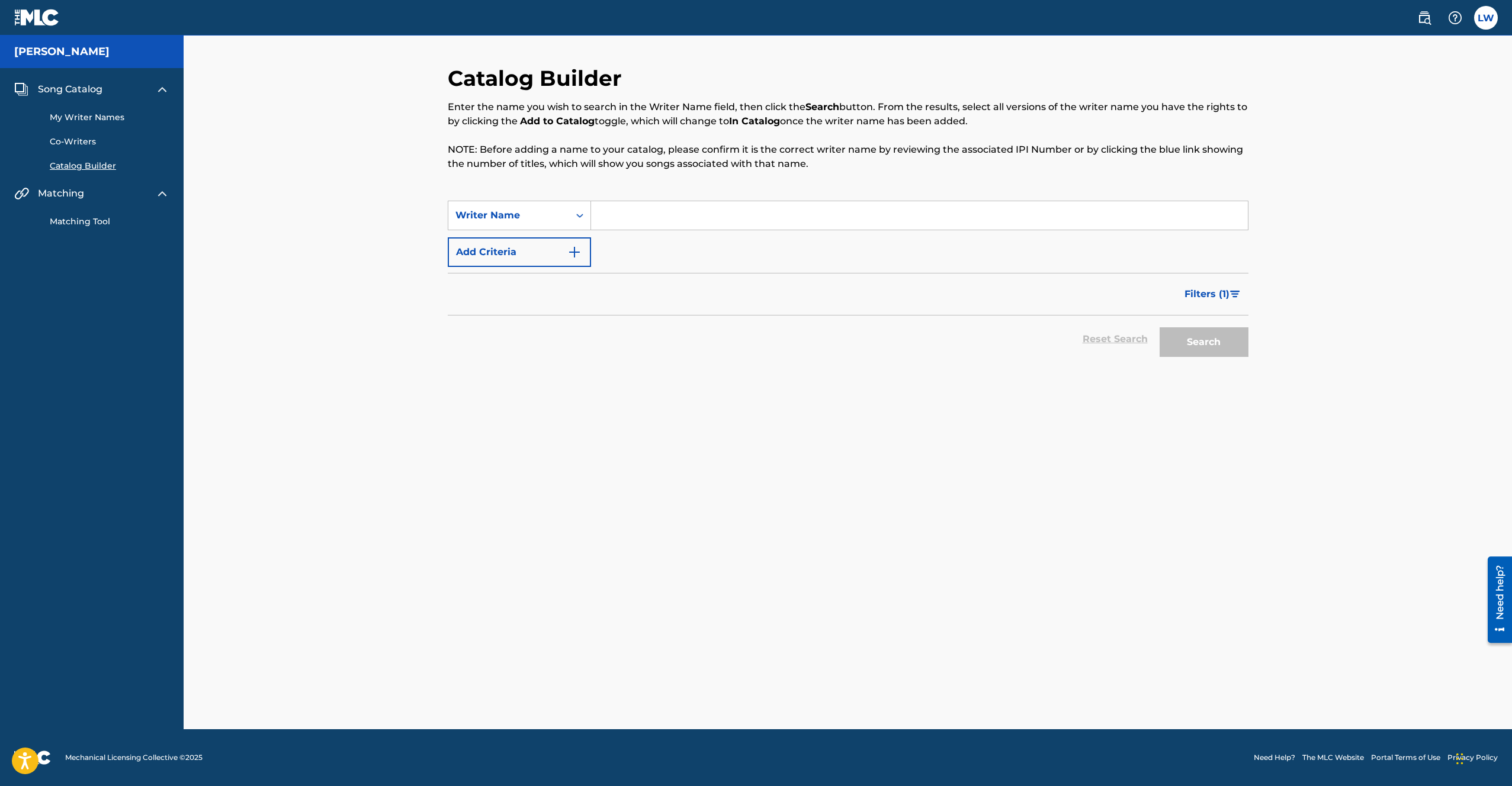
click at [661, 216] on input "Search Form" at bounding box center [919, 215] width 657 height 29
type input "[PERSON_NAME] Wild"
click at [1218, 345] on button "Search" at bounding box center [1204, 341] width 89 height 29
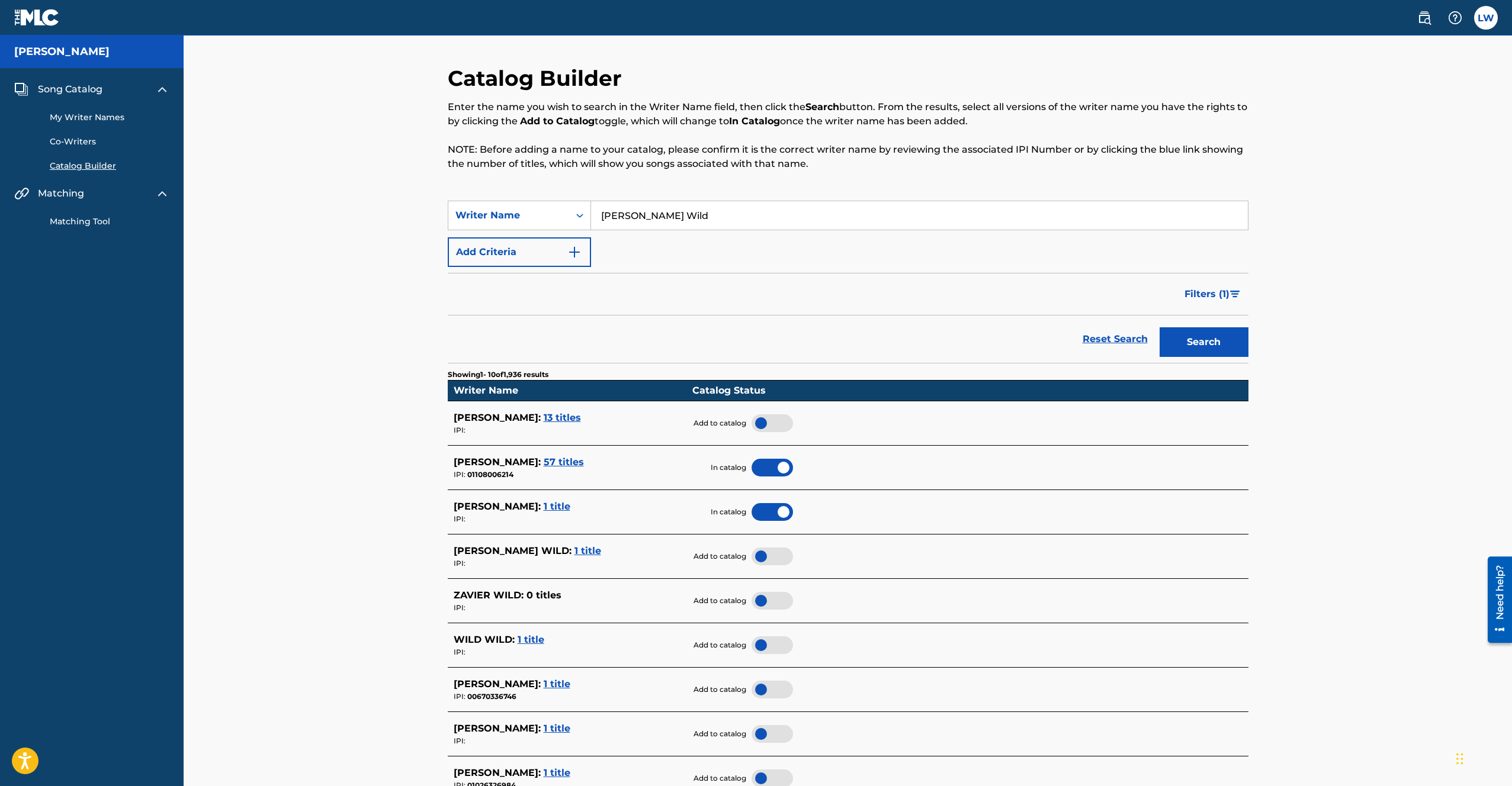
click at [761, 556] on div at bounding box center [773, 556] width 41 height 17
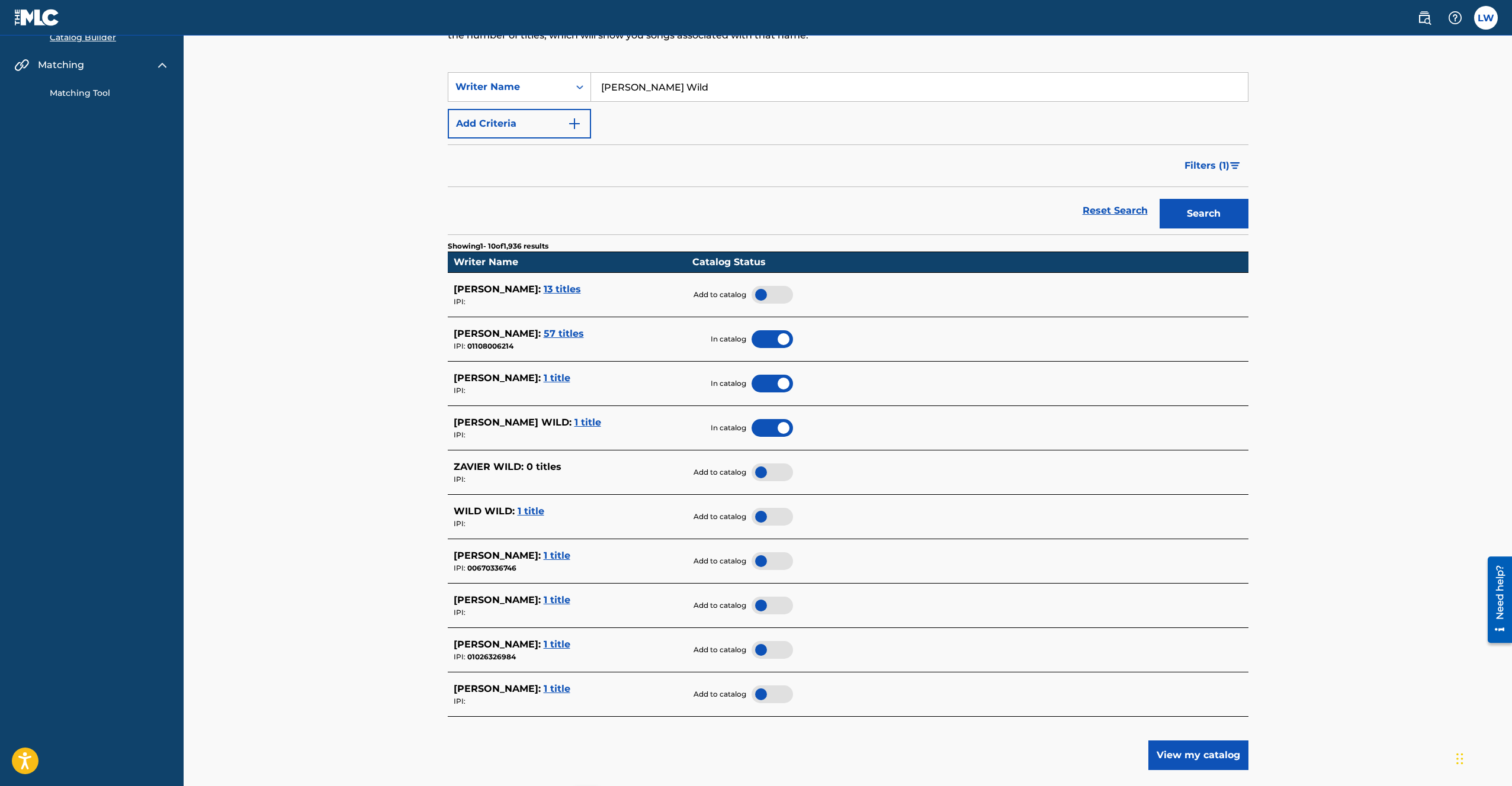
scroll to position [129, 0]
click at [533, 511] on span "1 title" at bounding box center [531, 511] width 27 height 11
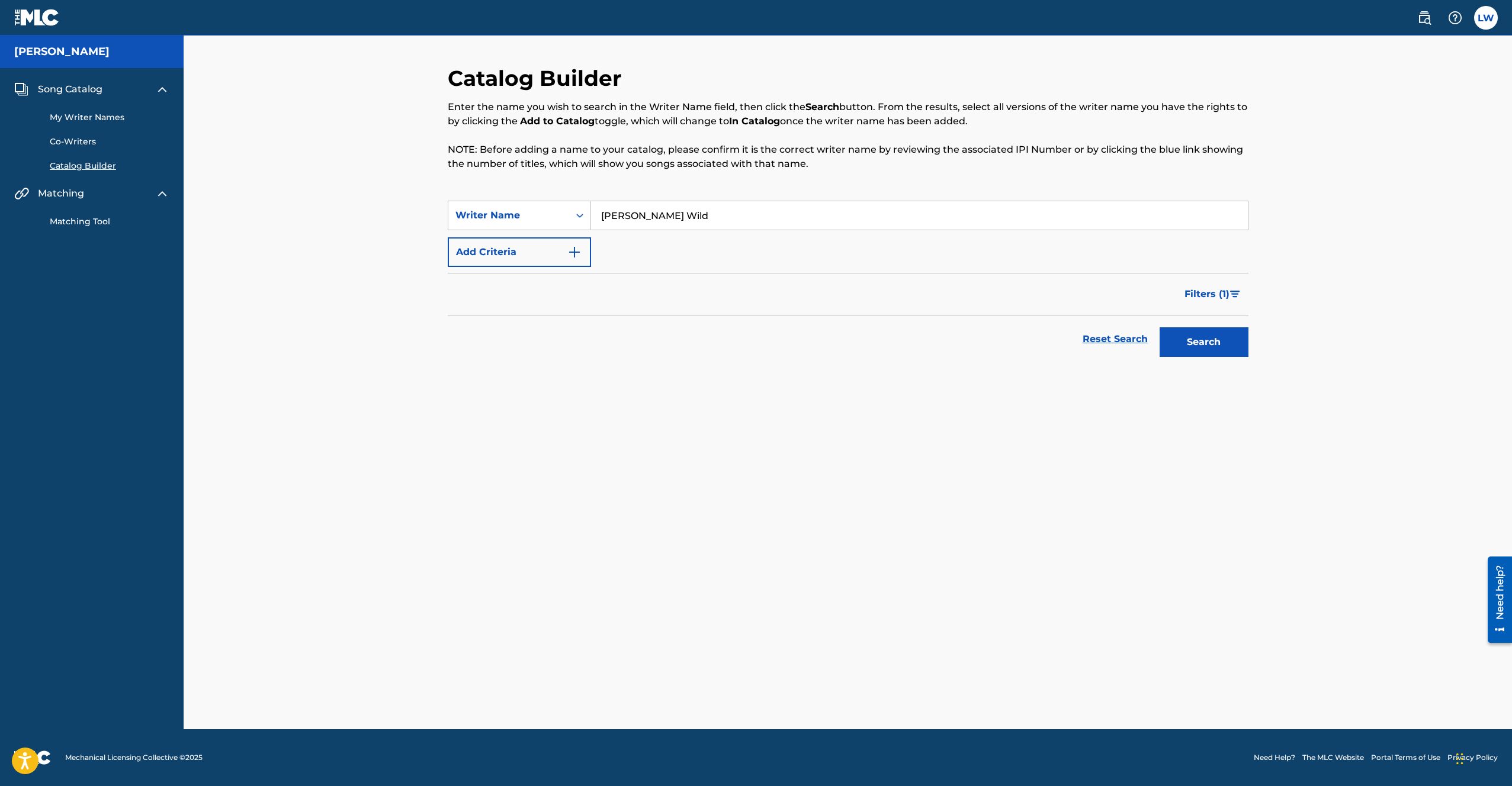
scroll to position [0, 0]
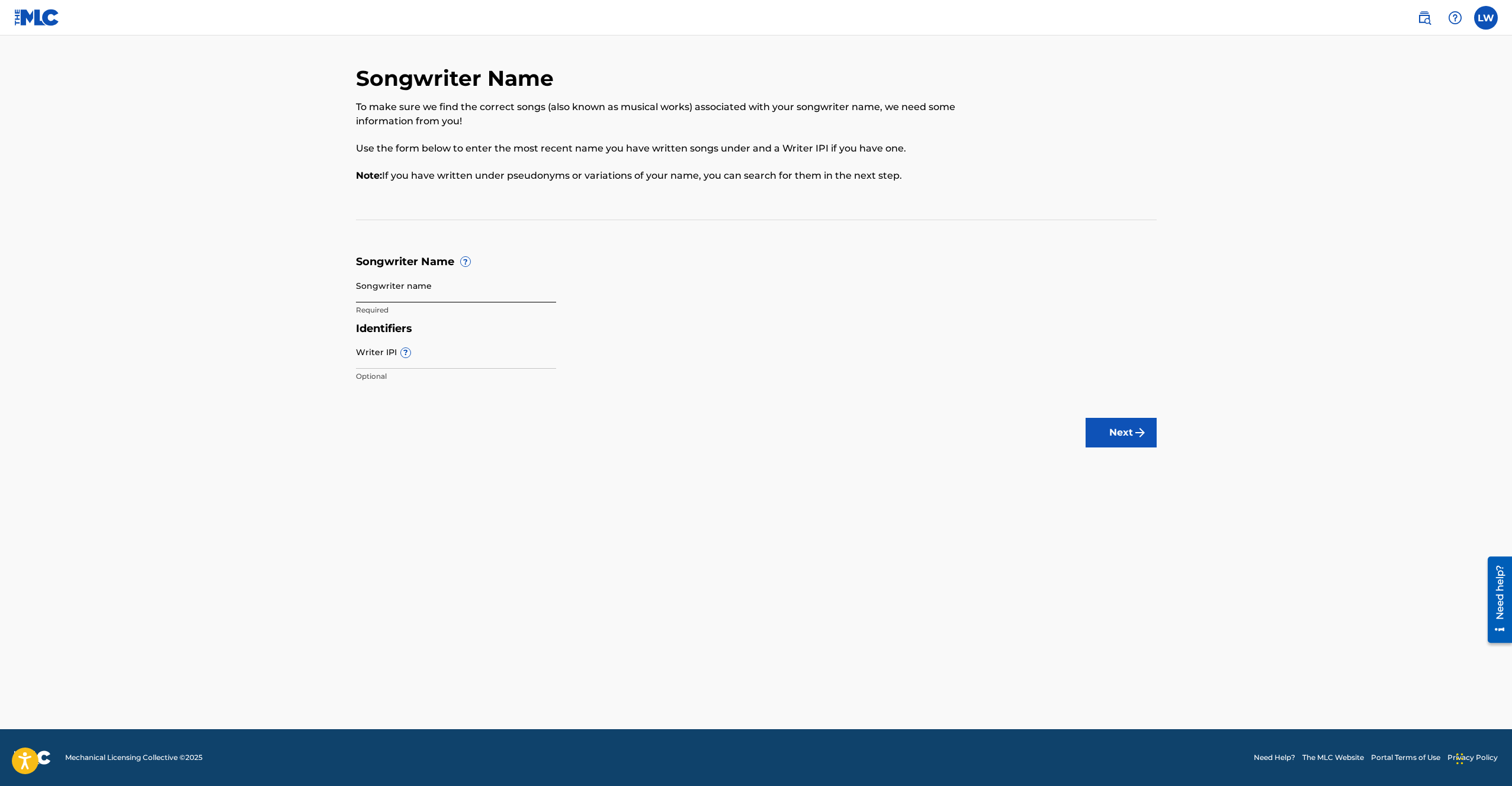
click at [443, 290] on input "Songwriter name" at bounding box center [456, 286] width 200 height 34
type input "[PERSON_NAME]"
click at [420, 355] on input "Writer IPI ?" at bounding box center [456, 352] width 200 height 34
type input "1179147824"
click at [1102, 442] on button "Next" at bounding box center [1121, 433] width 71 height 29
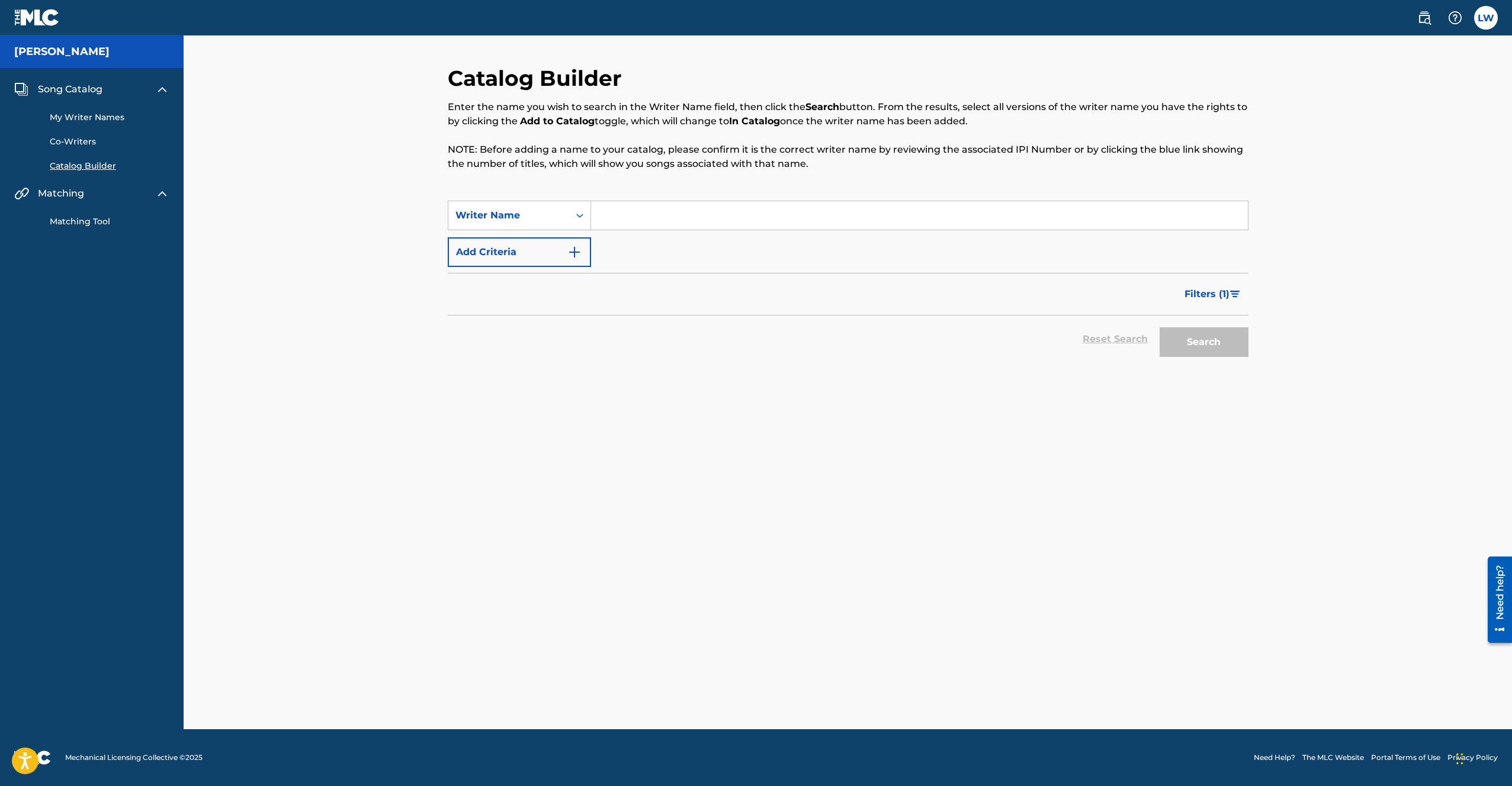
click at [675, 214] on input "Search Form" at bounding box center [919, 215] width 657 height 29
type input "[PERSON_NAME] Wild"
click at [1212, 330] on button "Search" at bounding box center [1204, 341] width 89 height 29
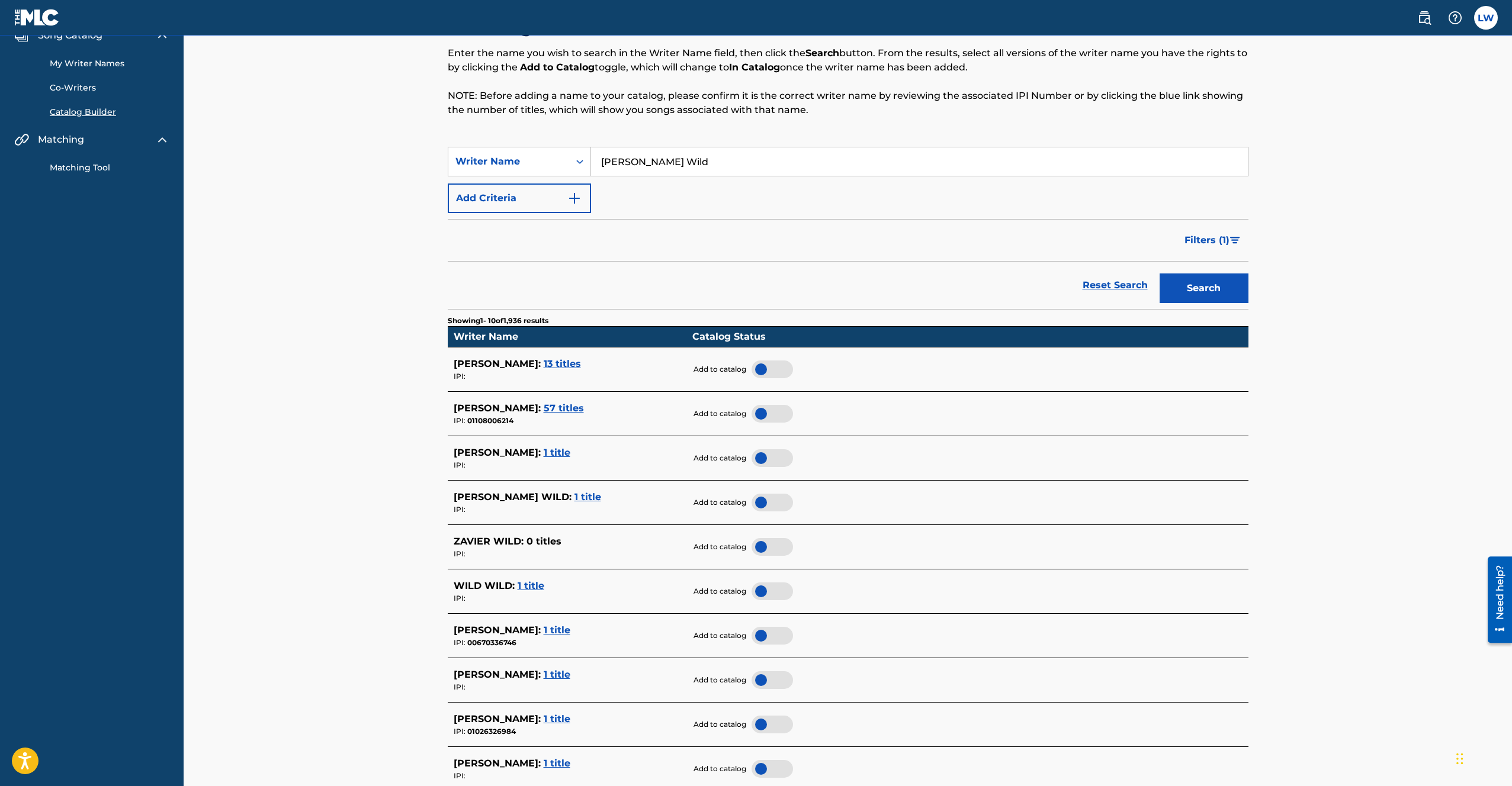
scroll to position [93, 0]
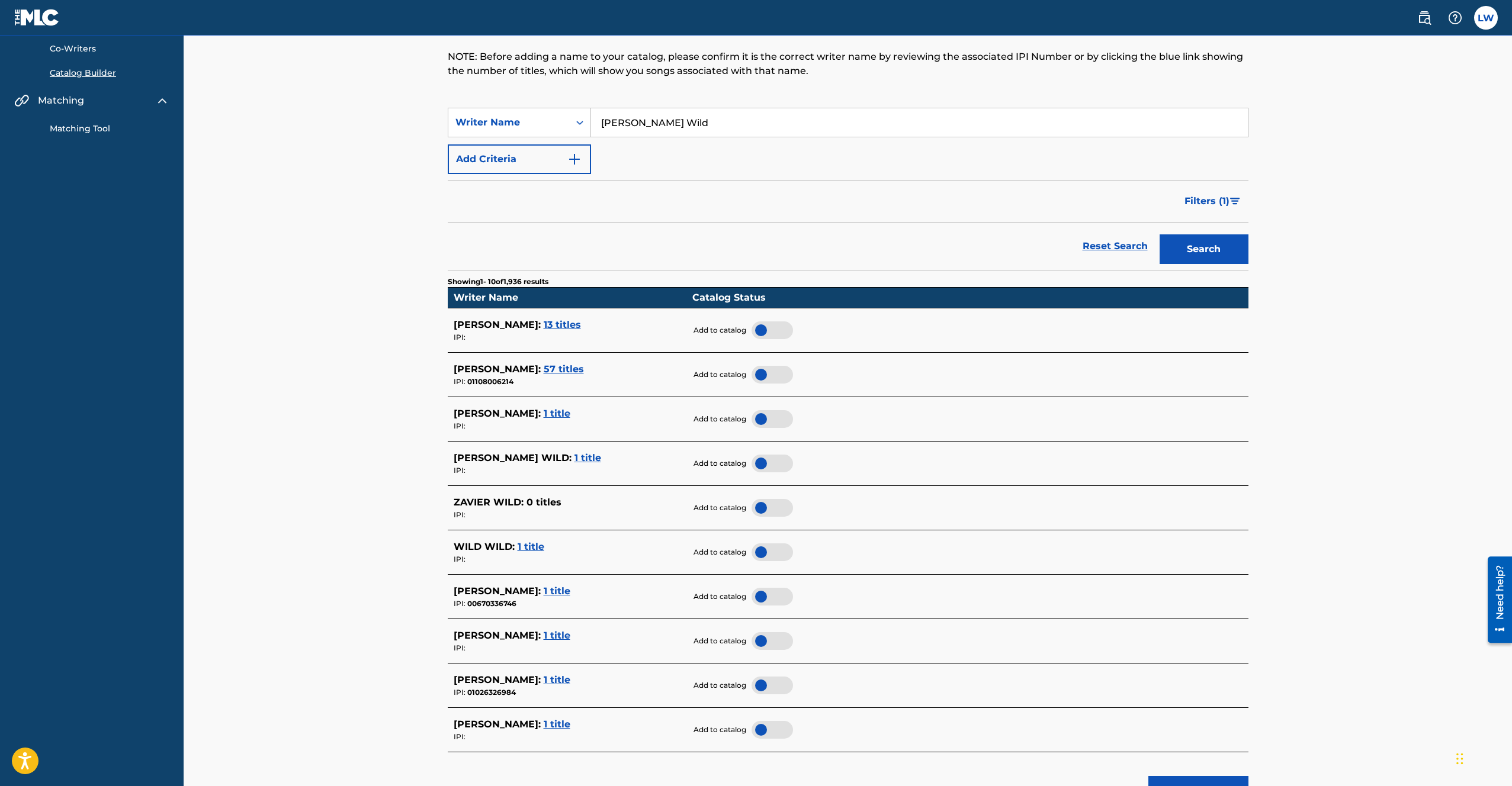
click at [770, 378] on div at bounding box center [773, 375] width 41 height 17
click at [771, 419] on div at bounding box center [773, 419] width 41 height 17
click at [777, 462] on div at bounding box center [773, 463] width 41 height 17
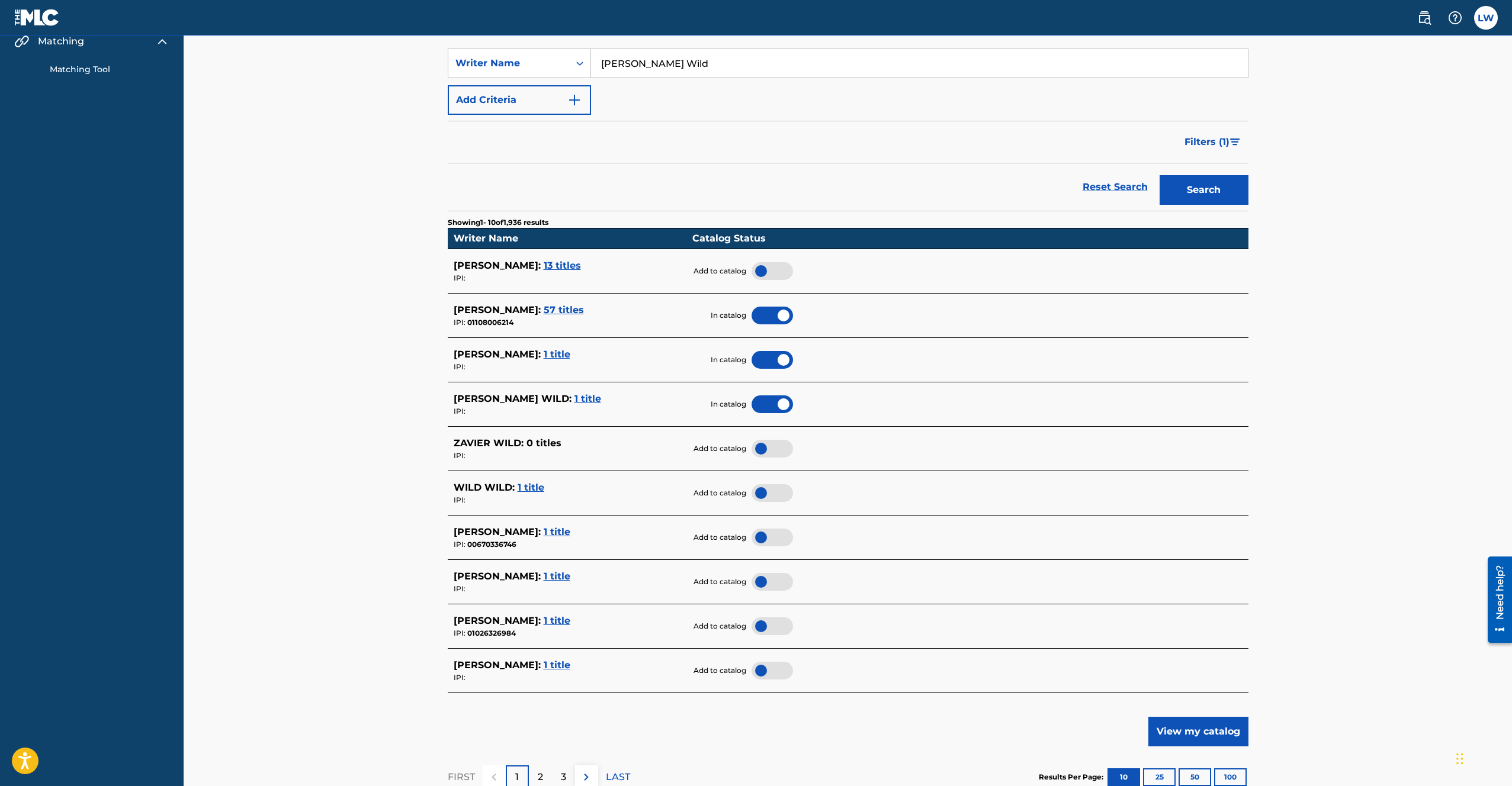
scroll to position [193, 0]
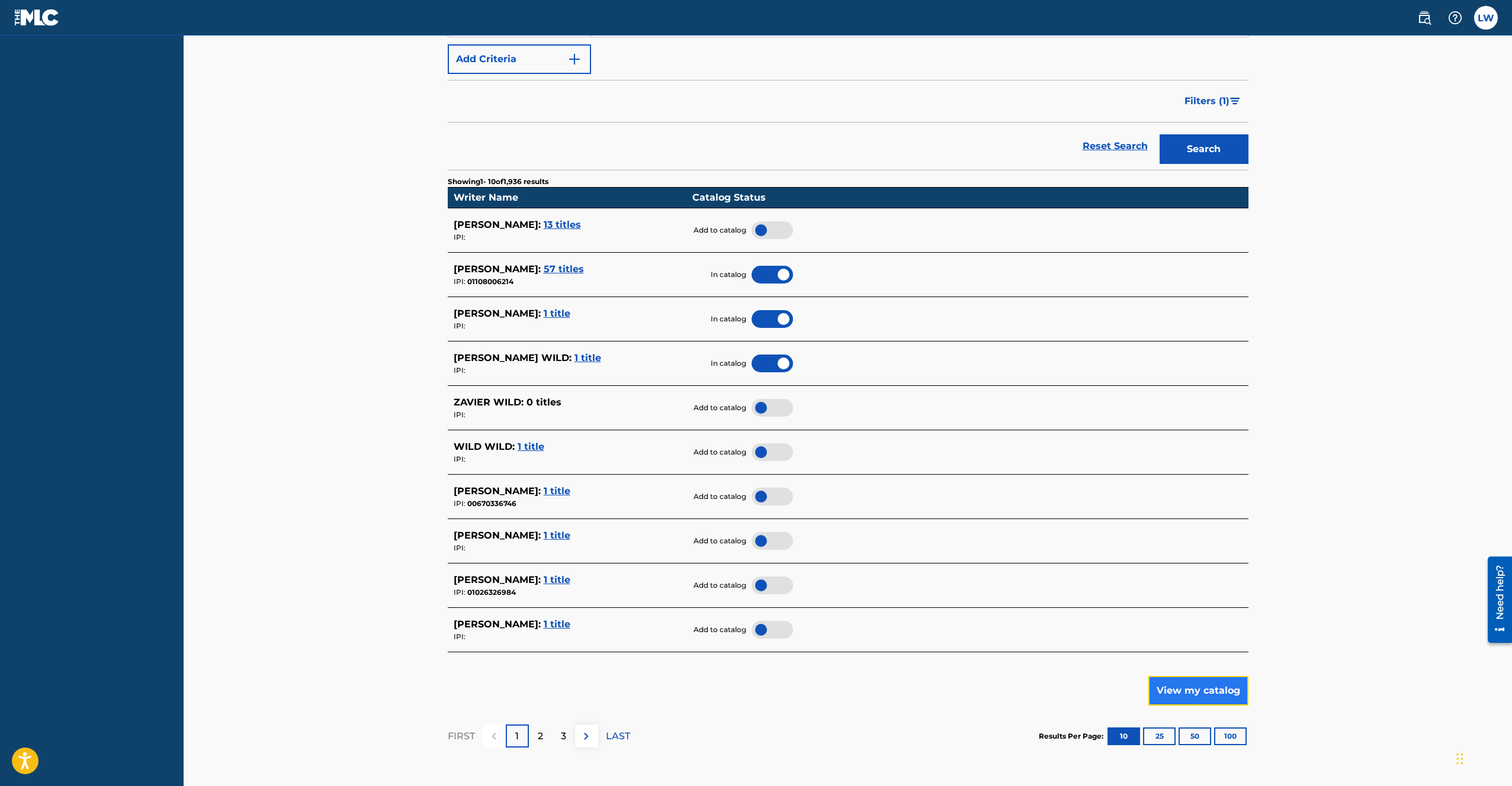
click at [1207, 687] on button "View my catalog" at bounding box center [1198, 690] width 100 height 29
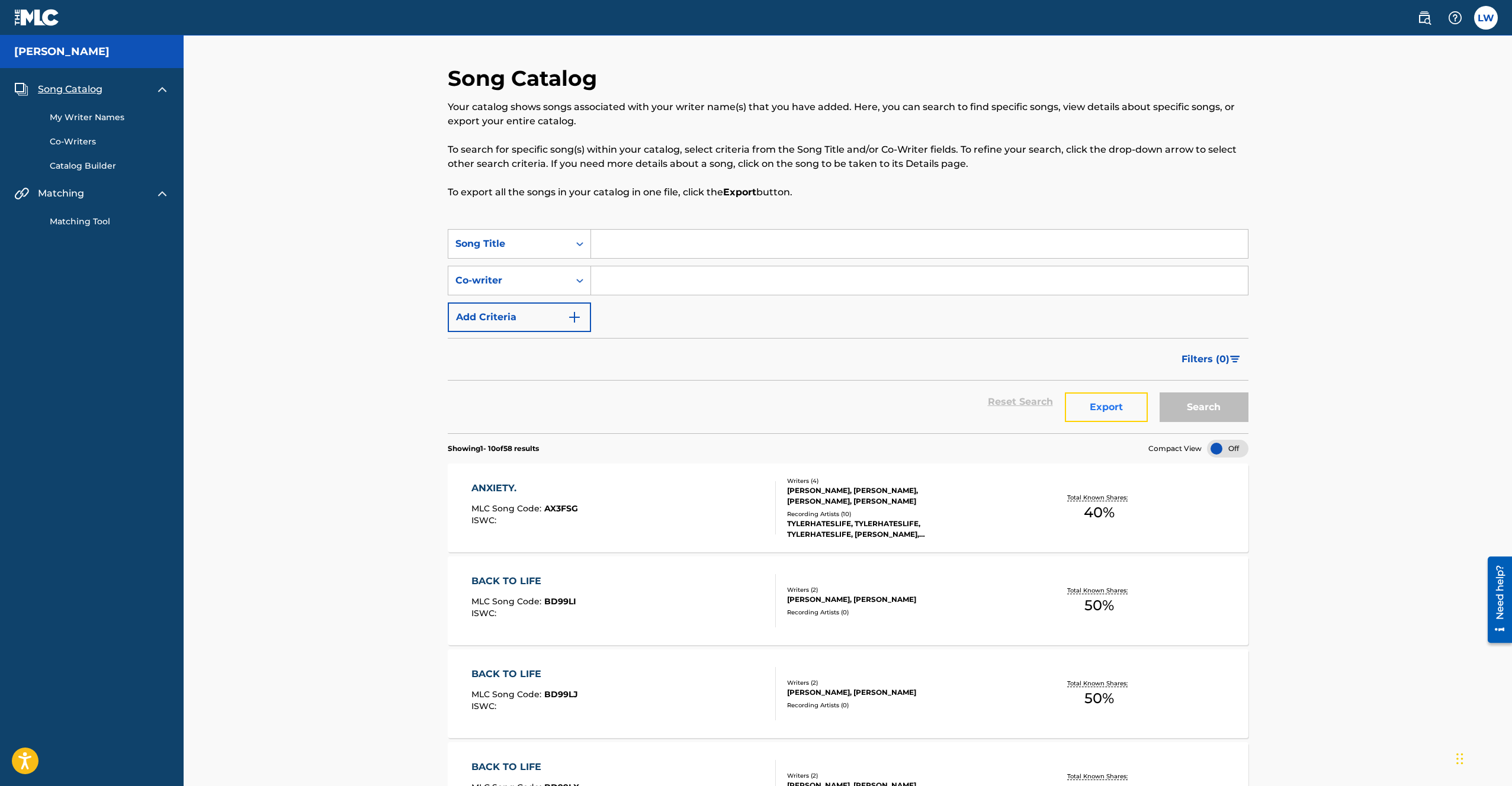
click at [1084, 411] on button "Export" at bounding box center [1106, 407] width 83 height 29
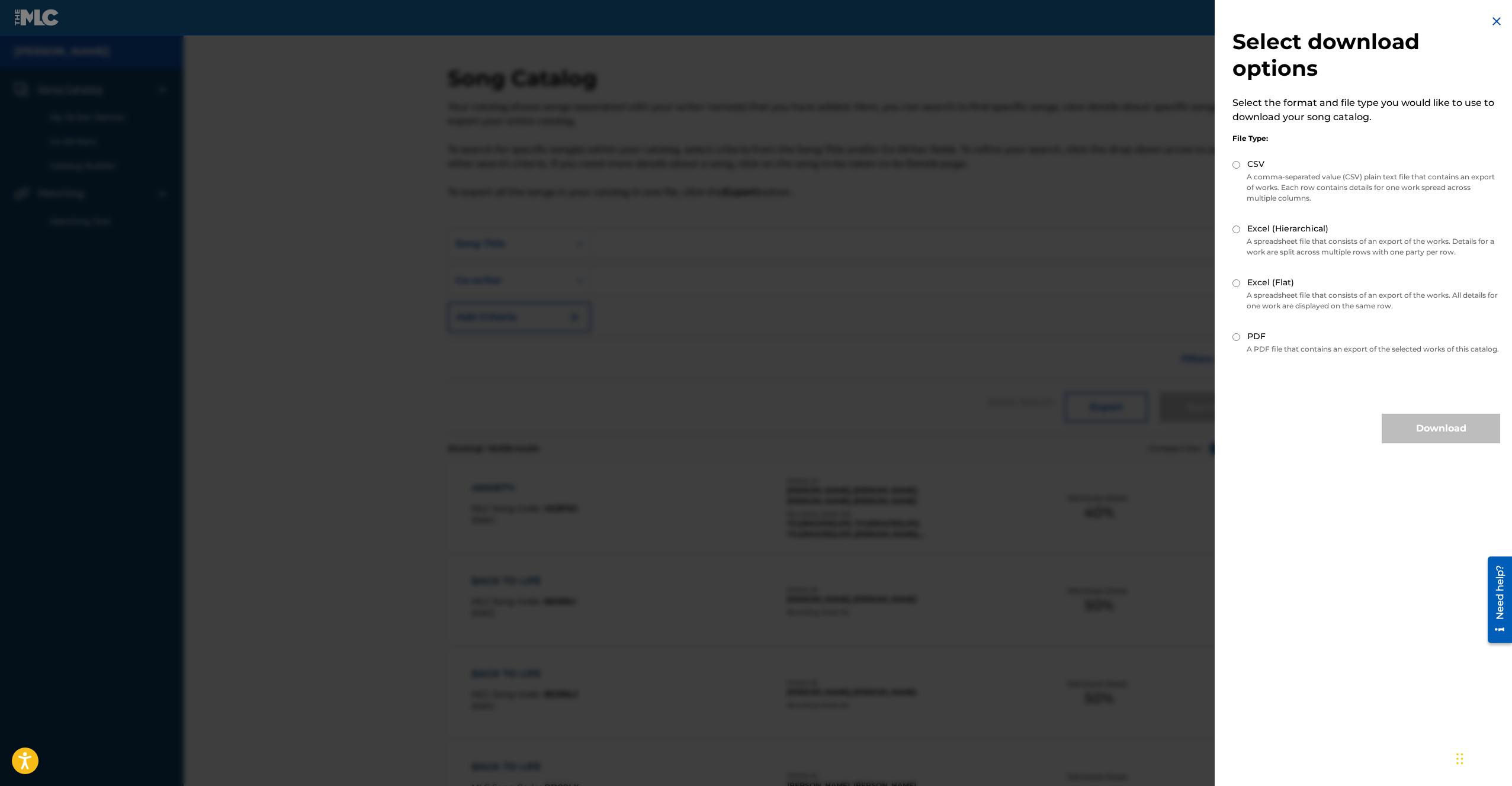
click at [1491, 22] on img at bounding box center [1496, 21] width 14 height 14
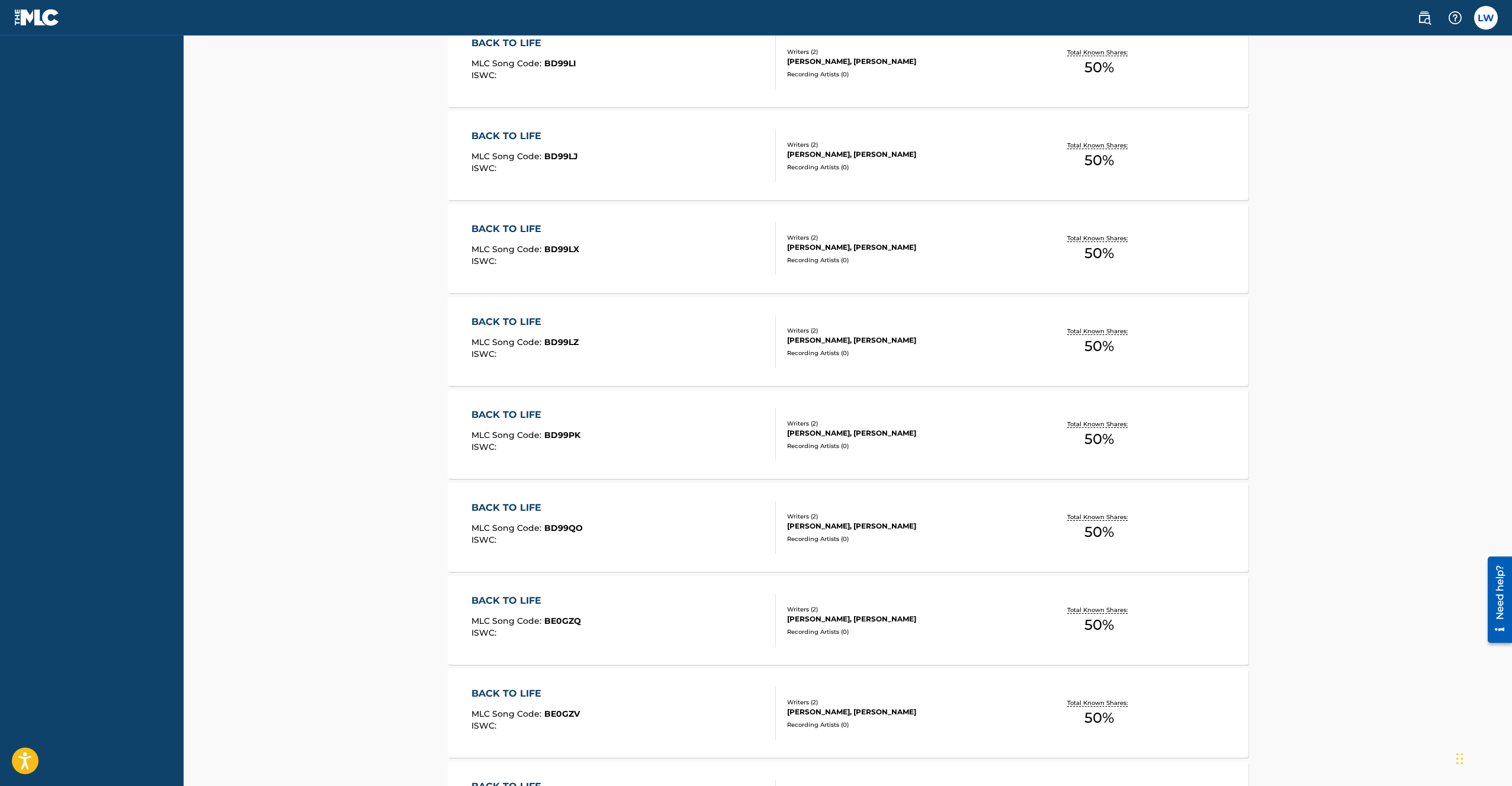
scroll to position [720, 0]
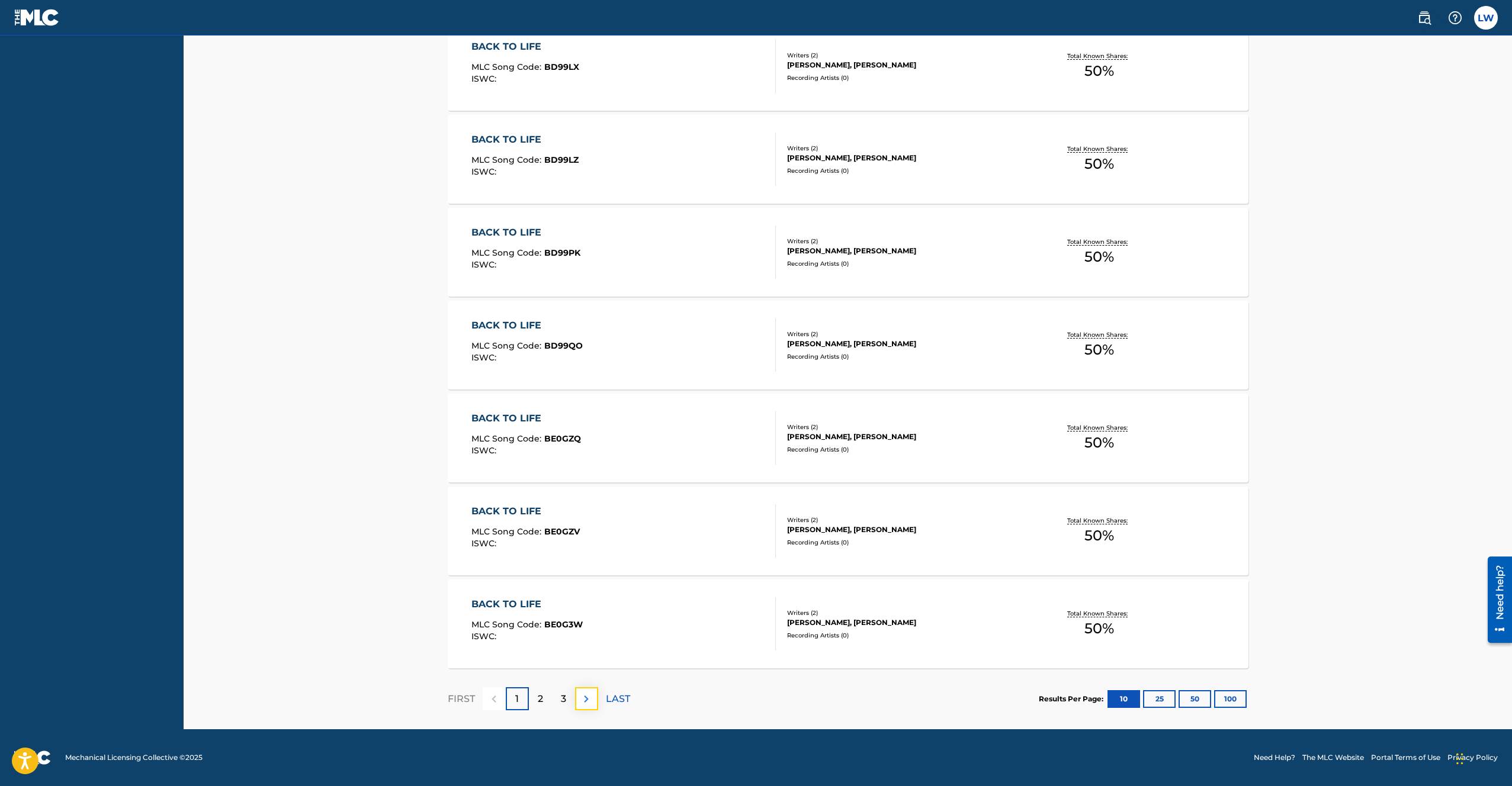
click at [593, 703] on button at bounding box center [586, 699] width 23 height 23
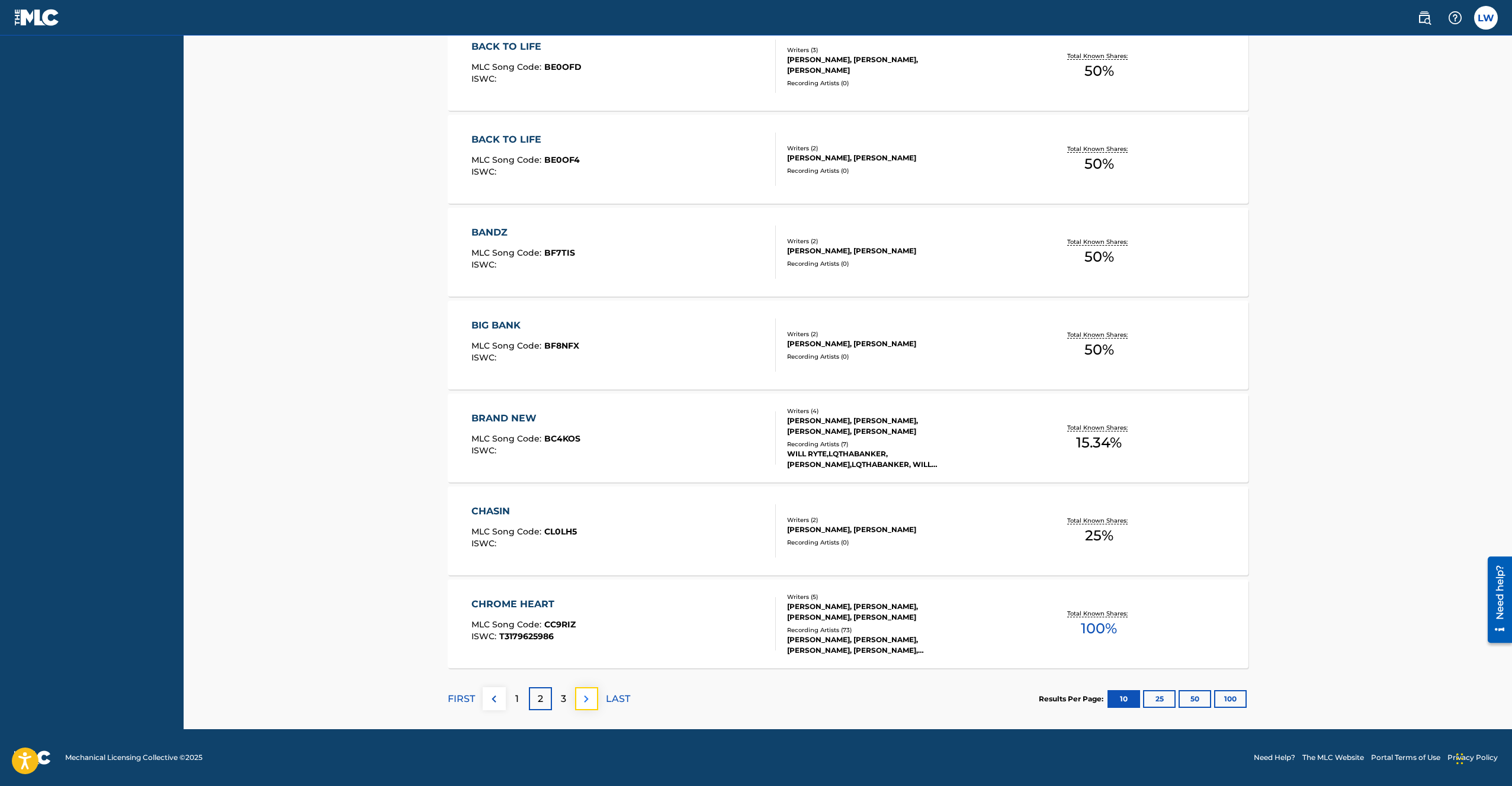
click at [585, 707] on button at bounding box center [586, 699] width 23 height 23
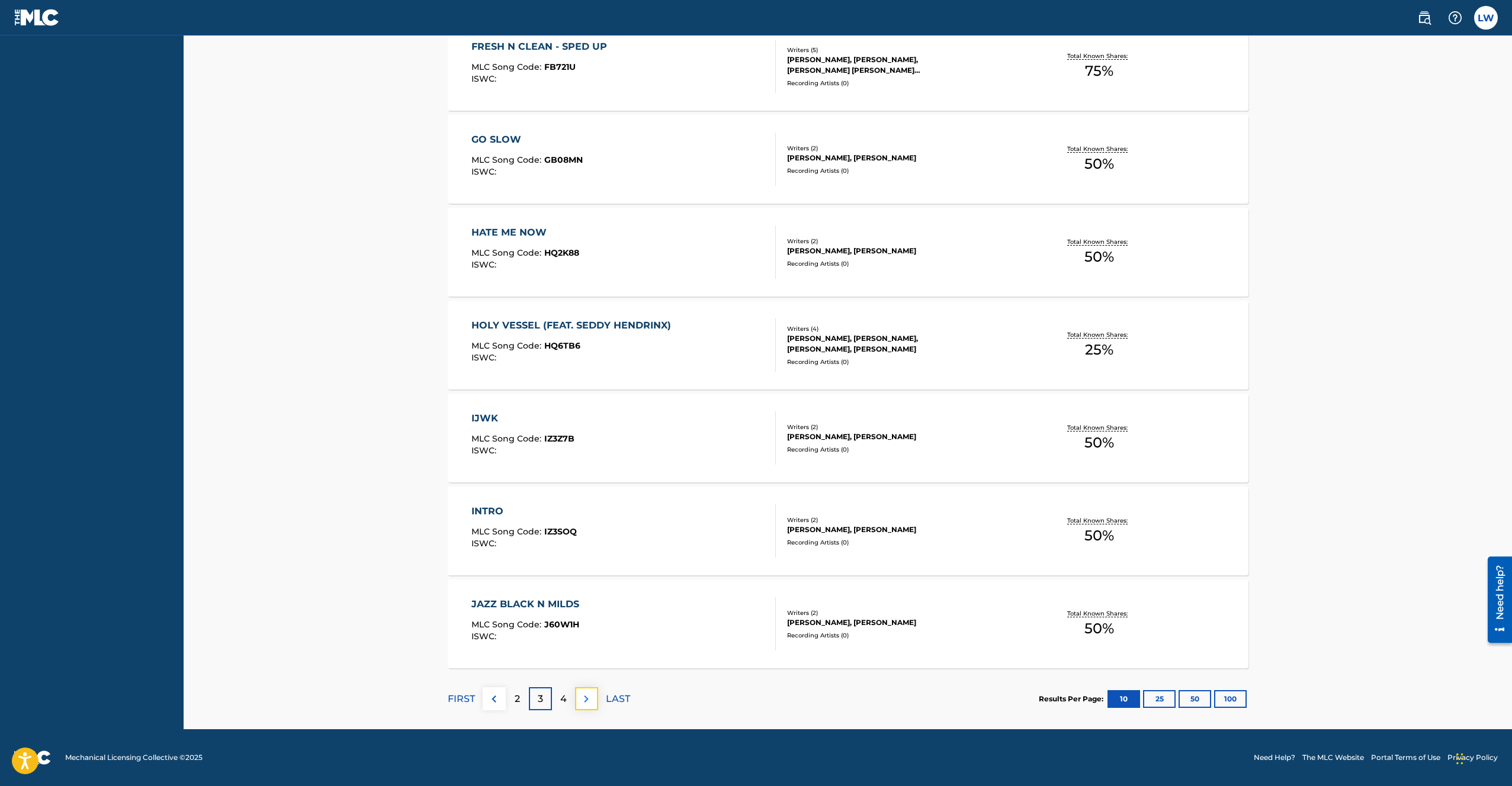
click at [588, 700] on img at bounding box center [586, 699] width 14 height 14
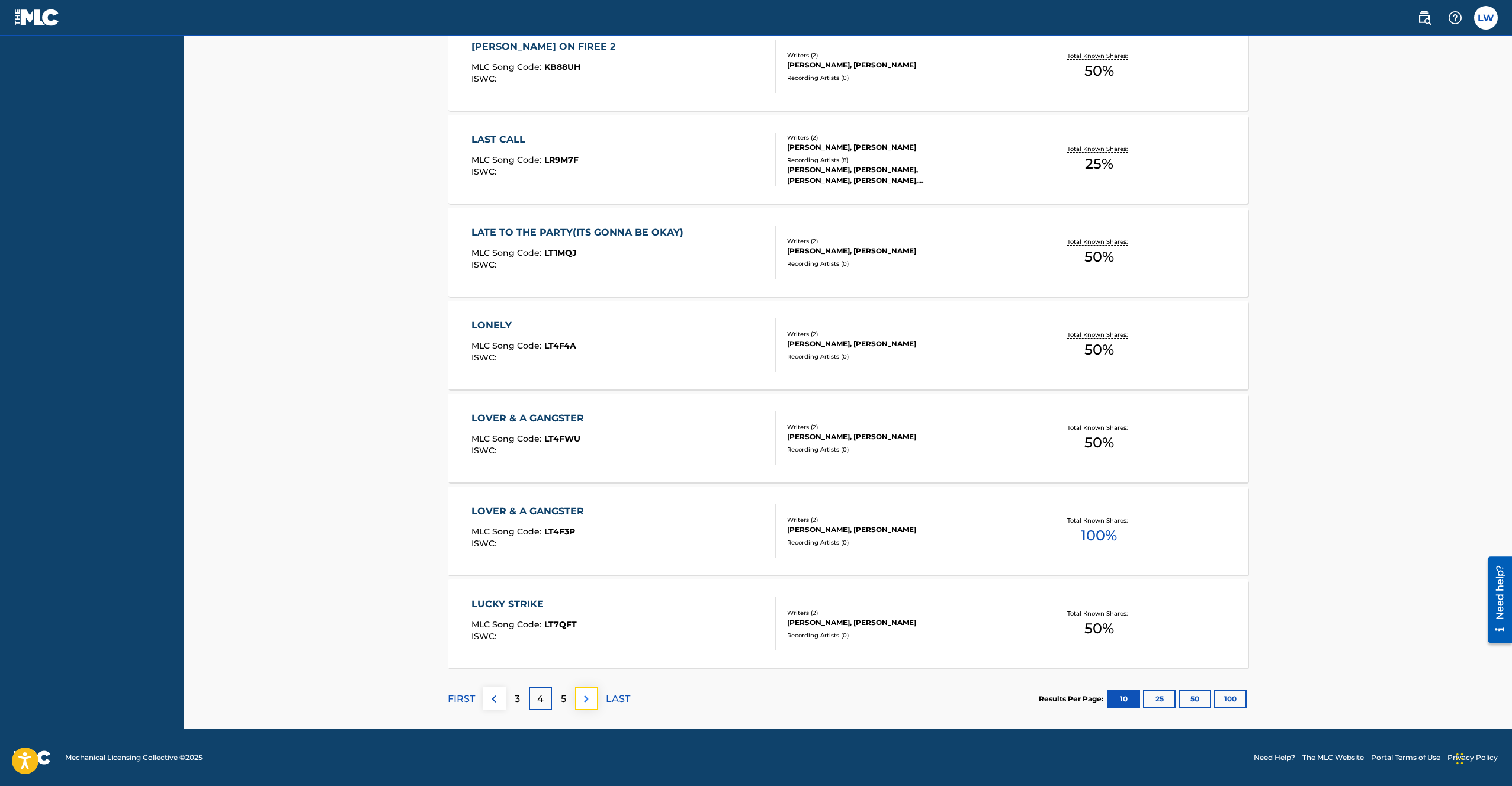
click at [578, 696] on button at bounding box center [586, 699] width 23 height 23
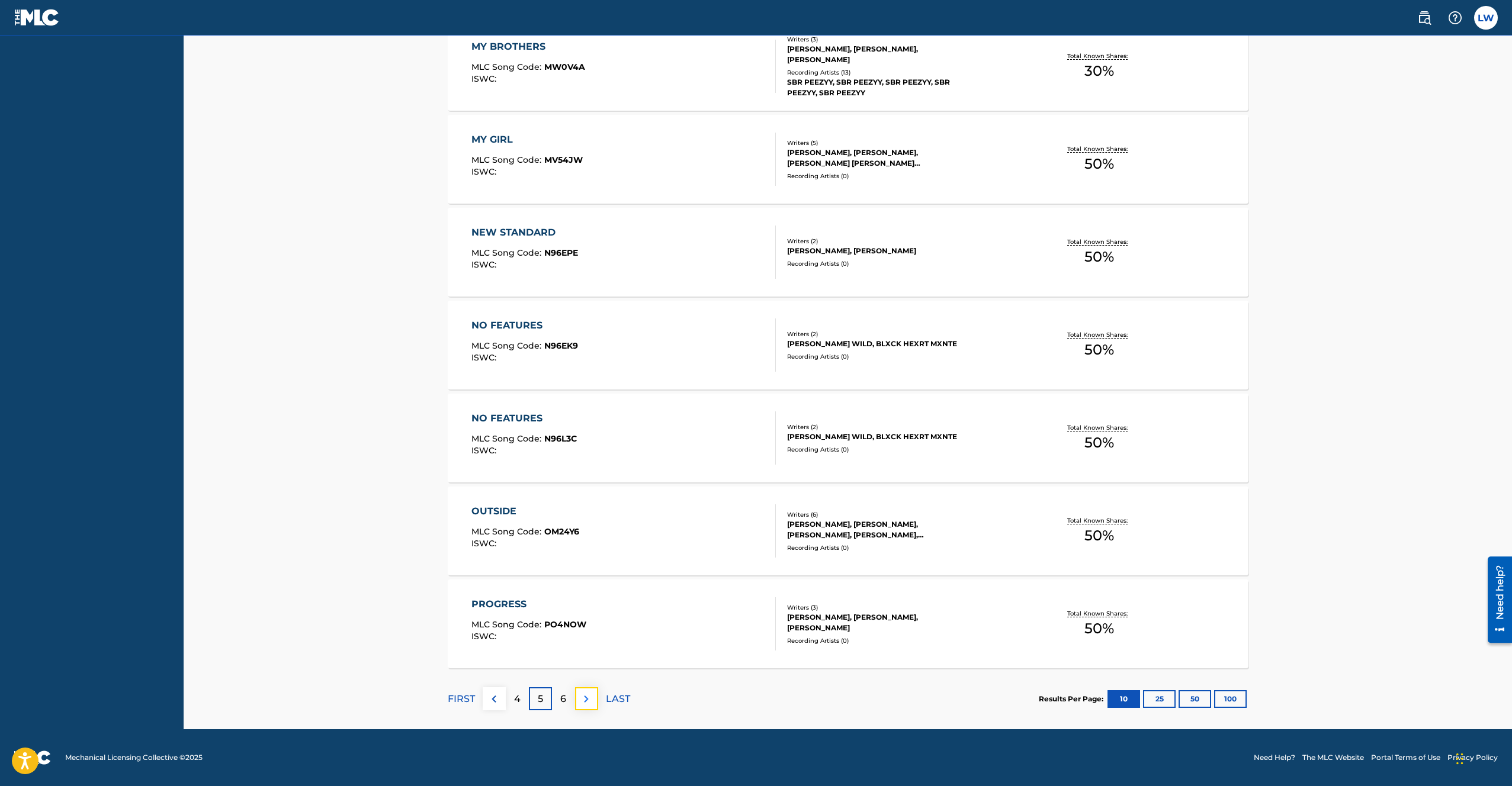
click at [584, 703] on img at bounding box center [586, 699] width 14 height 14
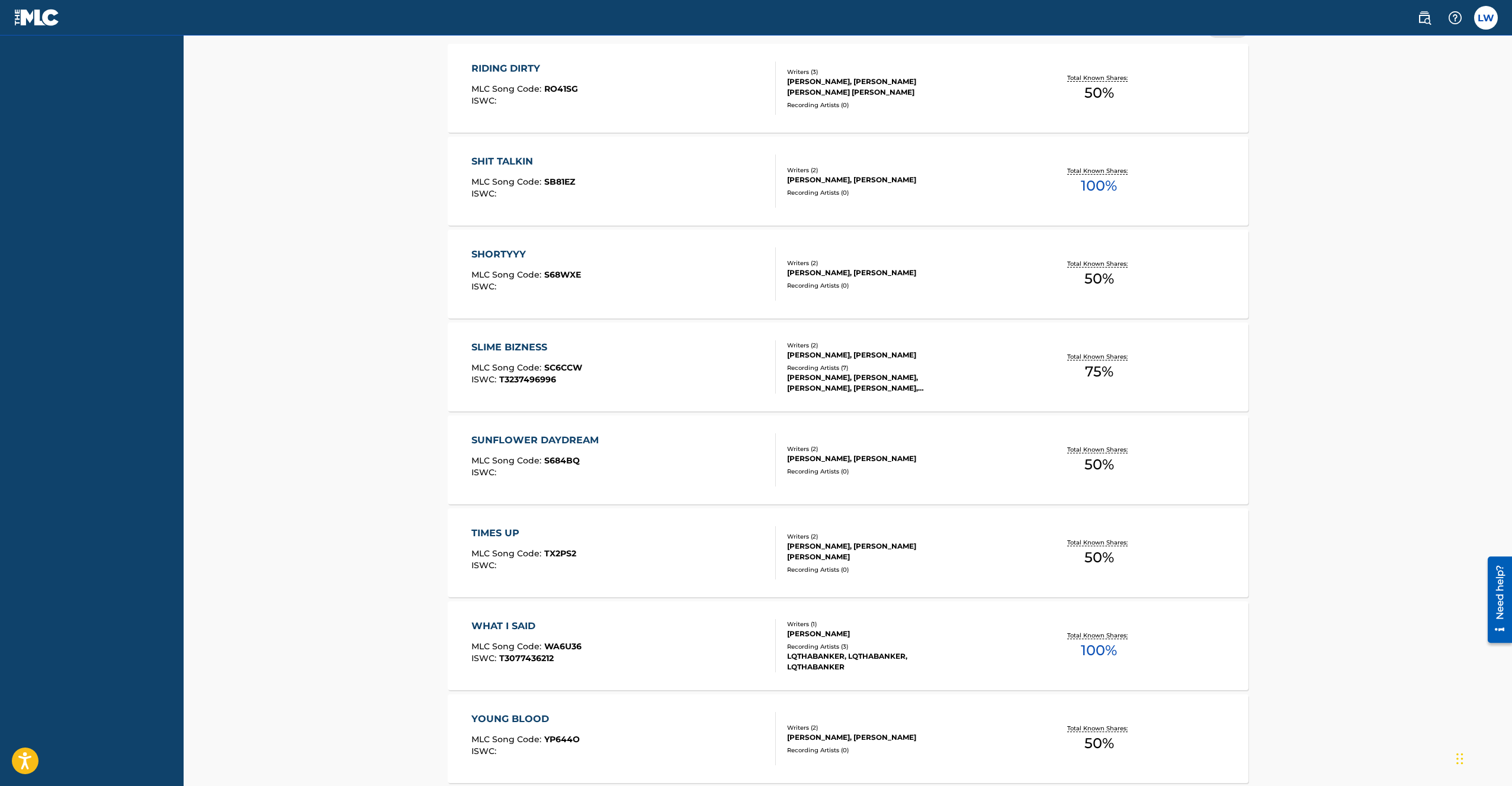
scroll to position [534, 0]
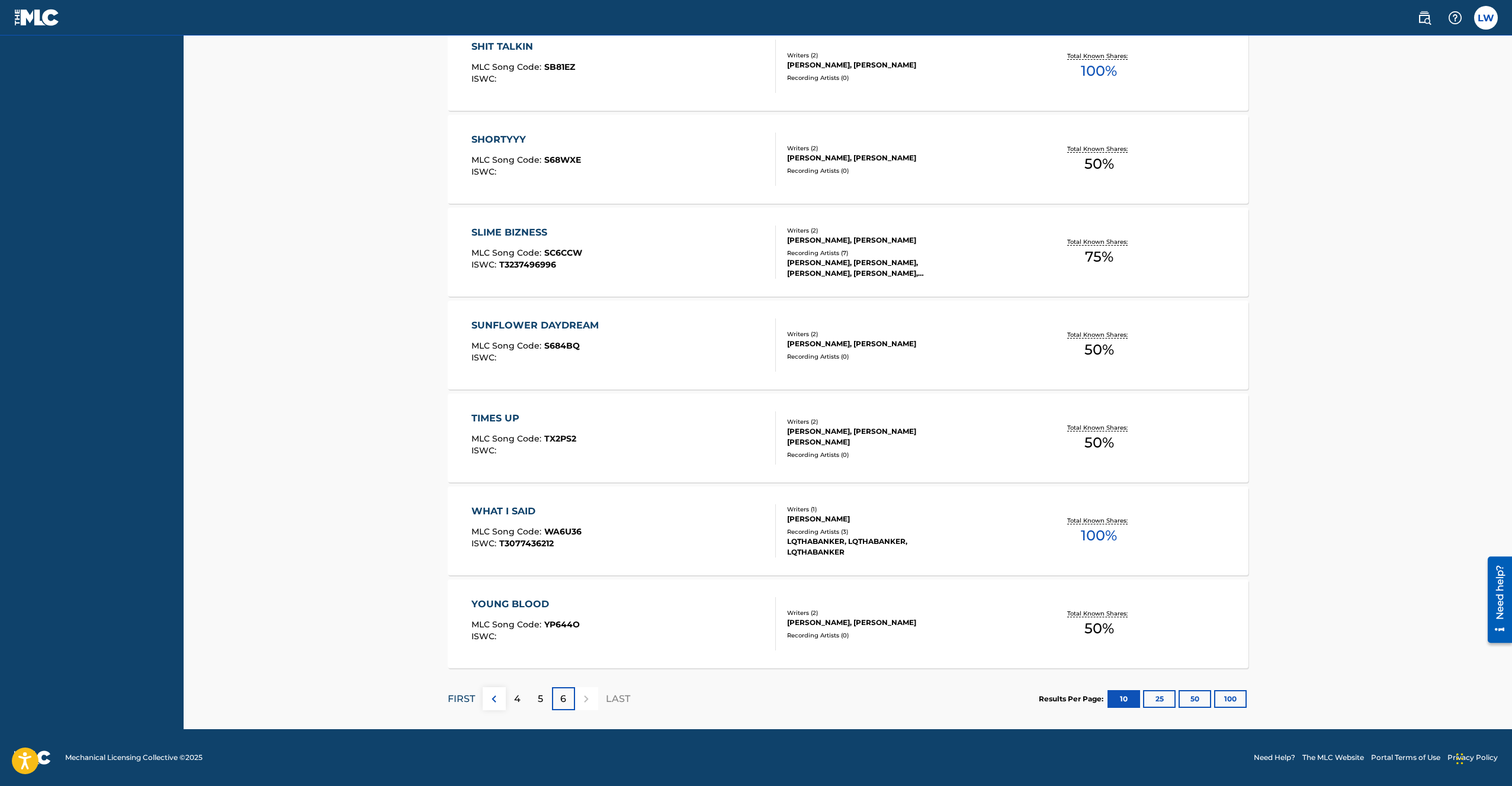
click at [461, 699] on p "FIRST" at bounding box center [462, 699] width 27 height 14
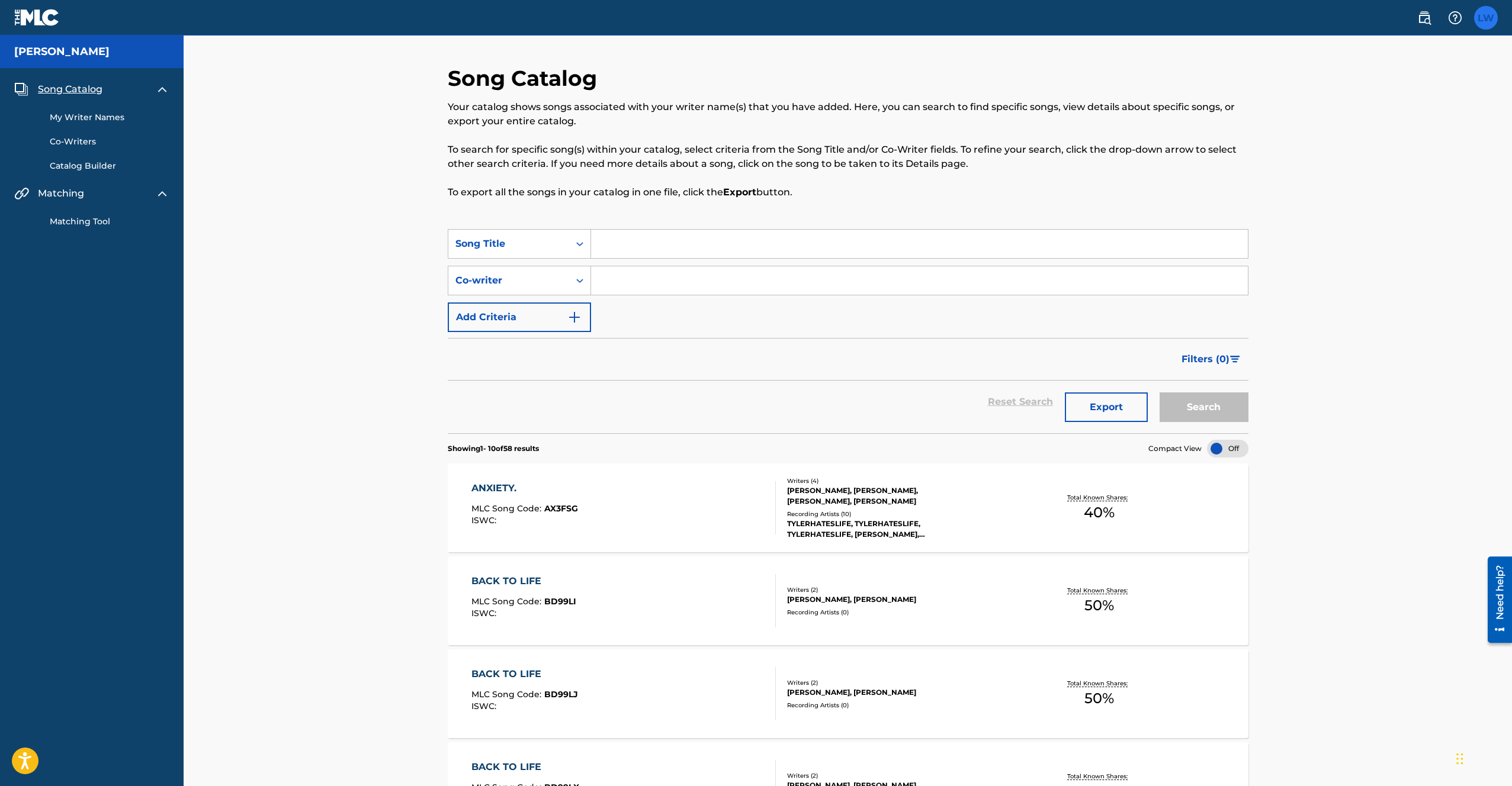
click at [1485, 19] on label at bounding box center [1486, 17] width 24 height 24
click at [1486, 17] on input "[PERSON_NAME] Wild [EMAIL_ADDRESS][DOMAIN_NAME] Notification Preferences Profil…" at bounding box center [1486, 17] width 0 height 0
click at [1371, 149] on link "Profile" at bounding box center [1370, 147] width 24 height 11
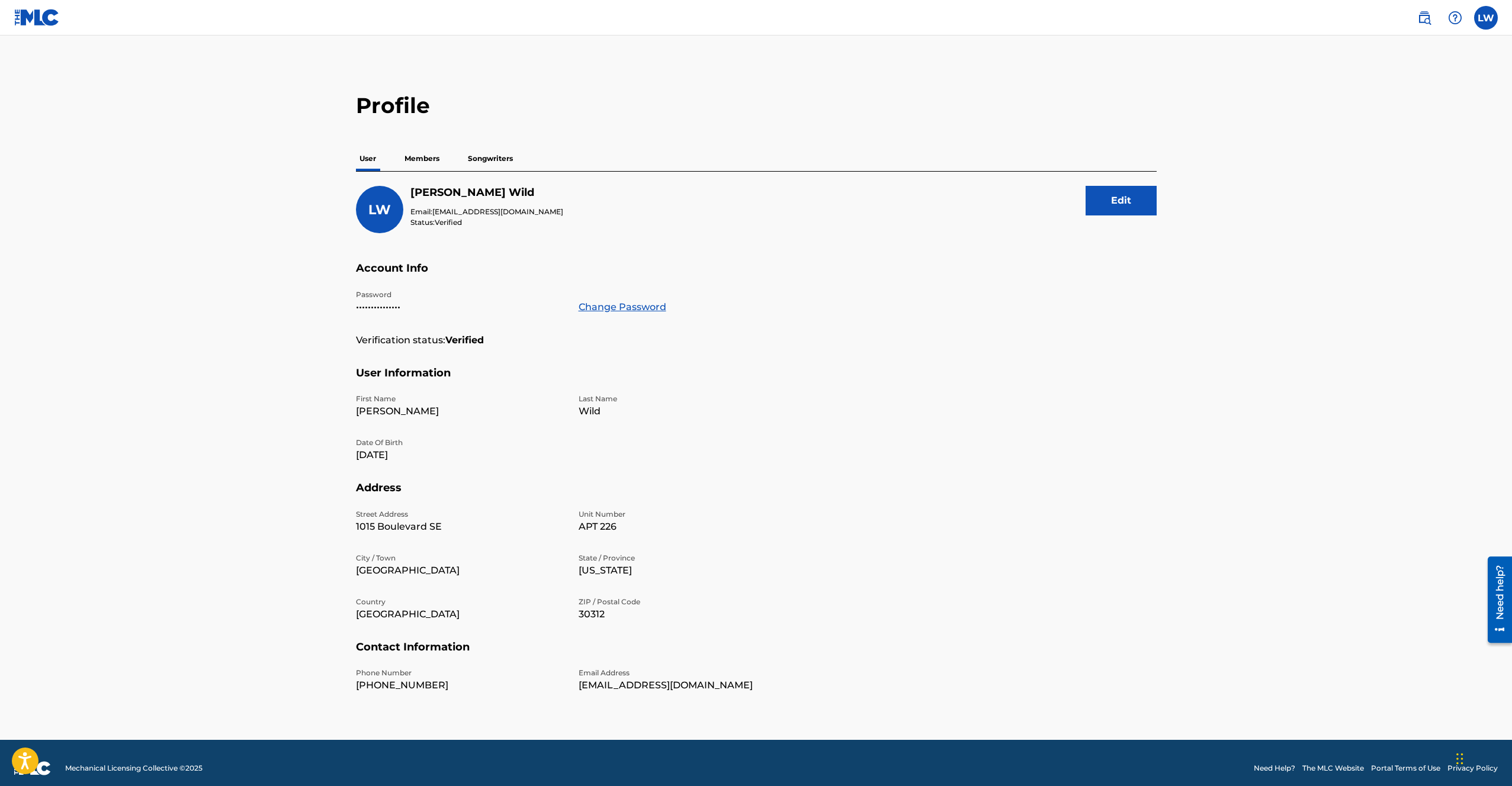
click at [502, 167] on p "Songwriters" at bounding box center [490, 159] width 52 height 25
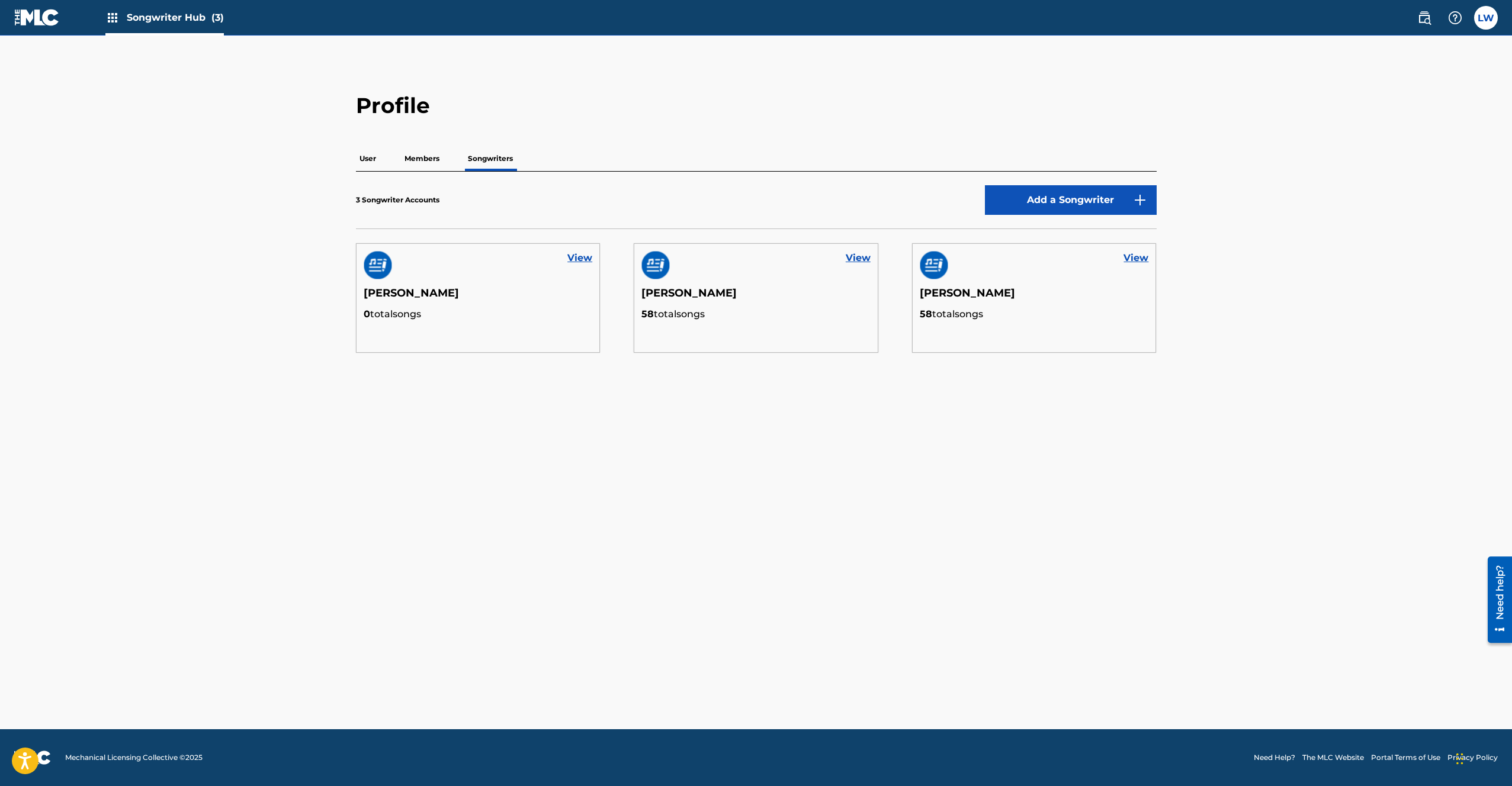
click at [410, 162] on p "Members" at bounding box center [422, 159] width 42 height 25
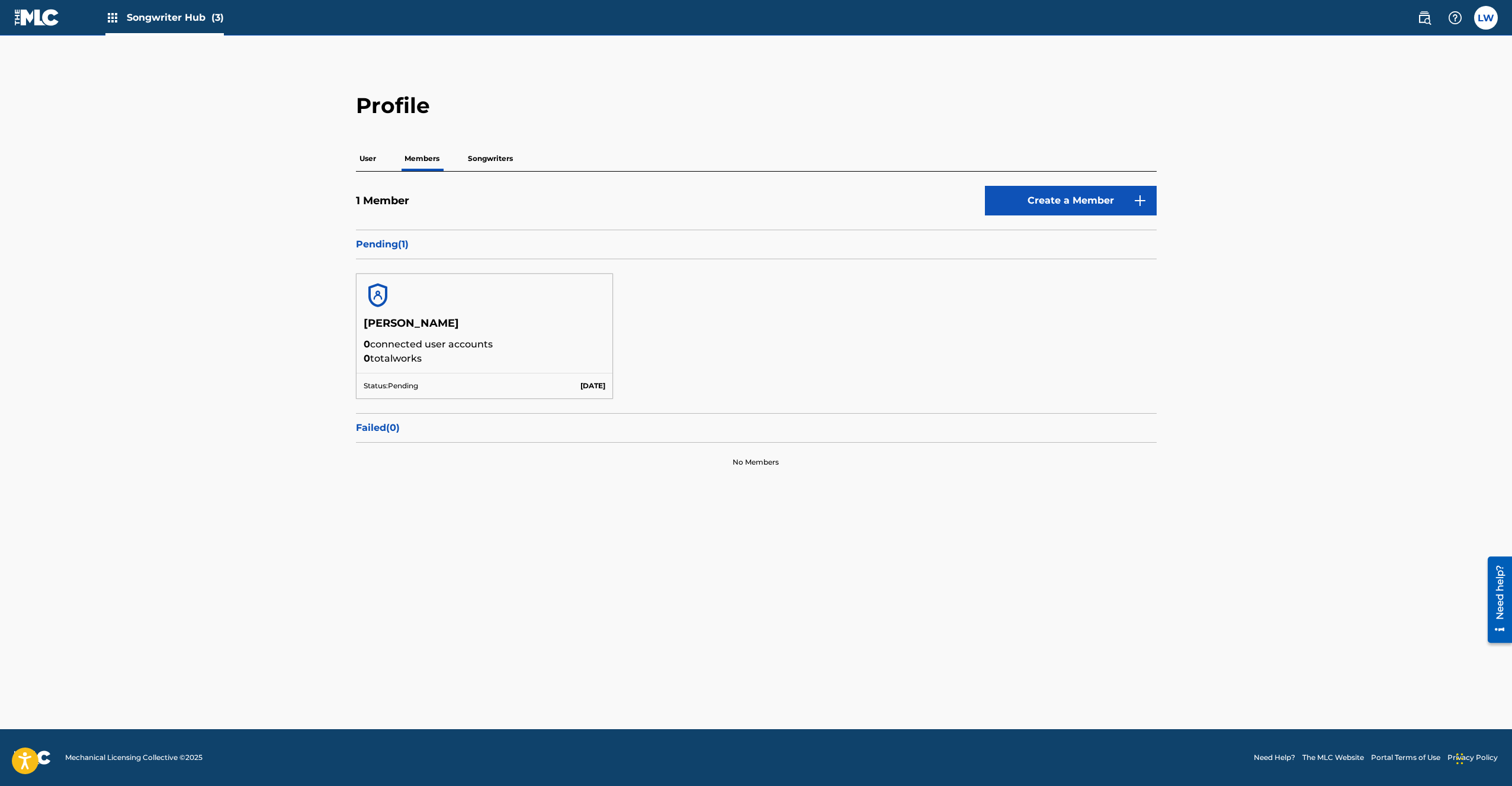
click at [365, 159] on p "User" at bounding box center [368, 159] width 24 height 25
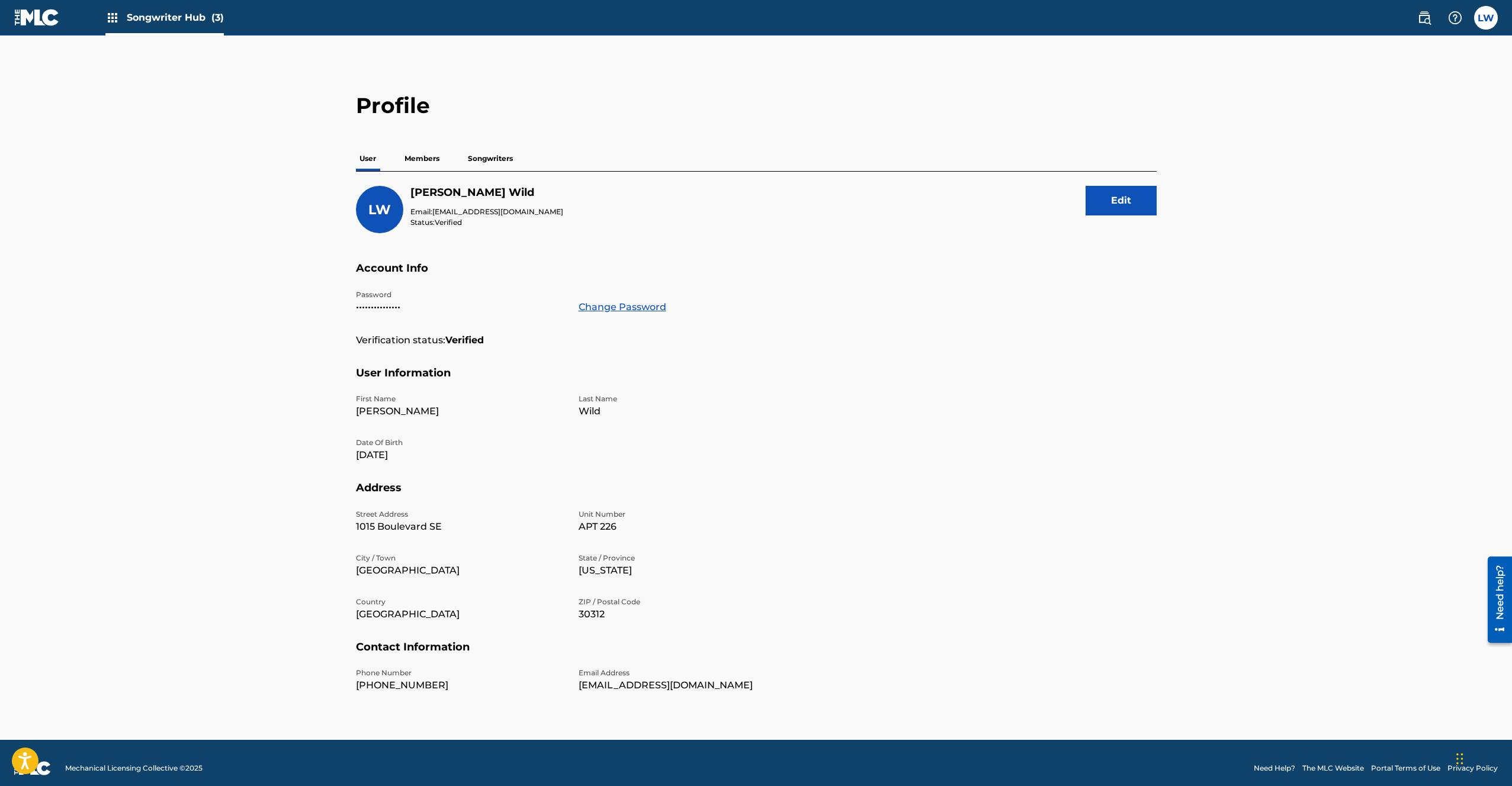
click at [499, 159] on p "Songwriters" at bounding box center [490, 159] width 52 height 25
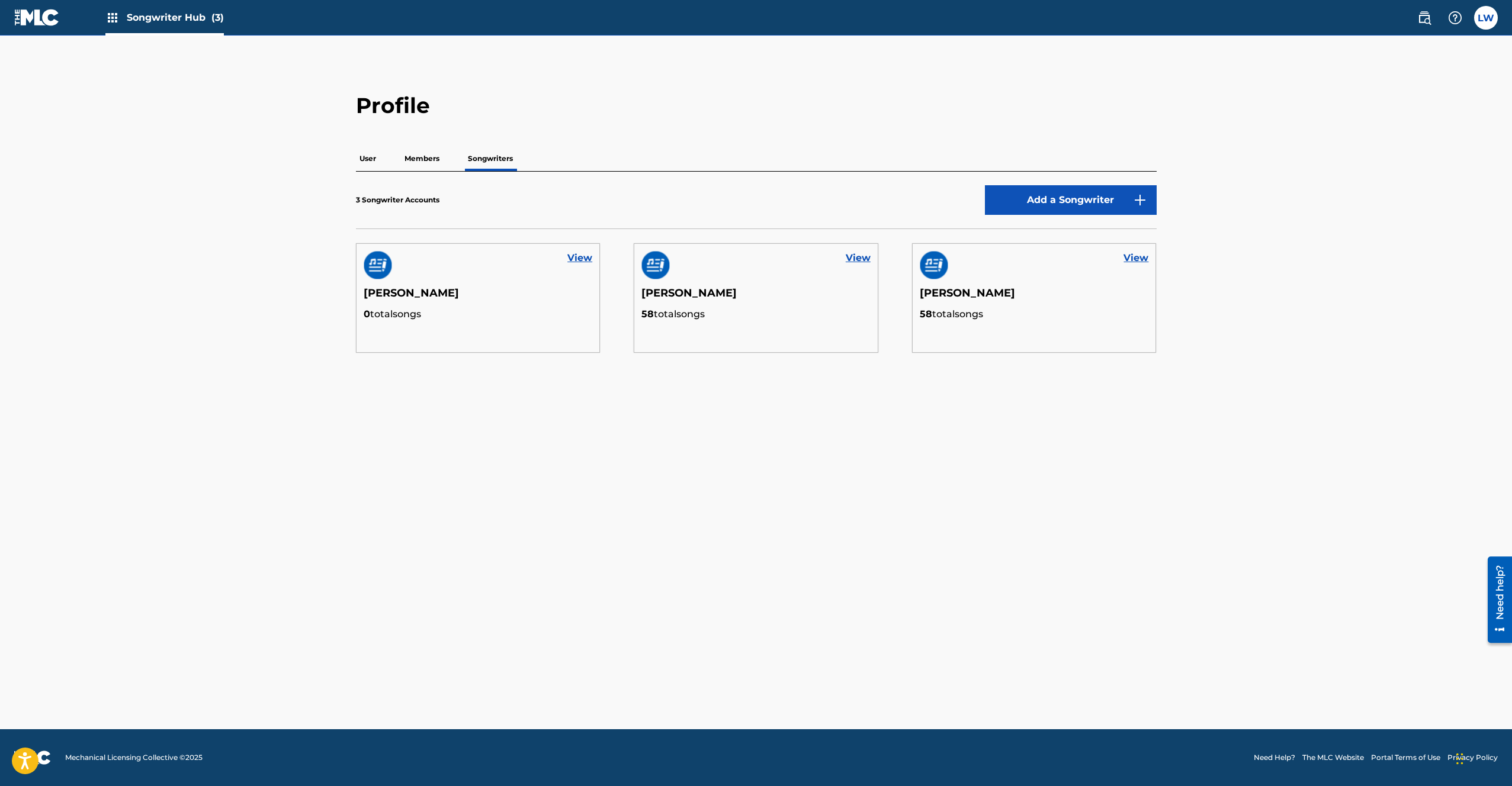
click at [380, 158] on div "User Members Songwriters" at bounding box center [756, 159] width 801 height 25
click at [375, 157] on p "User" at bounding box center [368, 159] width 24 height 25
